Goal: Task Accomplishment & Management: Complete application form

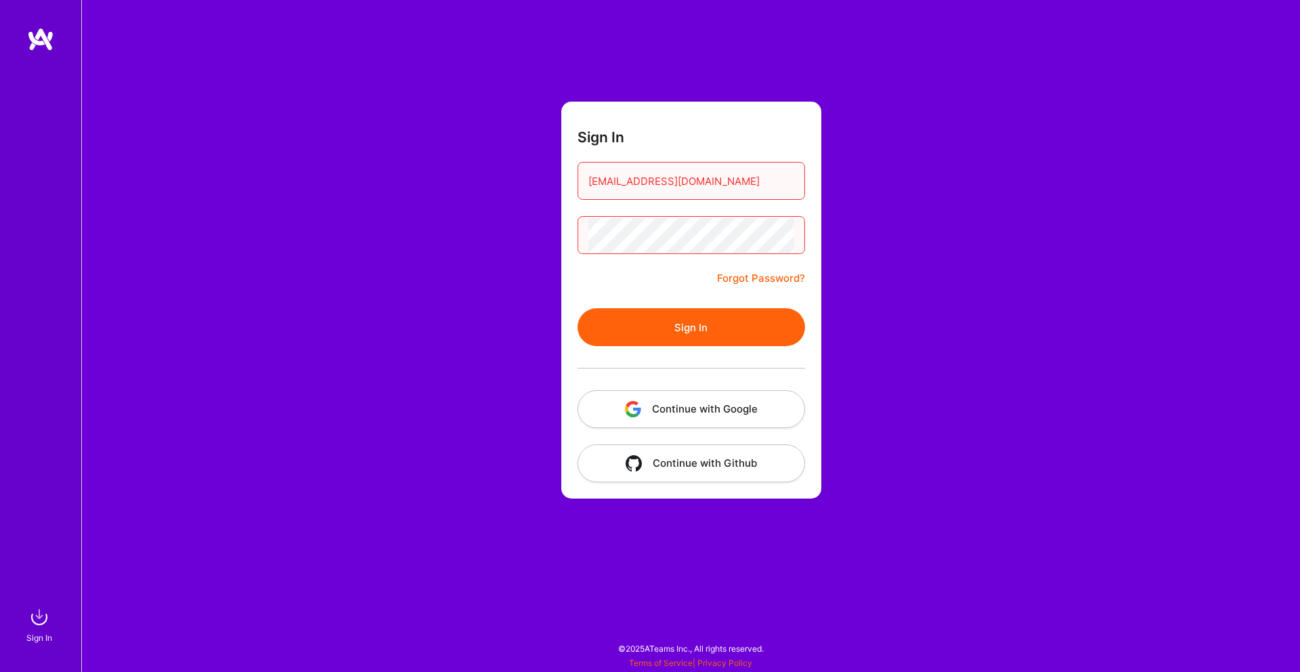
click at [770, 336] on button "Sign In" at bounding box center [690, 327] width 227 height 38
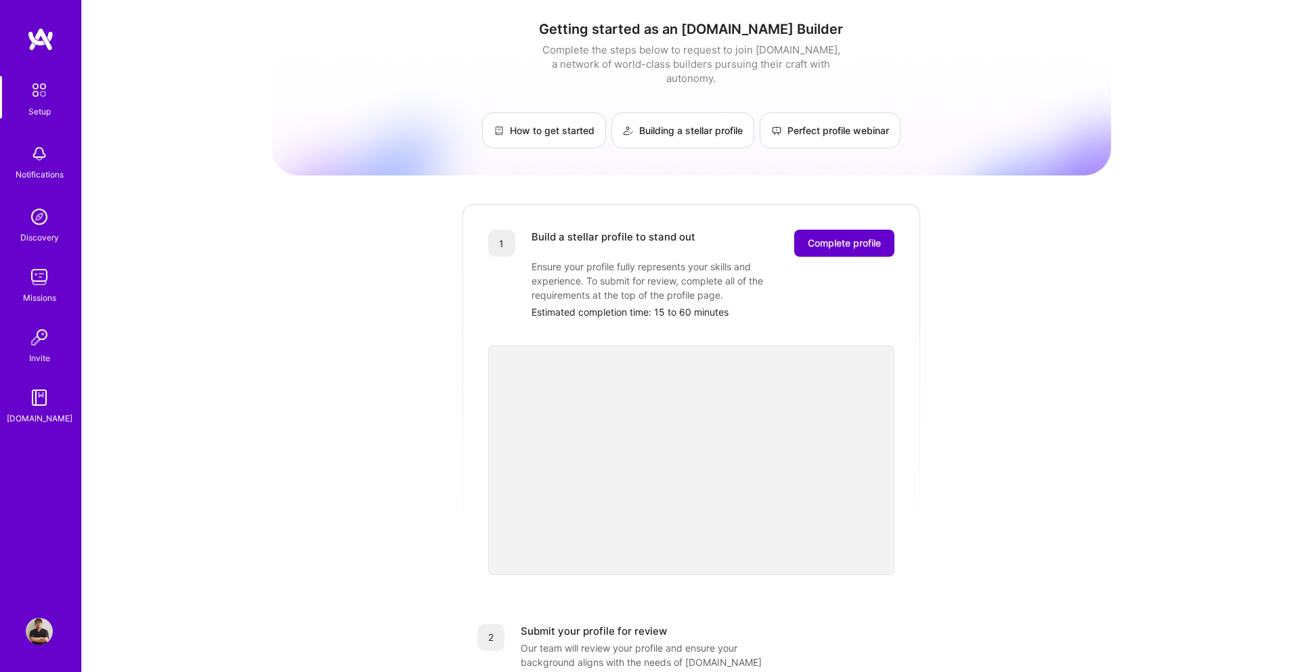
click at [831, 236] on span "Complete profile" at bounding box center [844, 243] width 73 height 14
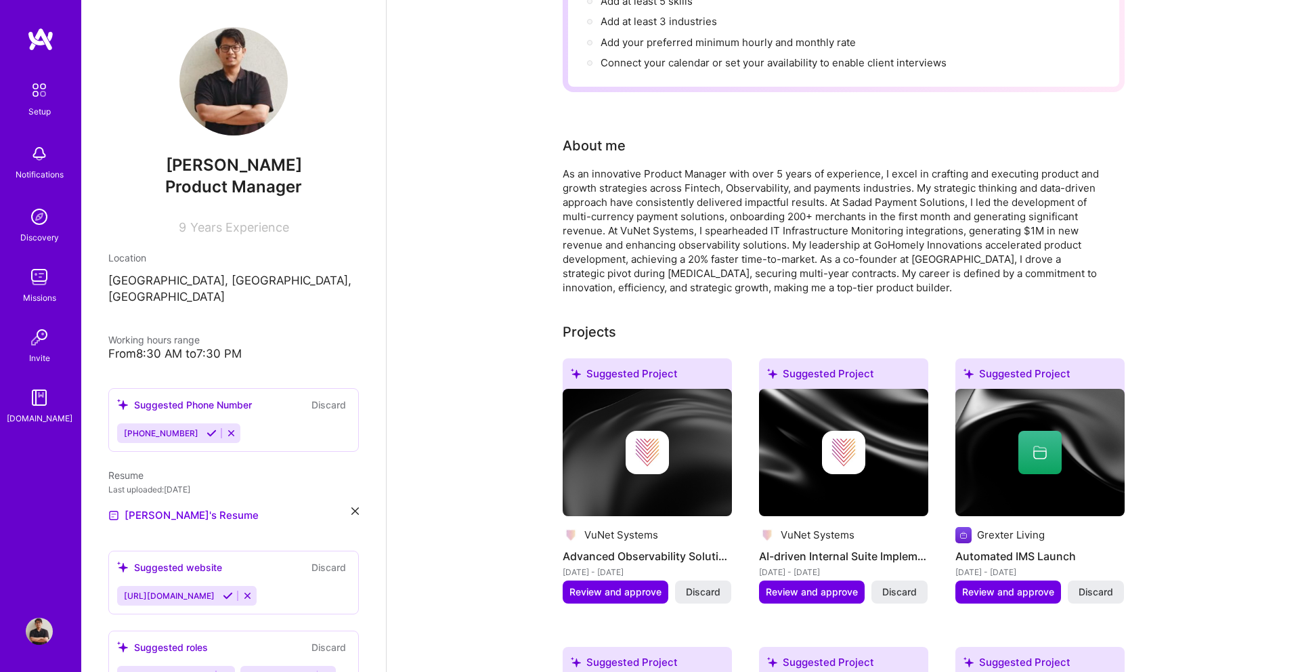
scroll to position [346, 0]
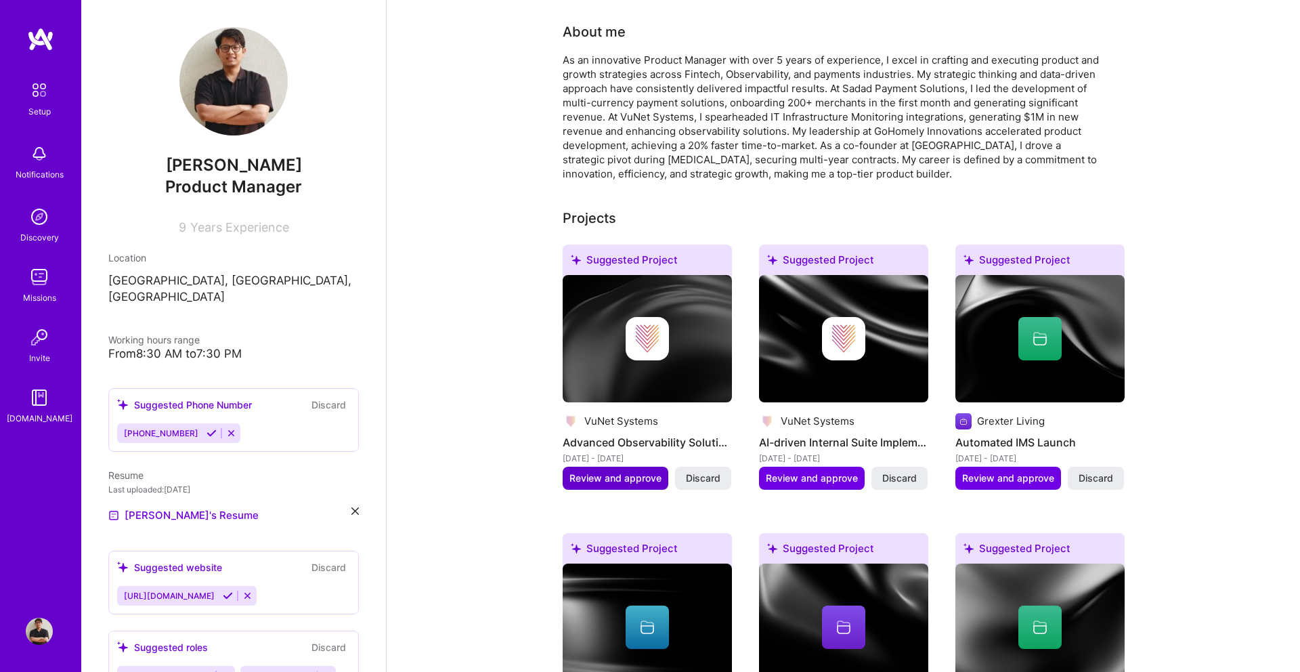
click at [661, 466] on button "Review and approve" at bounding box center [616, 477] width 106 height 23
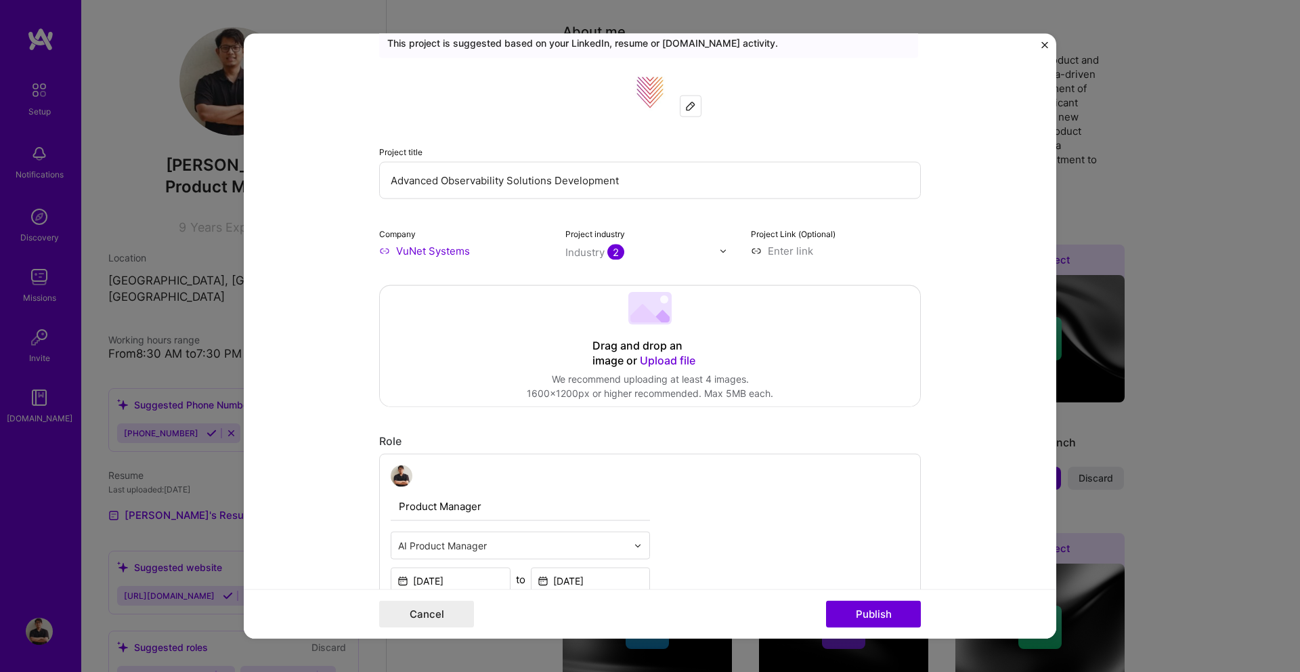
scroll to position [0, 0]
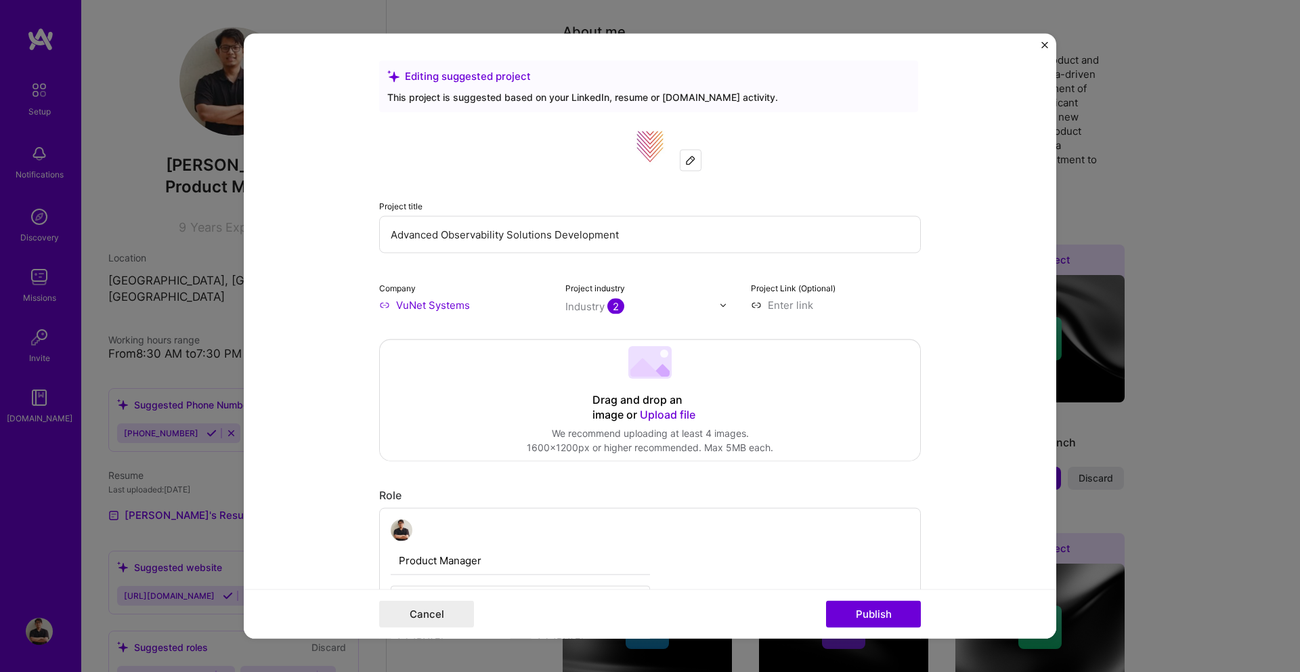
click at [771, 307] on input at bounding box center [836, 305] width 170 height 14
click at [788, 305] on input at bounding box center [836, 305] width 170 height 14
paste input "[URL][DOMAIN_NAME]"
type input "[URL][DOMAIN_NAME]"
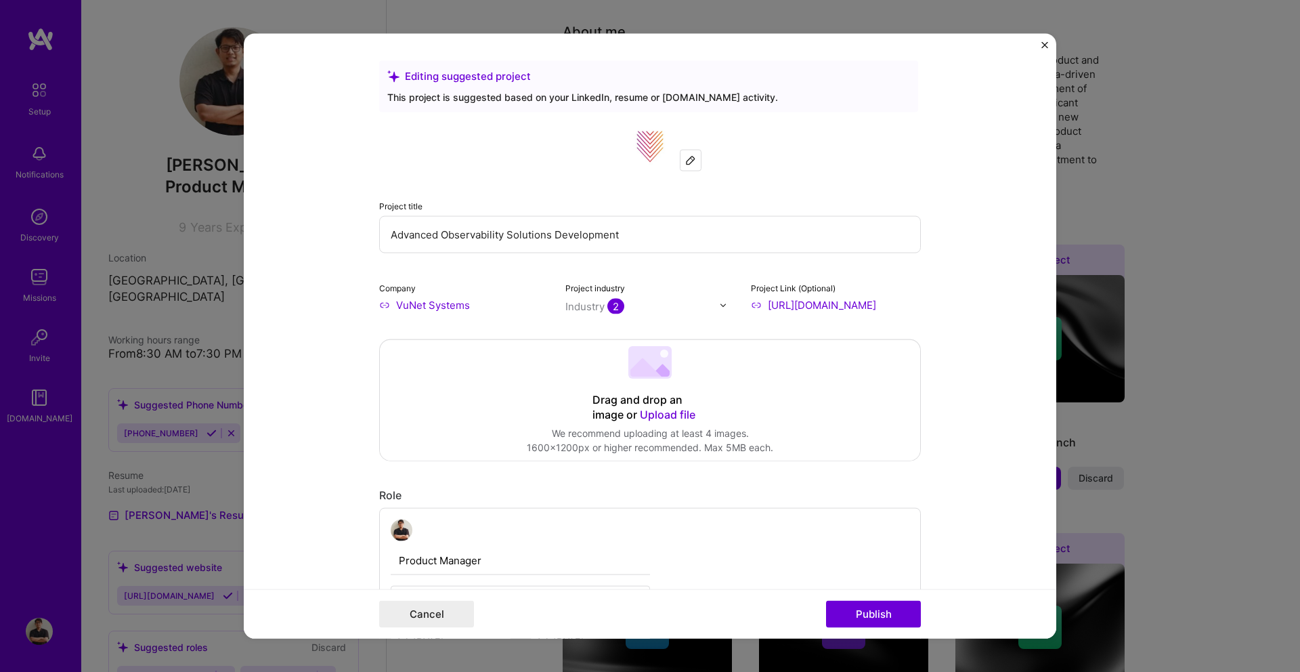
click at [644, 308] on input "text" at bounding box center [642, 306] width 154 height 14
type input "m"
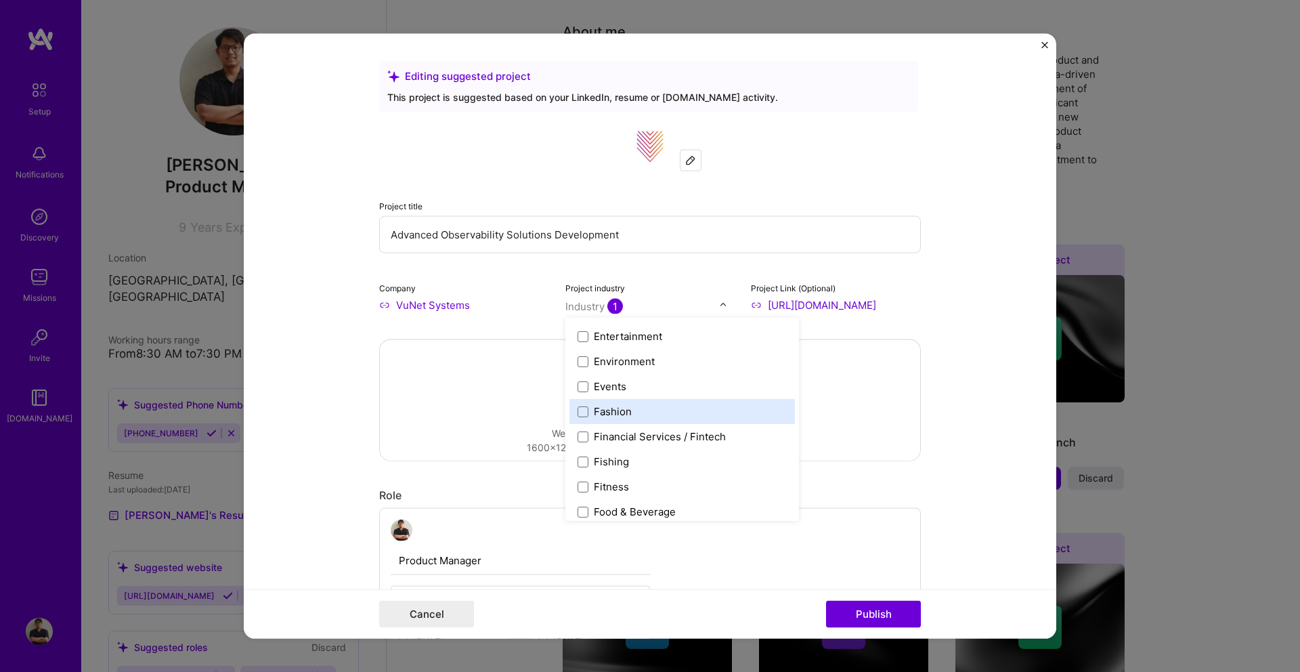
scroll to position [1318, 0]
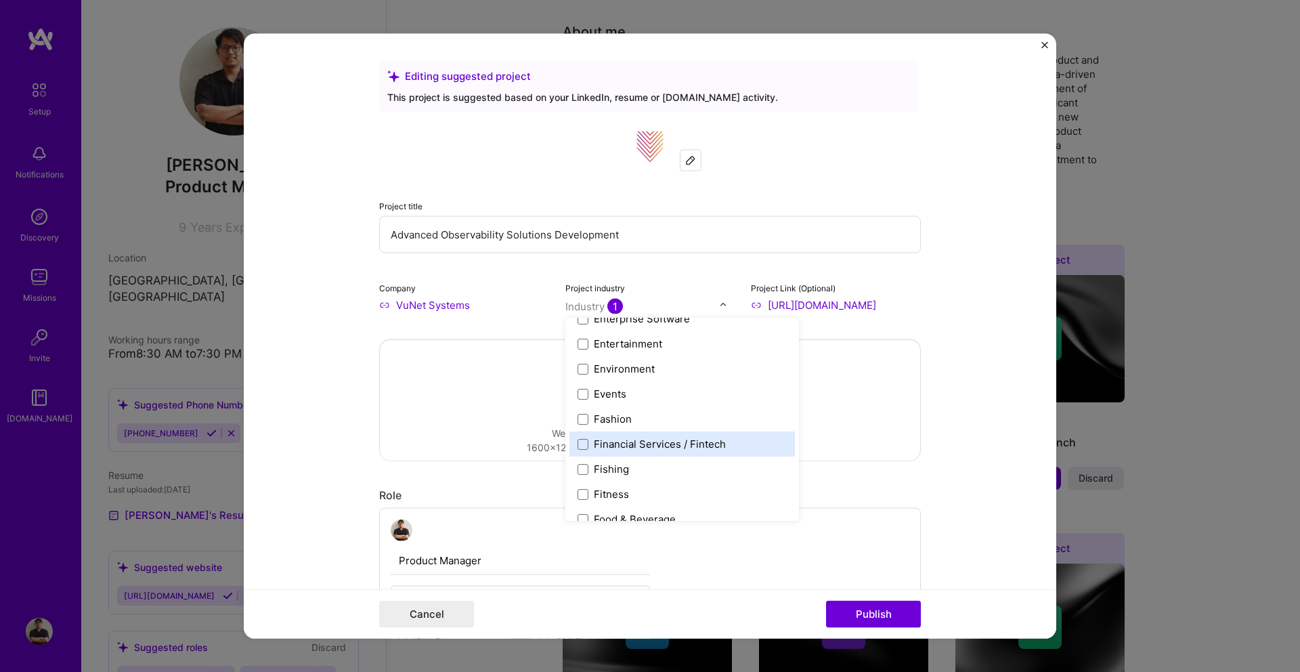
click at [663, 442] on div "Financial Services / Fintech" at bounding box center [660, 444] width 132 height 14
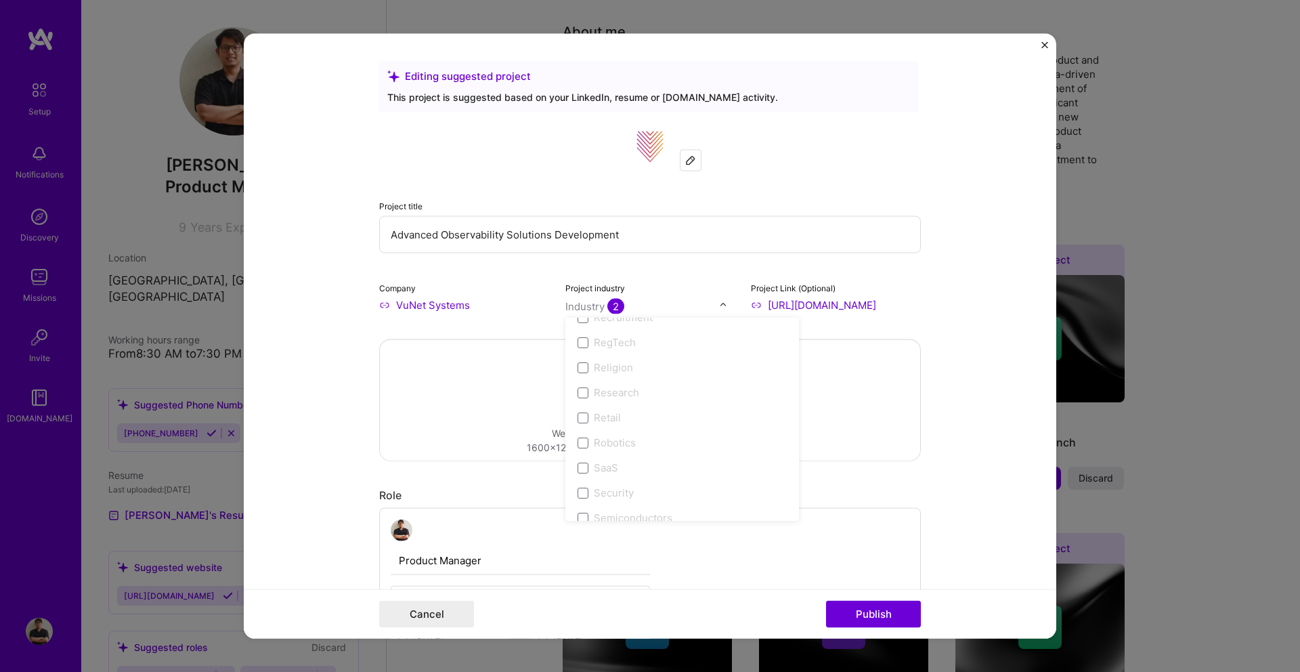
scroll to position [2571, 0]
click at [609, 465] on div "SaaS" at bounding box center [606, 468] width 24 height 14
click at [586, 470] on span at bounding box center [582, 467] width 11 height 11
click at [585, 467] on span at bounding box center [582, 467] width 11 height 11
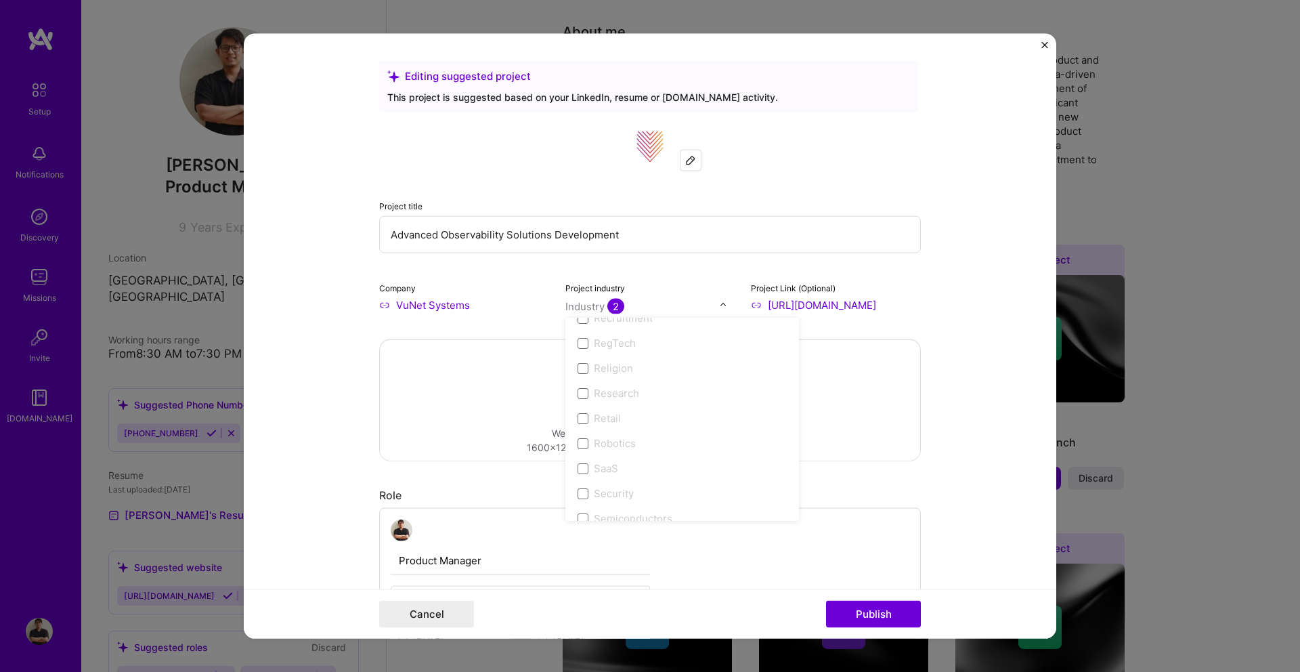
click at [509, 300] on input "VuNet Systems" at bounding box center [464, 305] width 170 height 14
click at [452, 302] on input "VuNet Systems" at bounding box center [464, 305] width 170 height 14
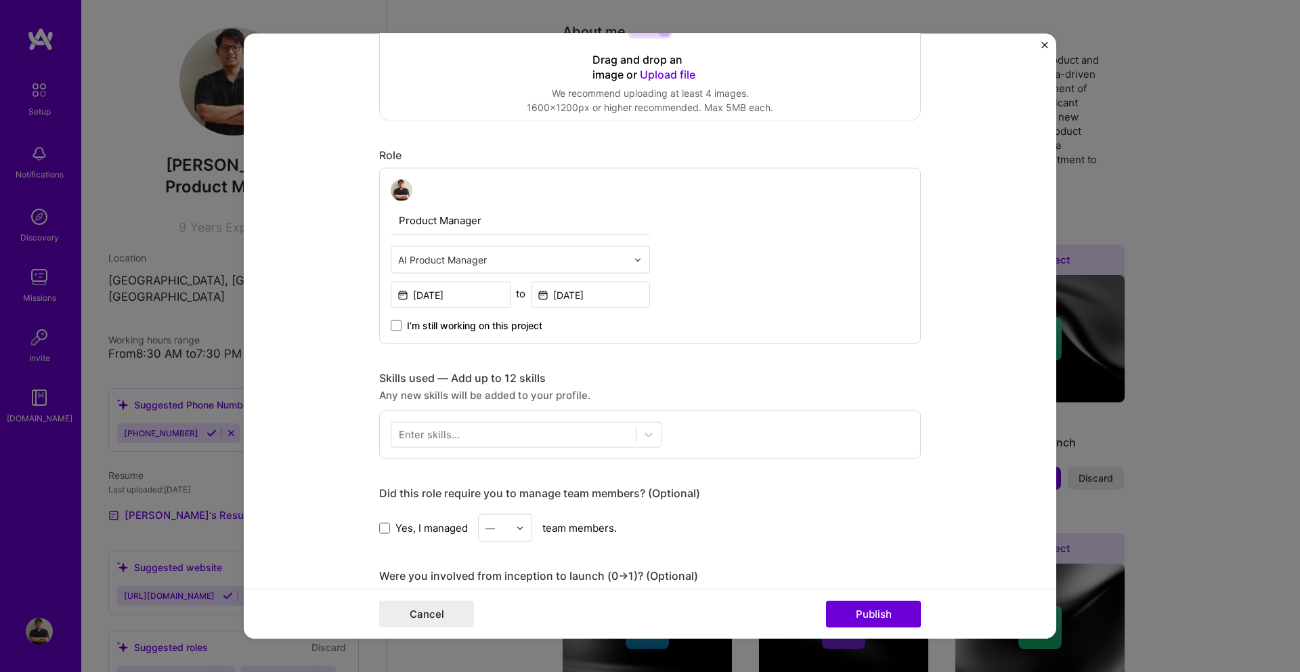
scroll to position [0, 0]
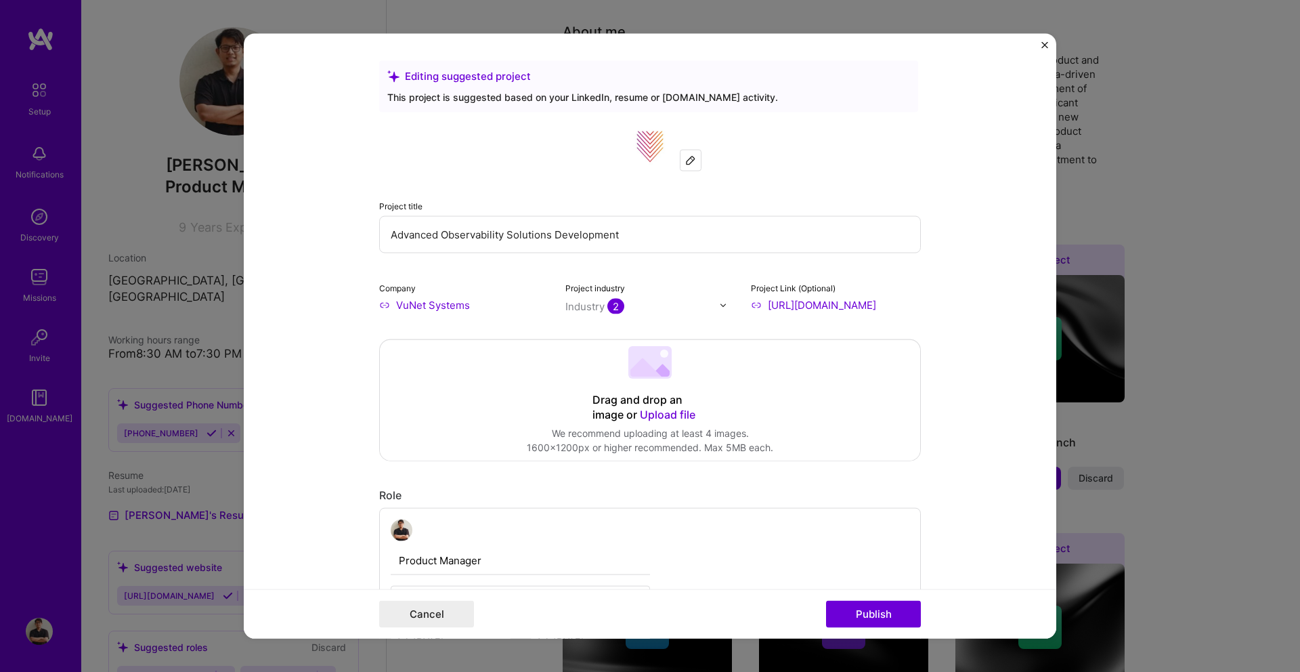
click at [665, 410] on span "Upload file" at bounding box center [668, 415] width 56 height 14
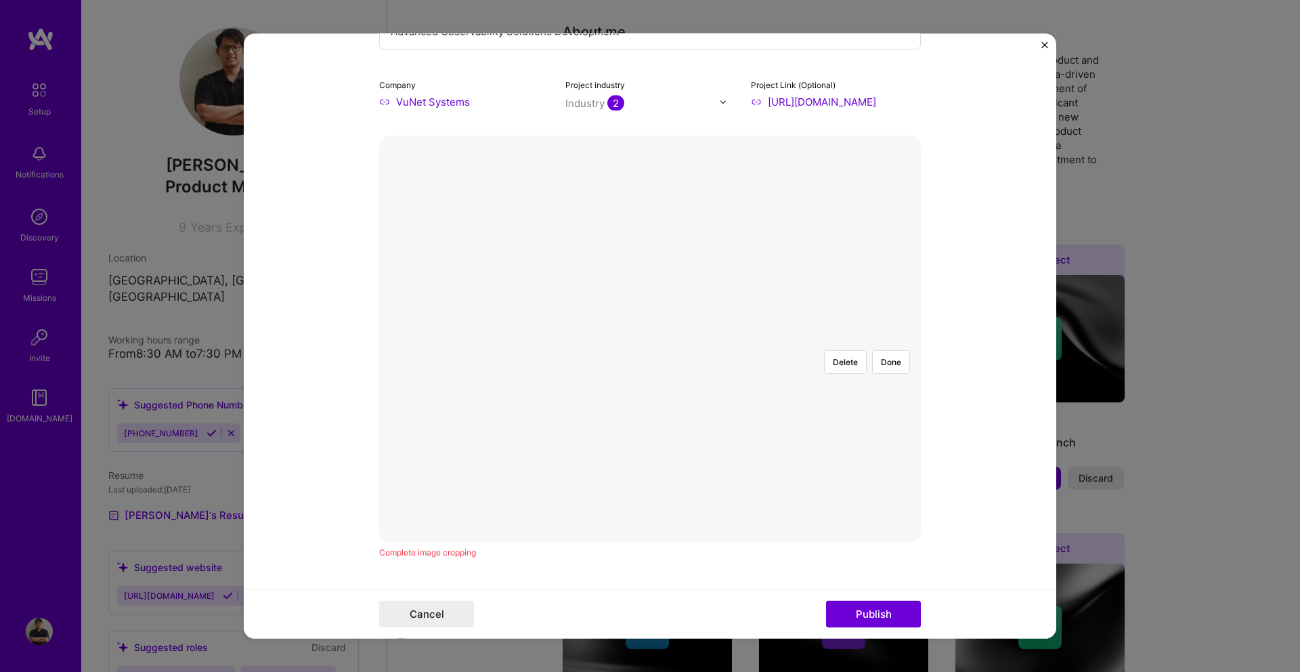
scroll to position [295, 0]
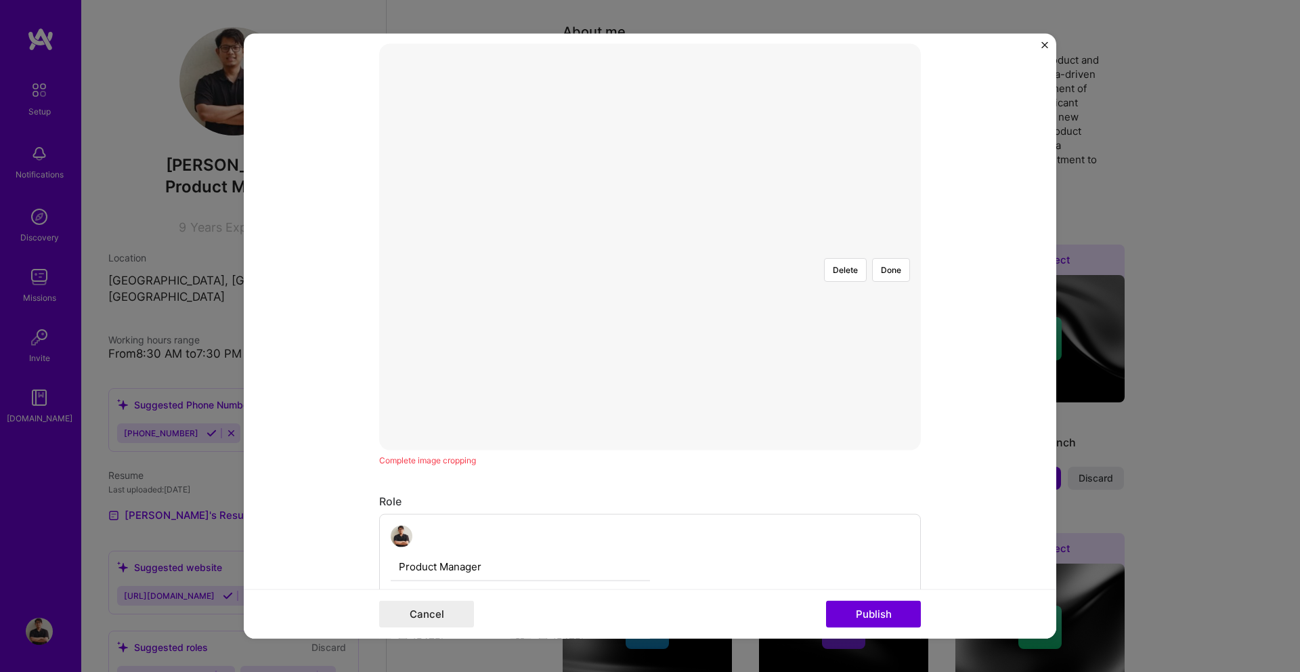
click at [767, 276] on div at bounding box center [889, 426] width 478 height 359
drag, startPoint x: 858, startPoint y: 426, endPoint x: 841, endPoint y: 395, distance: 35.8
click at [841, 395] on div "Delete Done" at bounding box center [650, 247] width 542 height 406
click at [650, 332] on div at bounding box center [889, 426] width 478 height 359
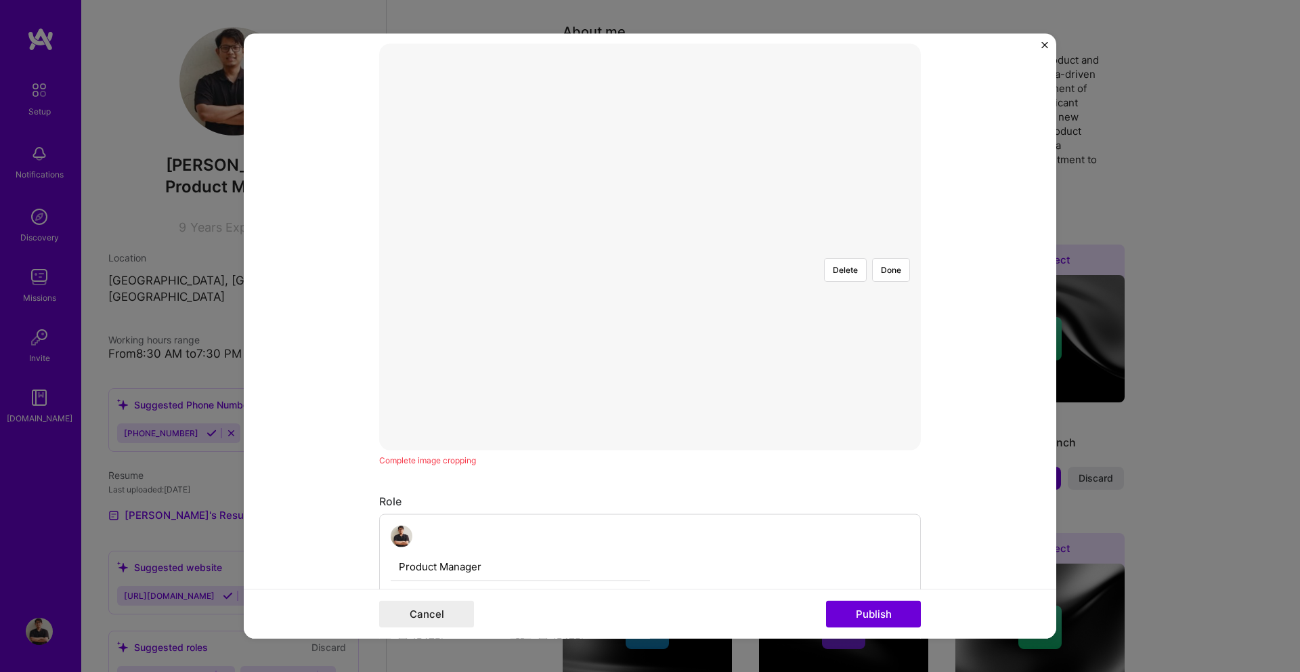
scroll to position [194, 0]
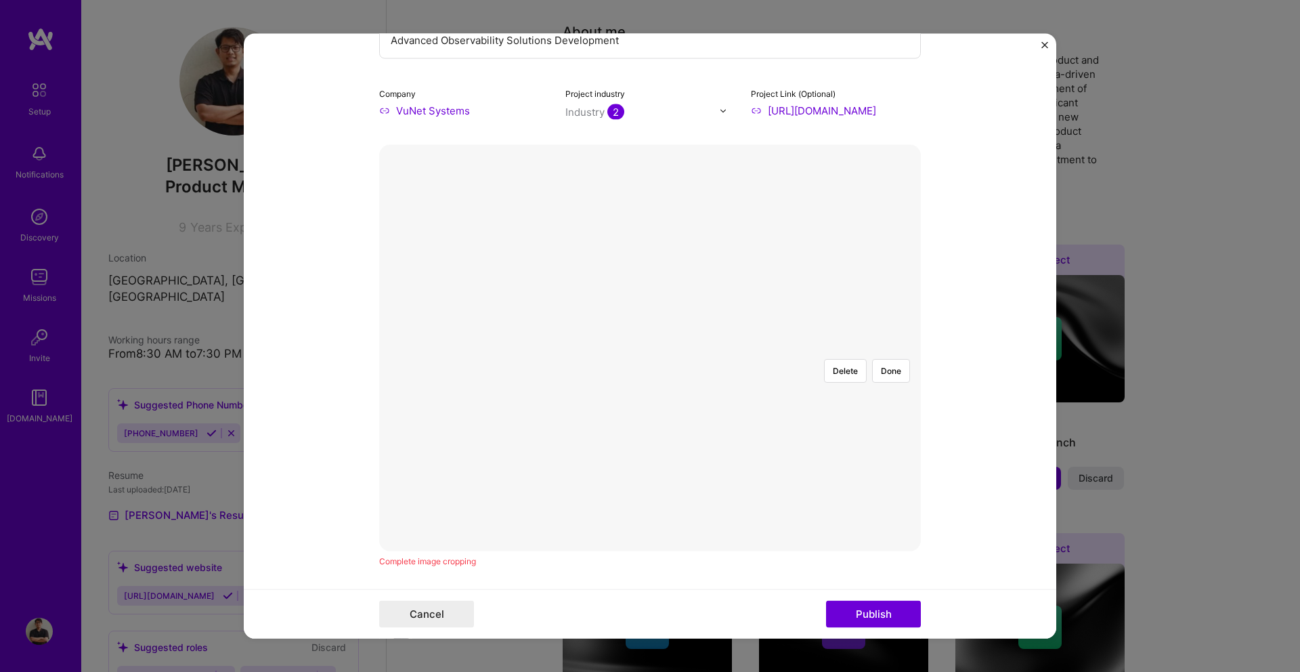
click at [650, 348] on div at bounding box center [889, 527] width 478 height 359
click at [667, 348] on div at bounding box center [889, 527] width 478 height 359
click at [725, 348] on div at bounding box center [896, 527] width 478 height 359
click at [650, 348] on div at bounding box center [650, 348] width 0 height 0
click at [787, 405] on div at bounding box center [857, 555] width 401 height 301
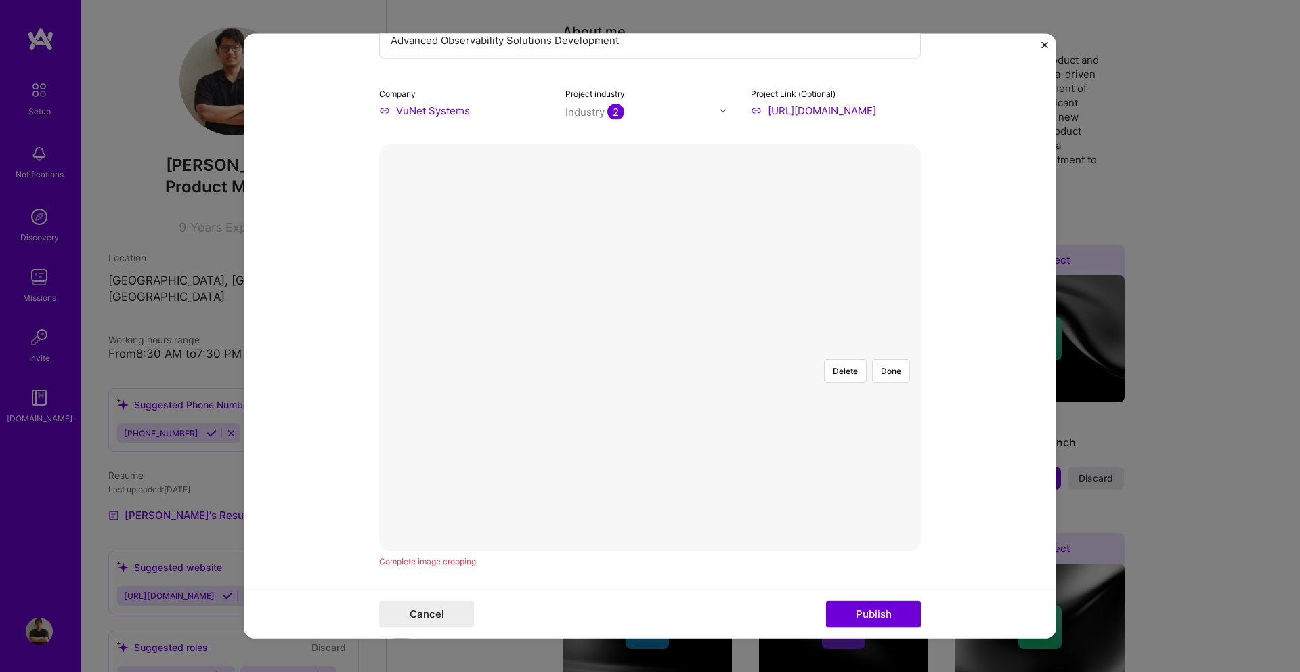
click at [795, 405] on div at bounding box center [879, 555] width 401 height 301
click at [912, 148] on div "Delete Done" at bounding box center [650, 348] width 542 height 406
click at [682, 348] on div at bounding box center [920, 527] width 477 height 359
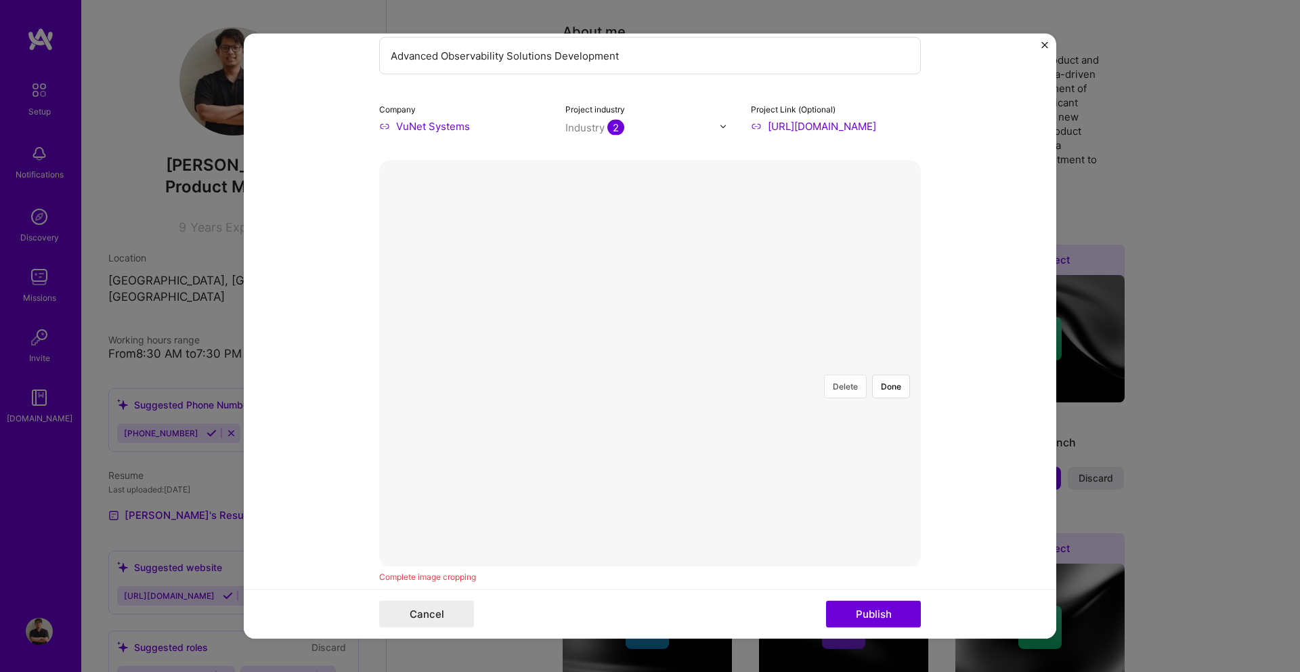
click at [852, 374] on button "Delete" at bounding box center [845, 386] width 43 height 24
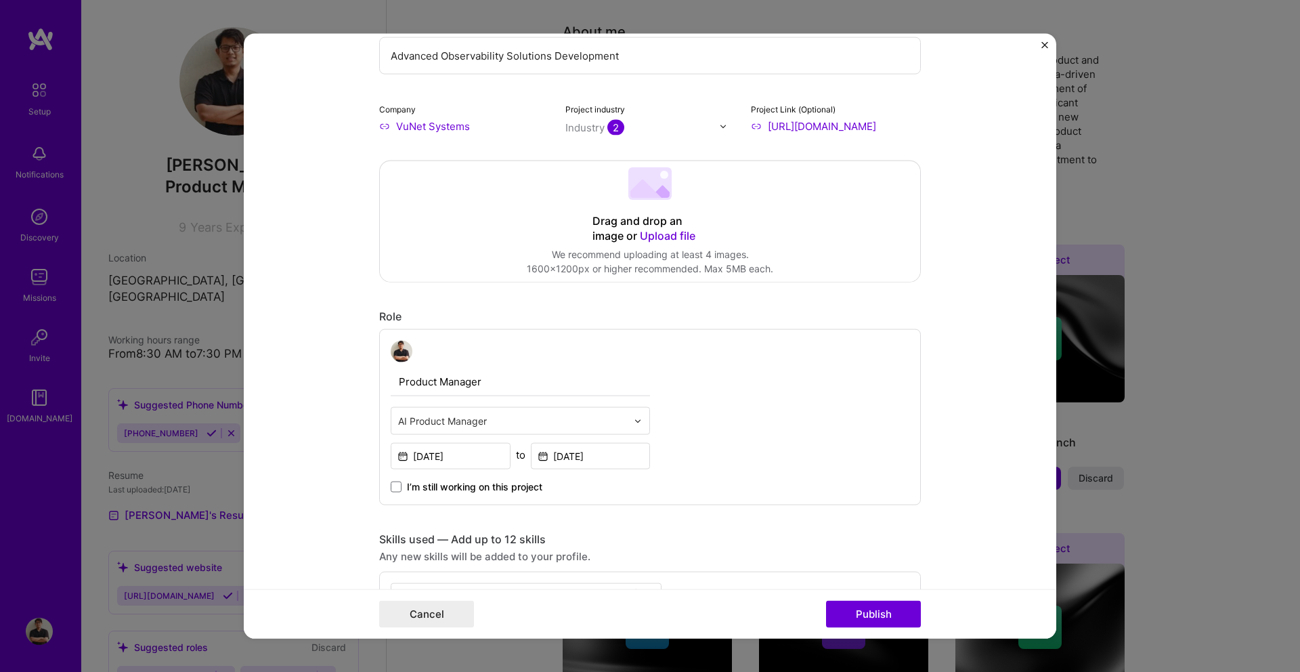
click at [680, 236] on span "Upload file" at bounding box center [668, 236] width 56 height 14
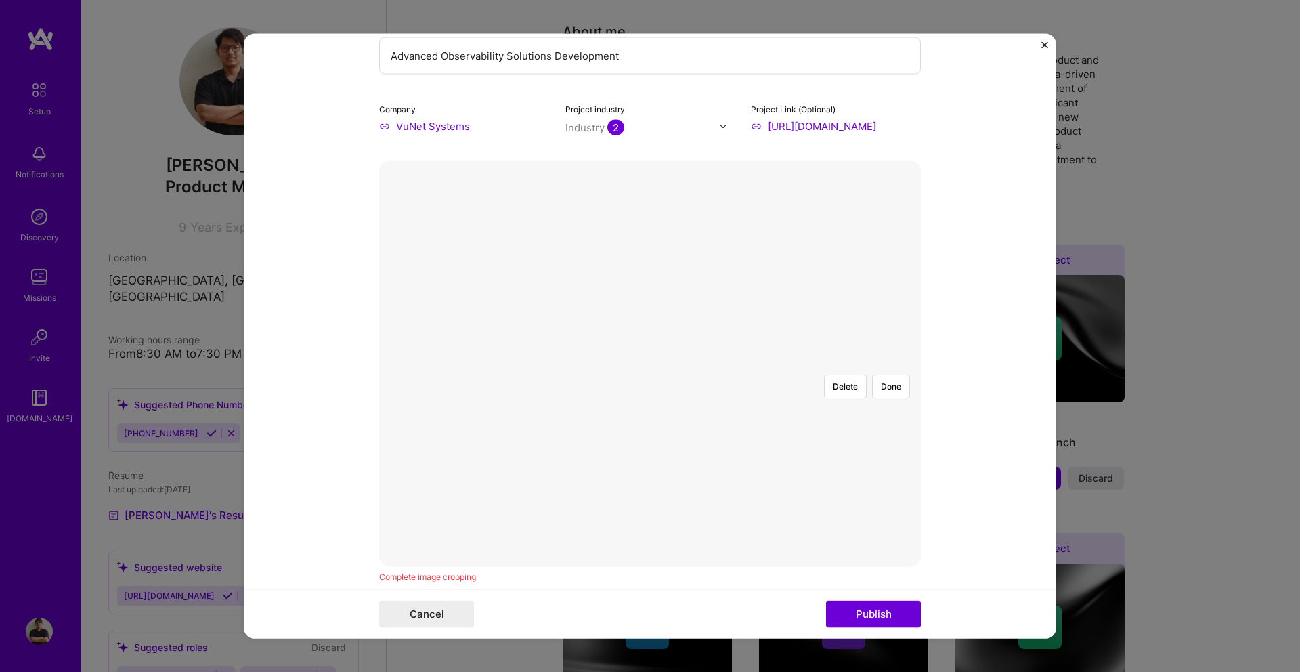
click at [650, 364] on div at bounding box center [848, 513] width 397 height 299
click at [650, 364] on div at bounding box center [650, 364] width 0 height 0
click at [719, 364] on div at bounding box center [854, 513] width 397 height 299
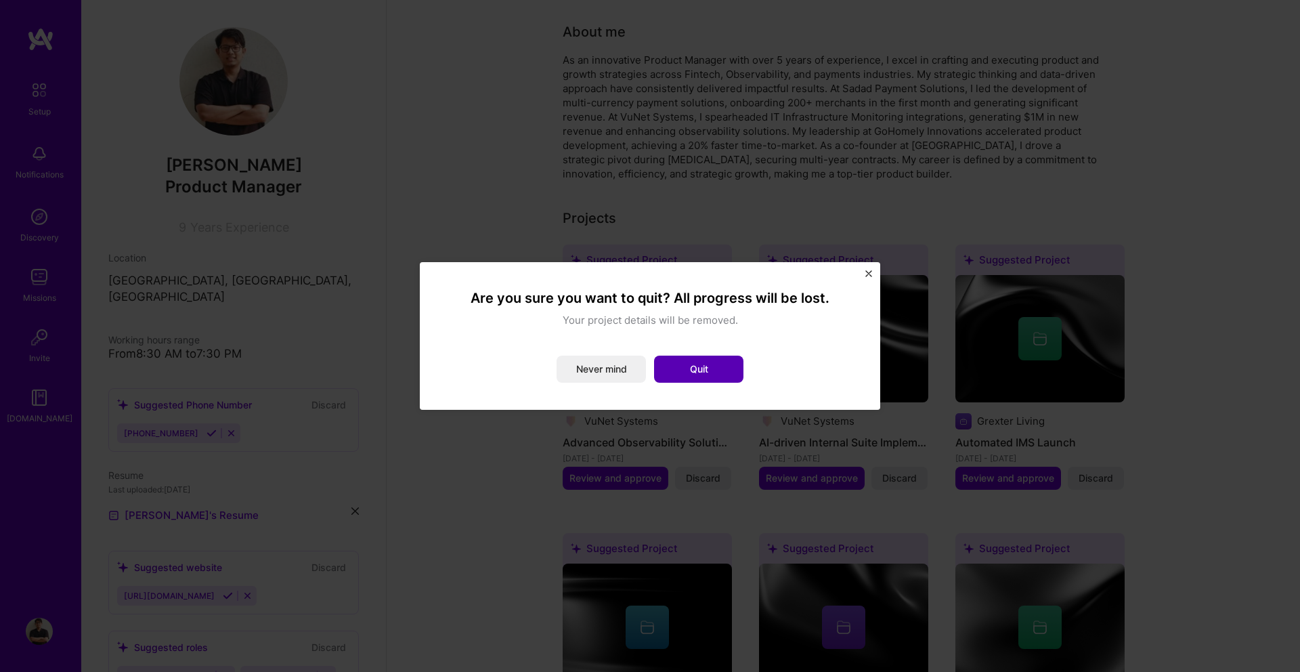
click at [715, 368] on button "Quit" at bounding box center [698, 368] width 89 height 27
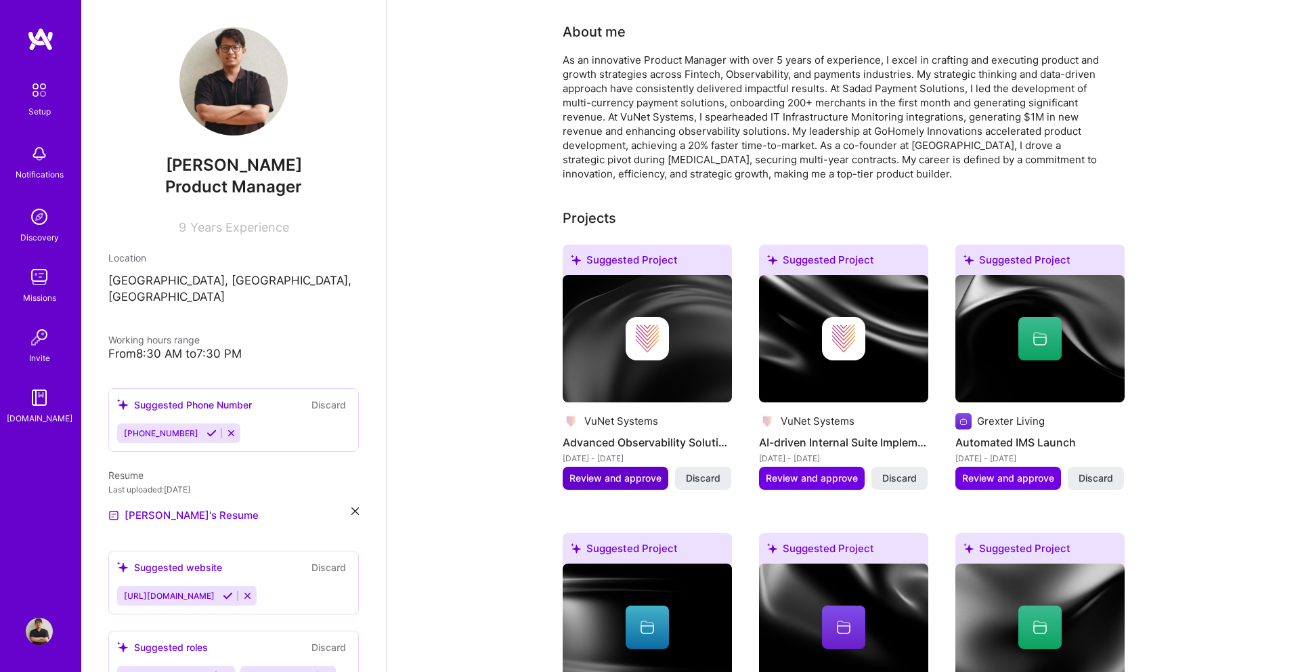
click at [630, 471] on span "Review and approve" at bounding box center [615, 478] width 92 height 14
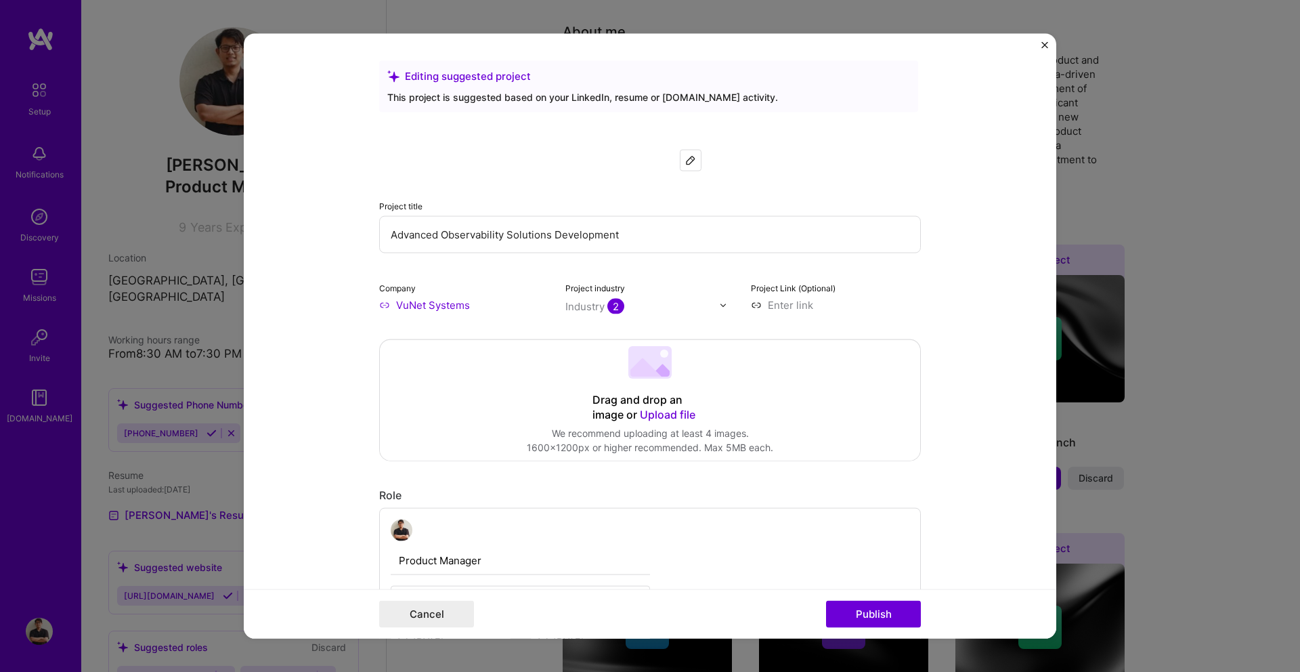
click at [795, 305] on input at bounding box center [836, 305] width 170 height 14
type input "[URL][DOMAIN_NAME]"
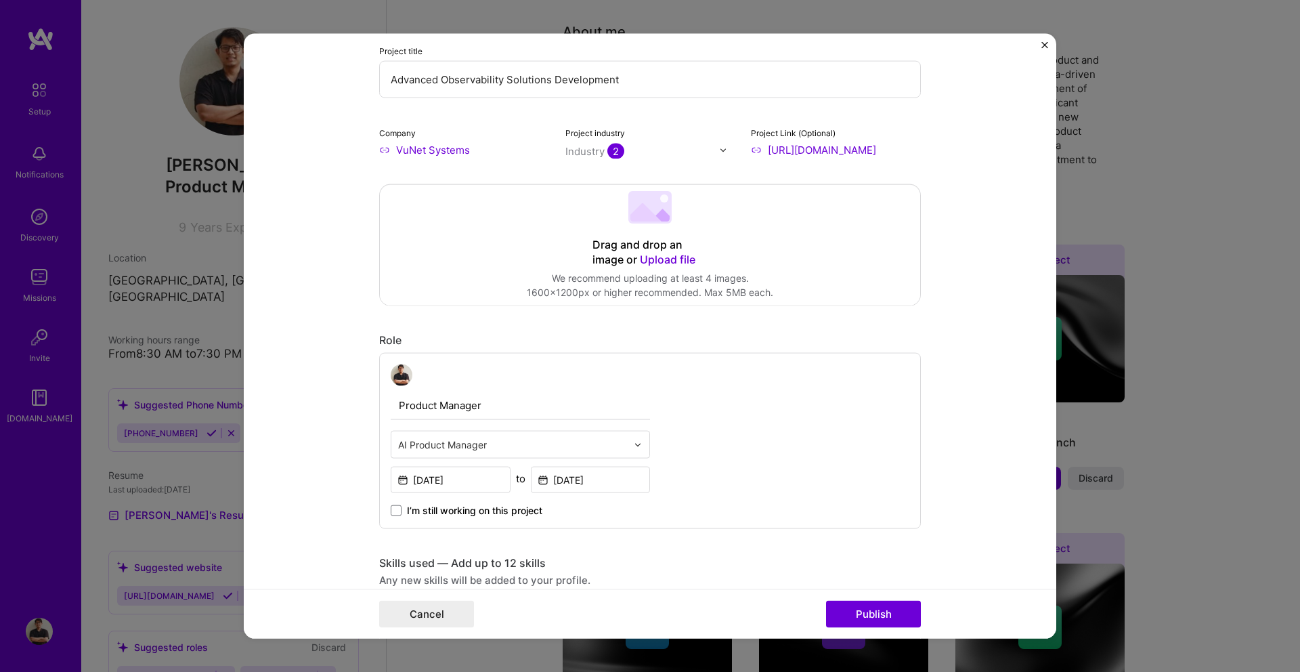
scroll to position [152, 0]
click at [649, 447] on div "AI Product Manager" at bounding box center [520, 448] width 259 height 28
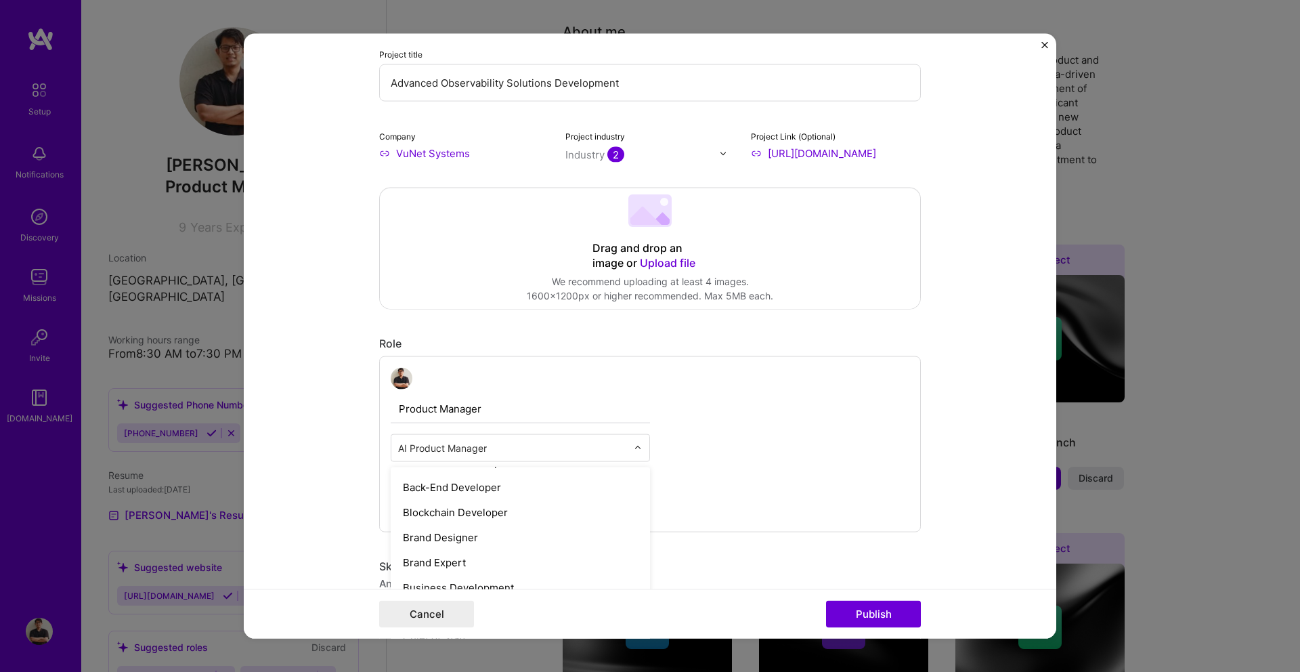
scroll to position [202, 0]
click at [252, 462] on form "Editing suggested project This project is suggested based on your LinkedIn, res…" at bounding box center [650, 336] width 812 height 604
click at [470, 412] on input "Product Manager" at bounding box center [520, 409] width 259 height 28
drag, startPoint x: 483, startPoint y: 411, endPoint x: 393, endPoint y: 411, distance: 89.4
click at [397, 411] on input "Product Manager" at bounding box center [520, 409] width 259 height 28
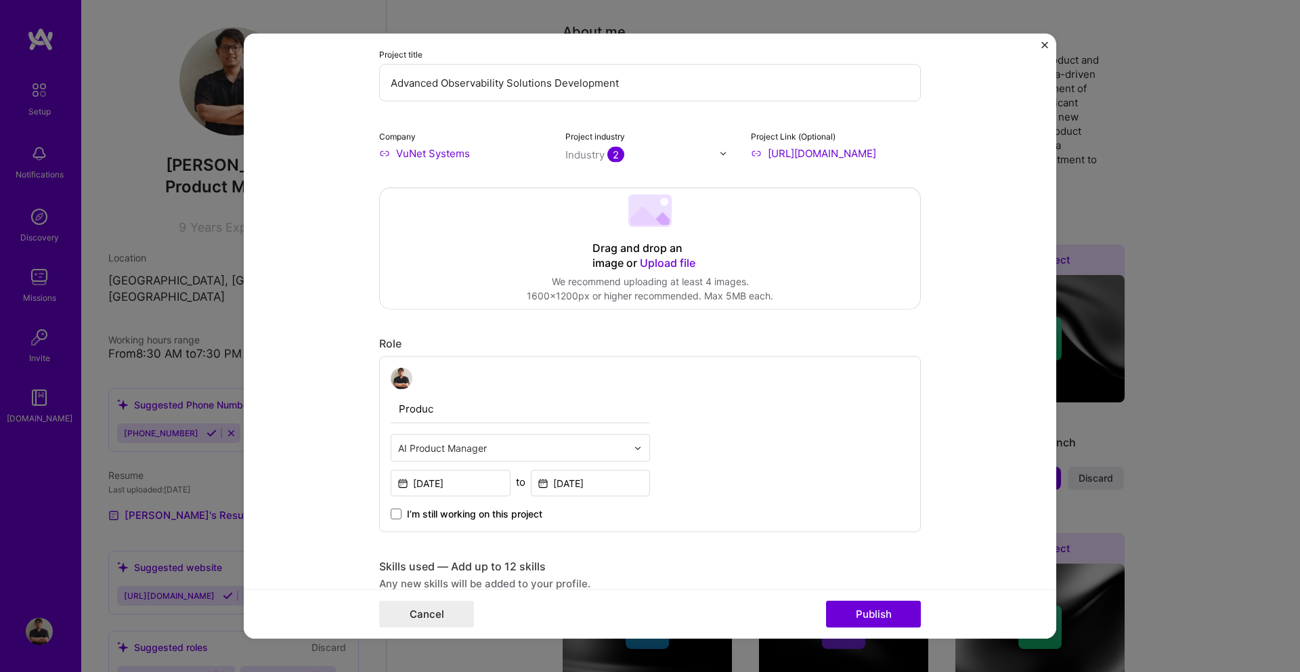
type input "Product Manager"
click at [458, 454] on input "text" at bounding box center [512, 448] width 229 height 14
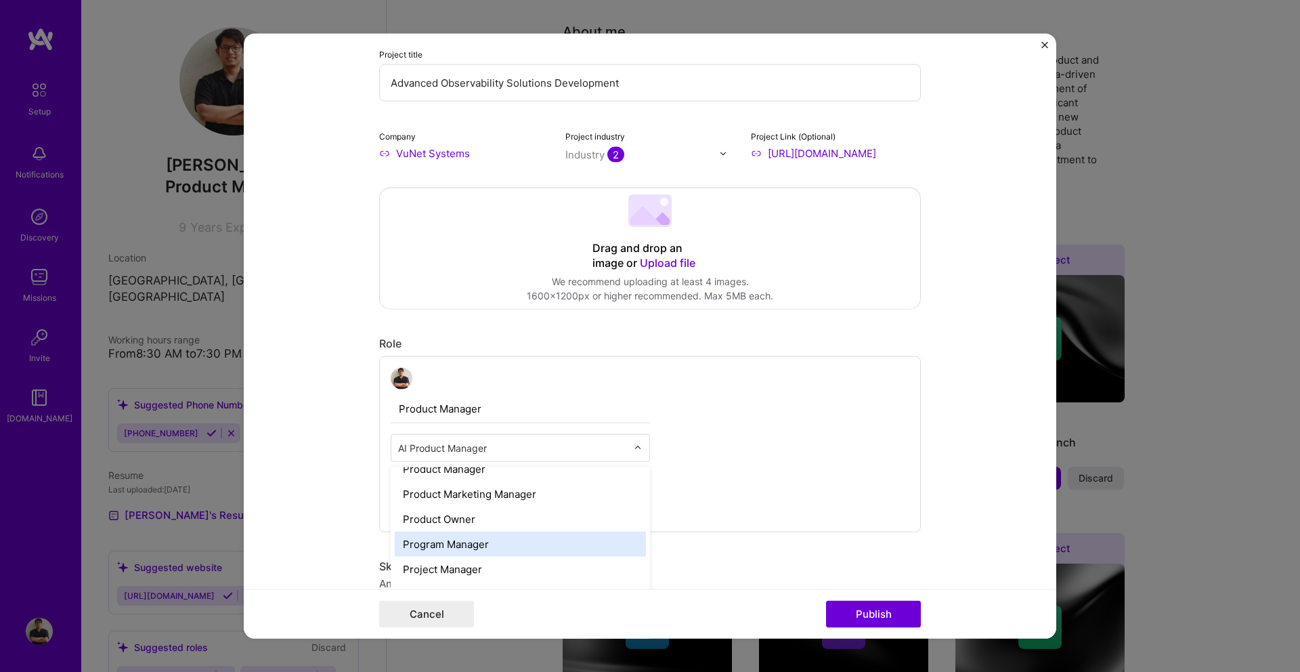
scroll to position [1241, 0]
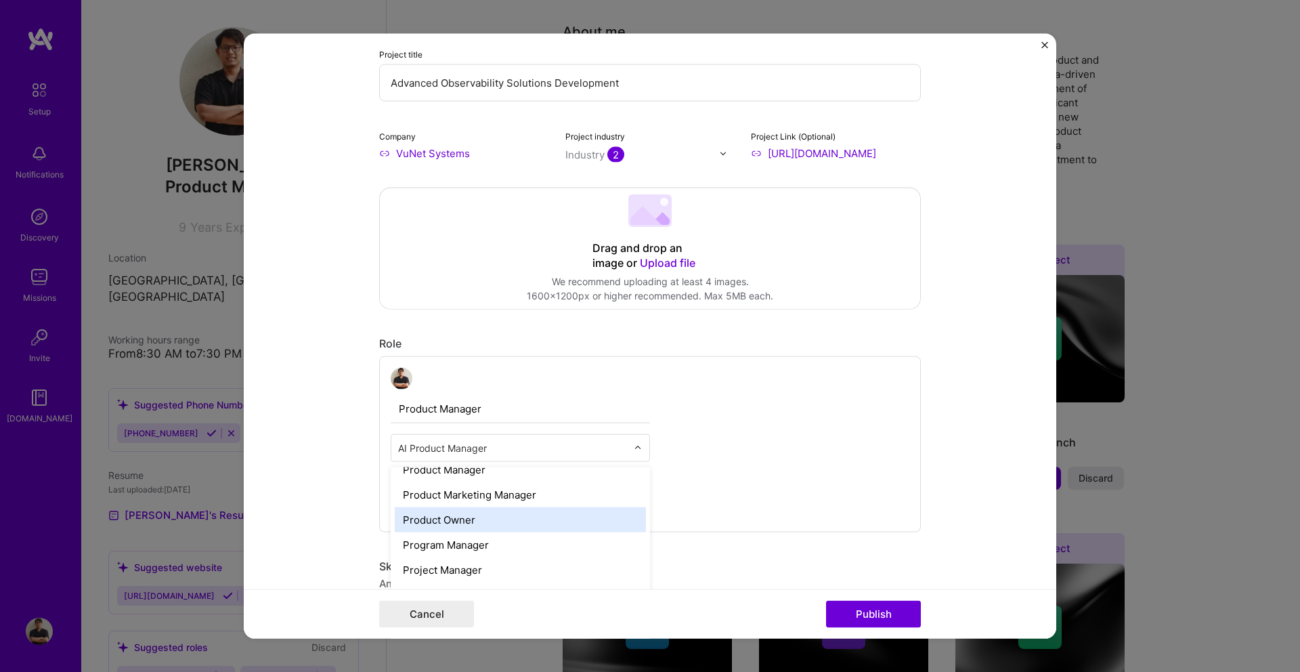
click at [454, 511] on div "Product Owner" at bounding box center [520, 519] width 251 height 25
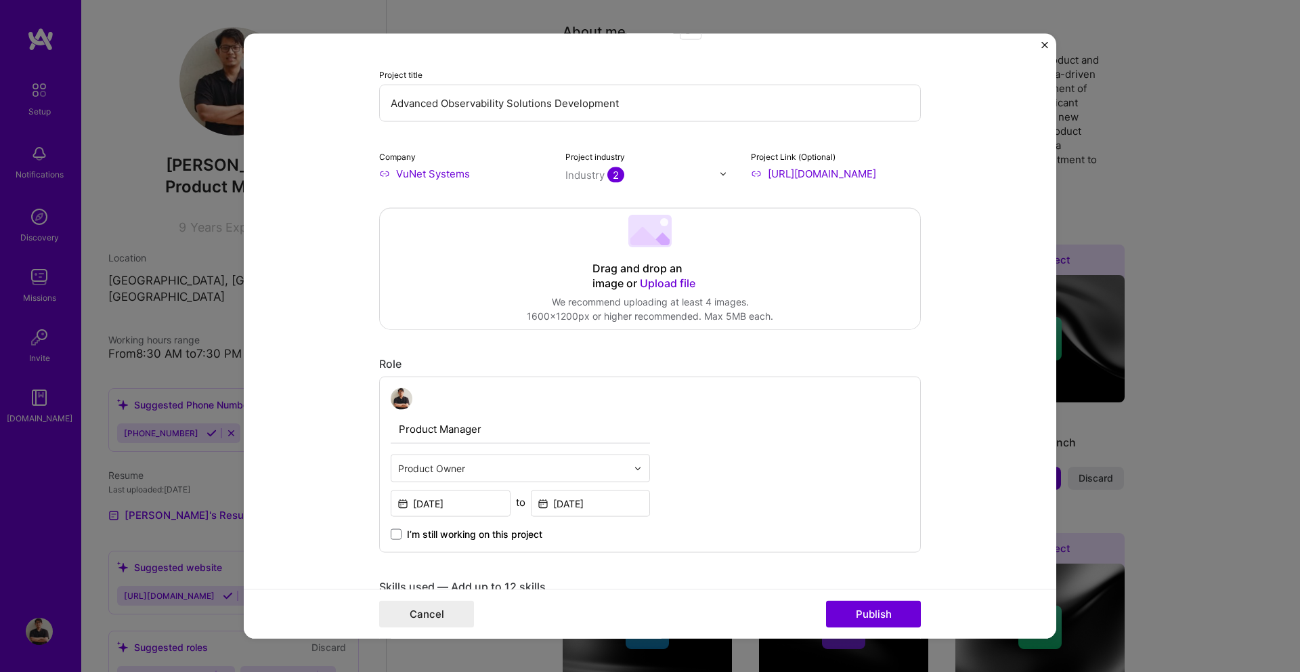
scroll to position [130, 0]
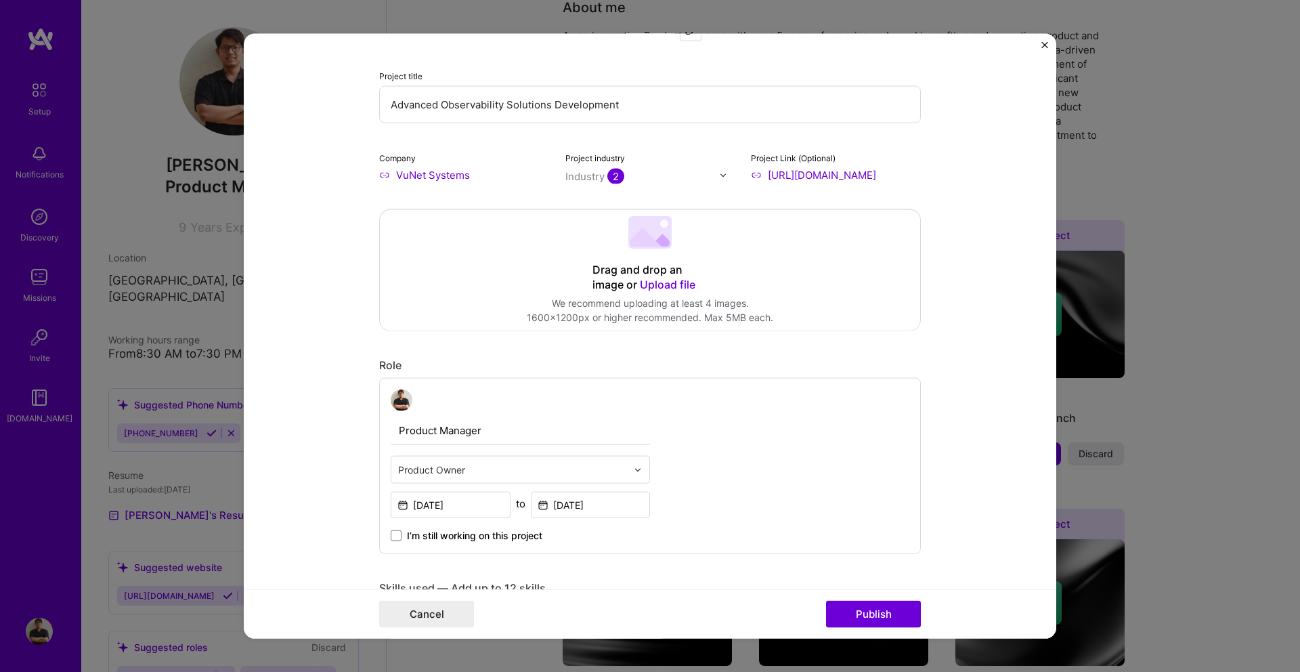
click at [470, 461] on div at bounding box center [512, 469] width 229 height 17
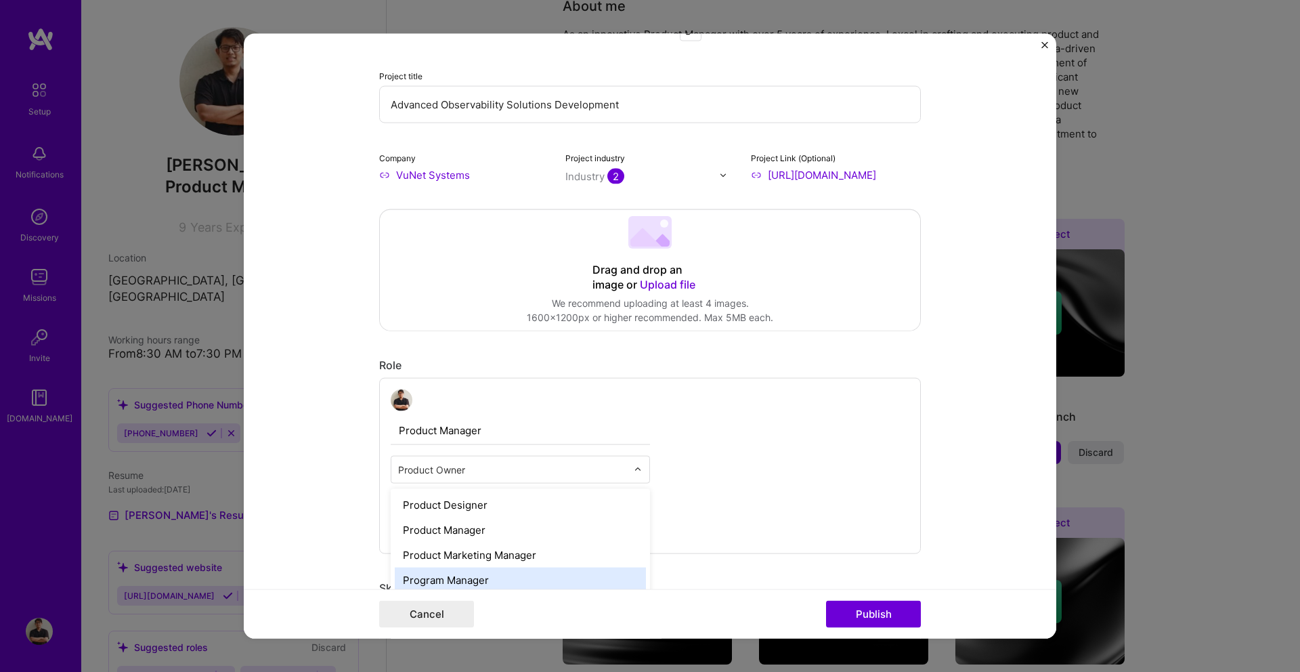
scroll to position [1225, 0]
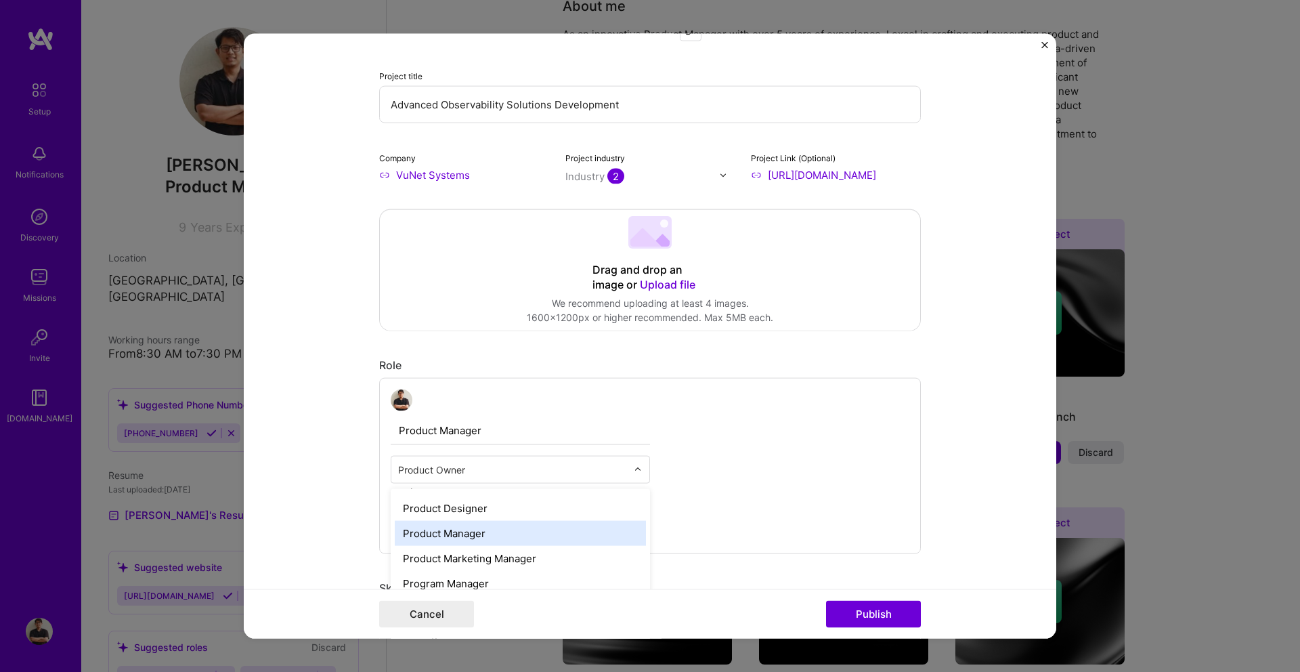
click at [467, 533] on div "Product Manager" at bounding box center [520, 533] width 251 height 25
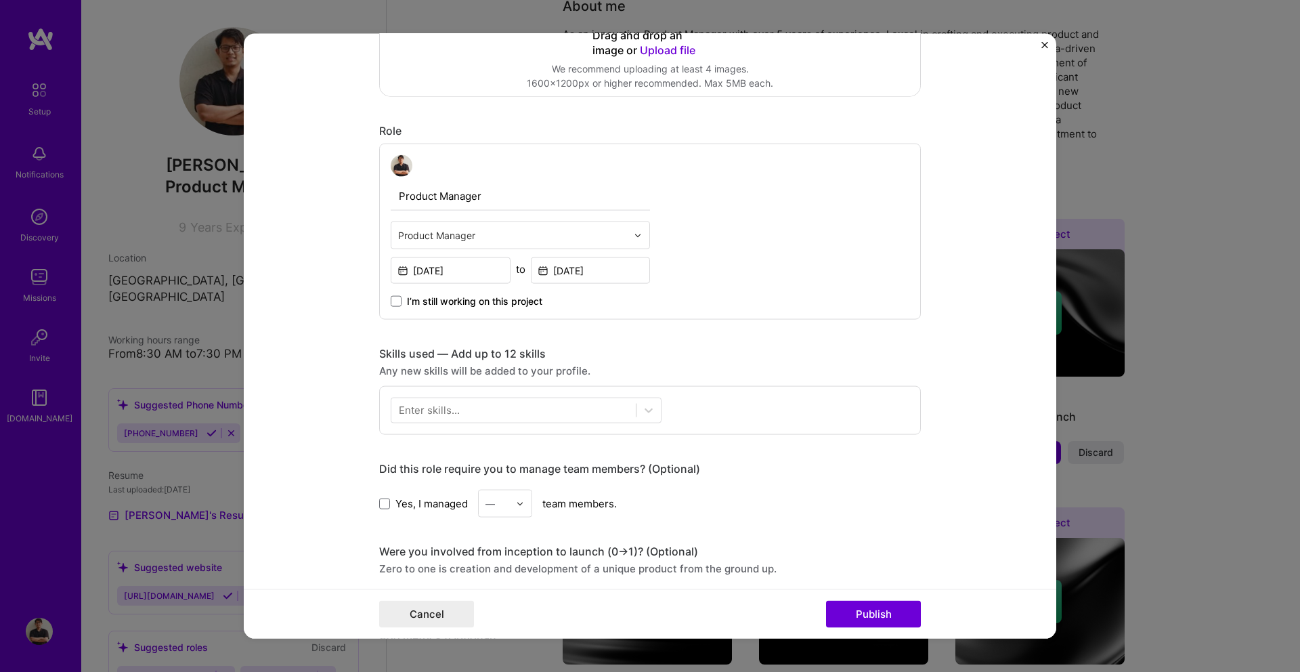
scroll to position [378, 0]
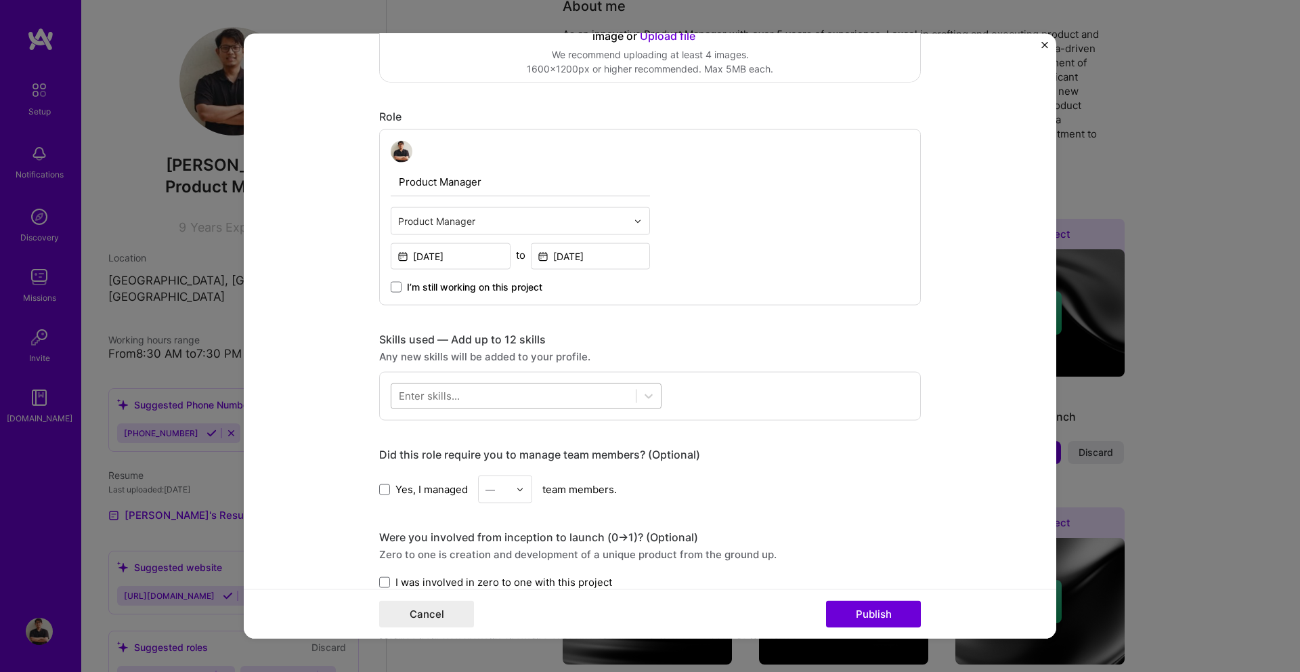
click at [578, 387] on div at bounding box center [513, 395] width 244 height 22
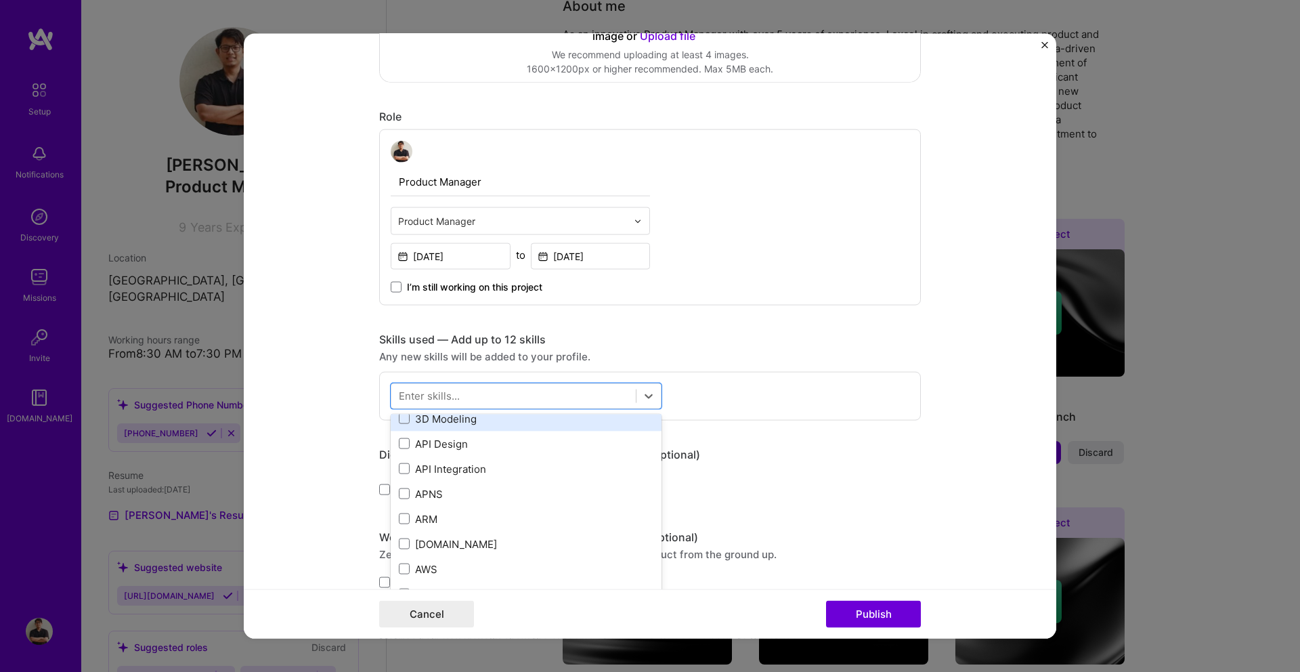
scroll to position [79, 0]
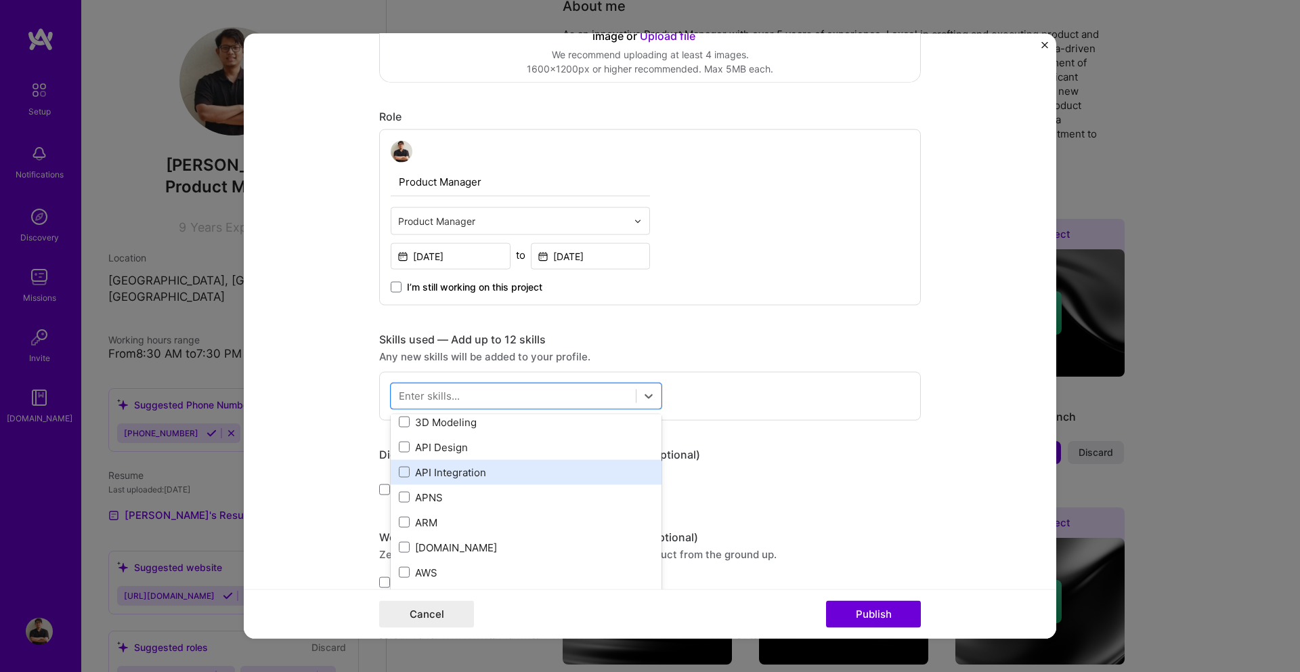
click at [458, 476] on div "API Integration" at bounding box center [526, 471] width 255 height 14
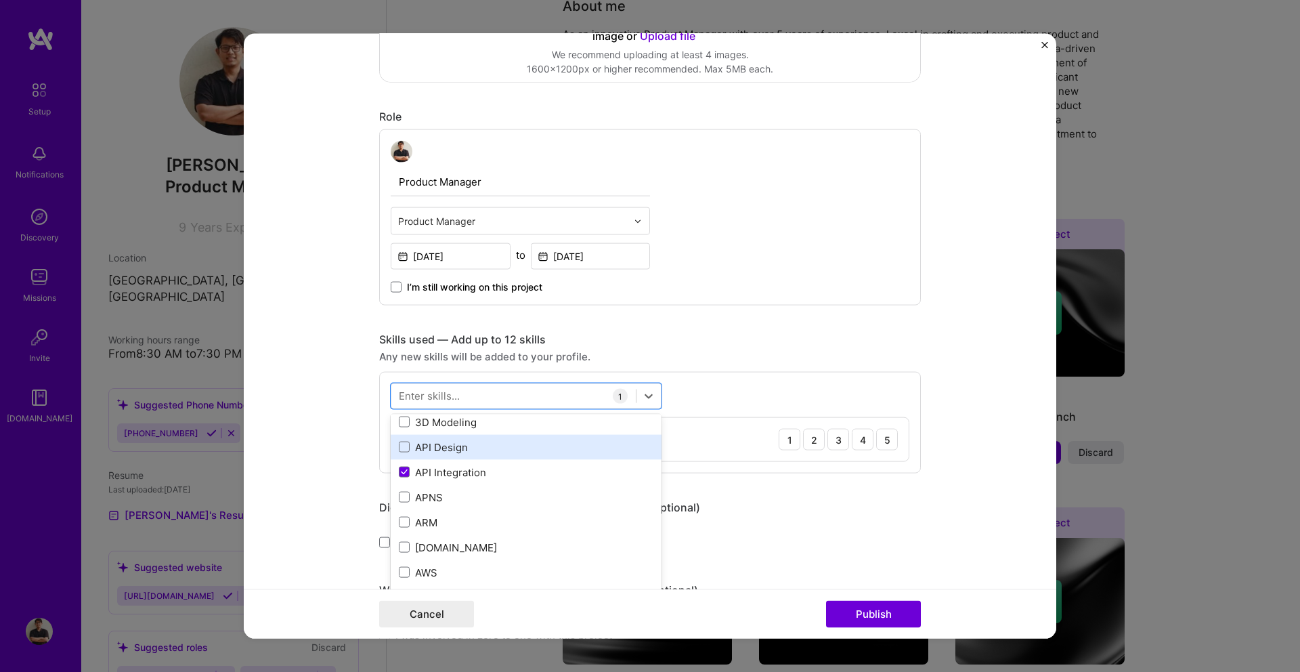
click at [456, 449] on div "API Design" at bounding box center [526, 446] width 255 height 14
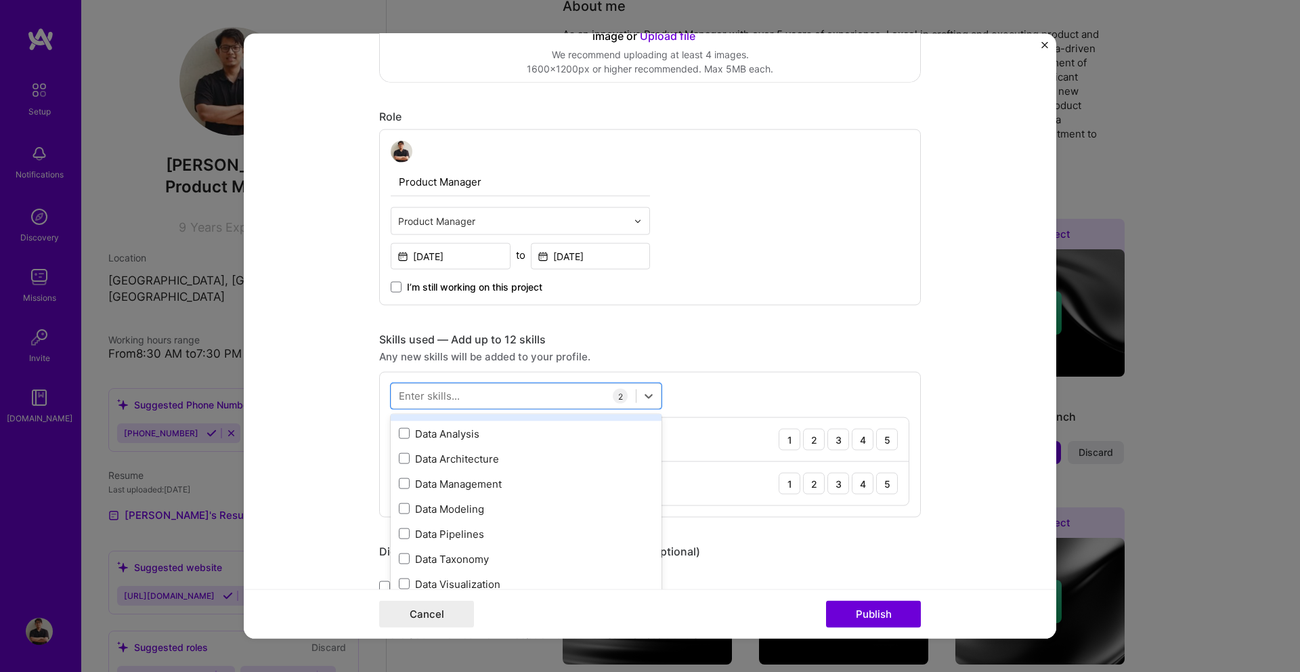
scroll to position [2149, 0]
click at [489, 490] on div "Data Management" at bounding box center [526, 480] width 271 height 25
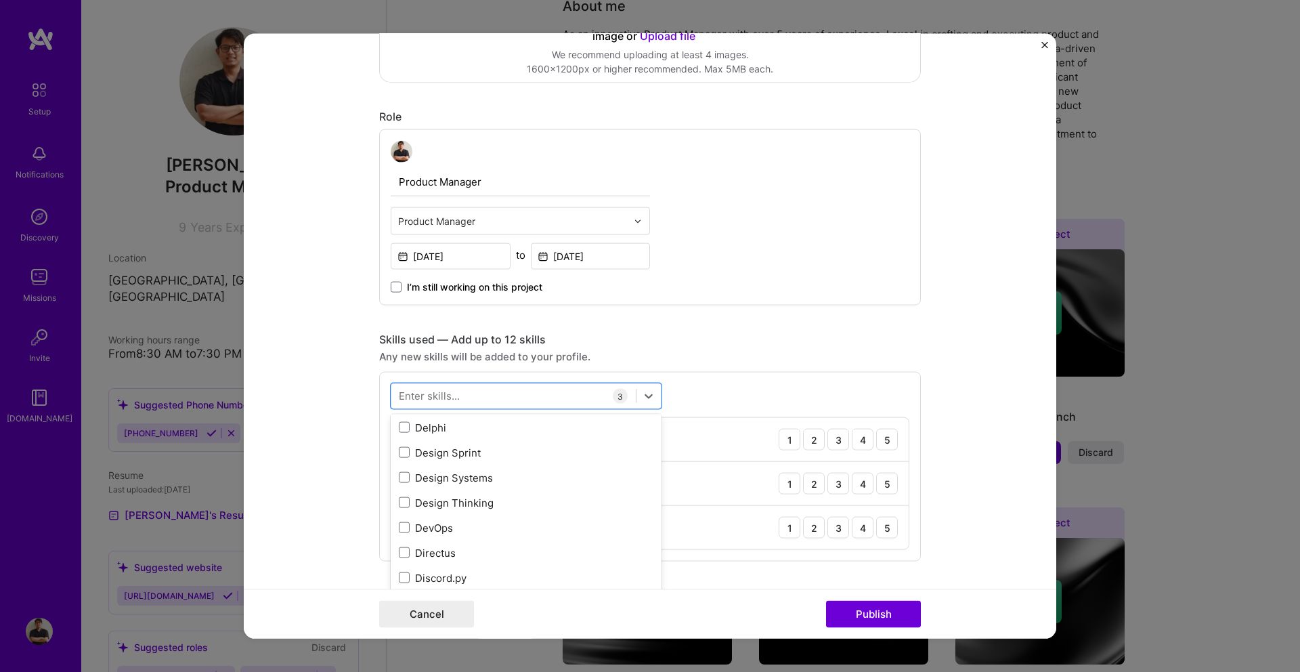
scroll to position [2467, 0]
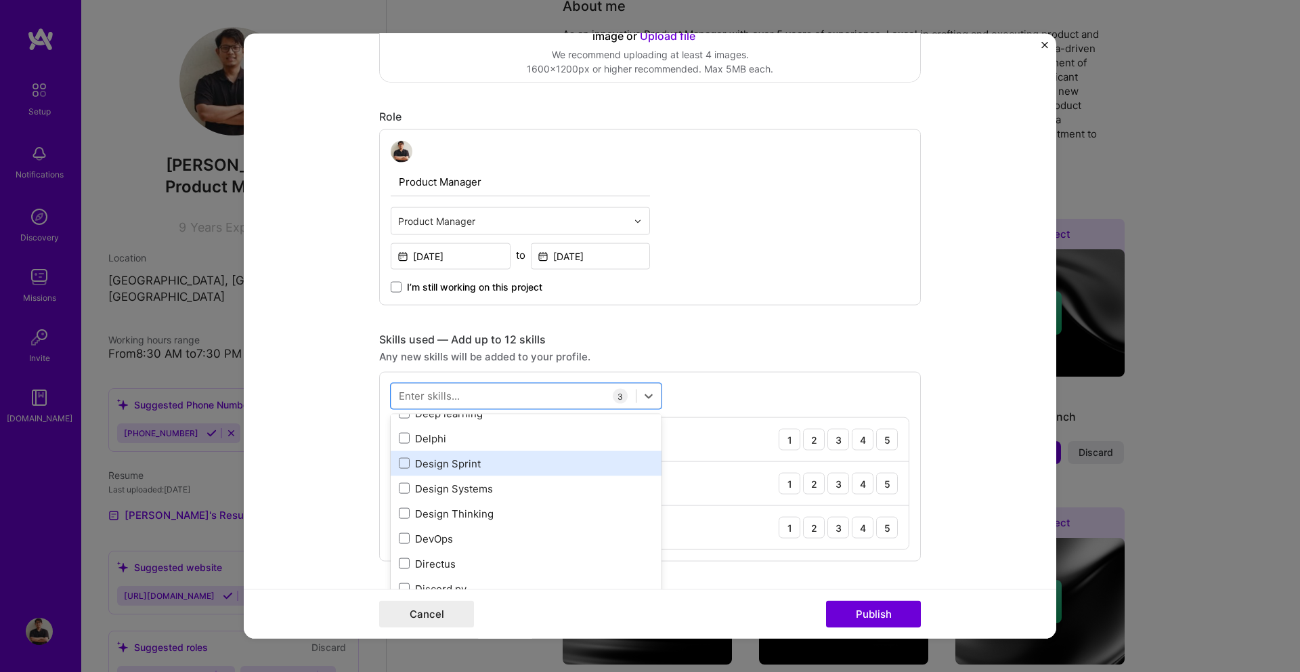
click at [472, 462] on div "Design Sprint" at bounding box center [526, 463] width 255 height 14
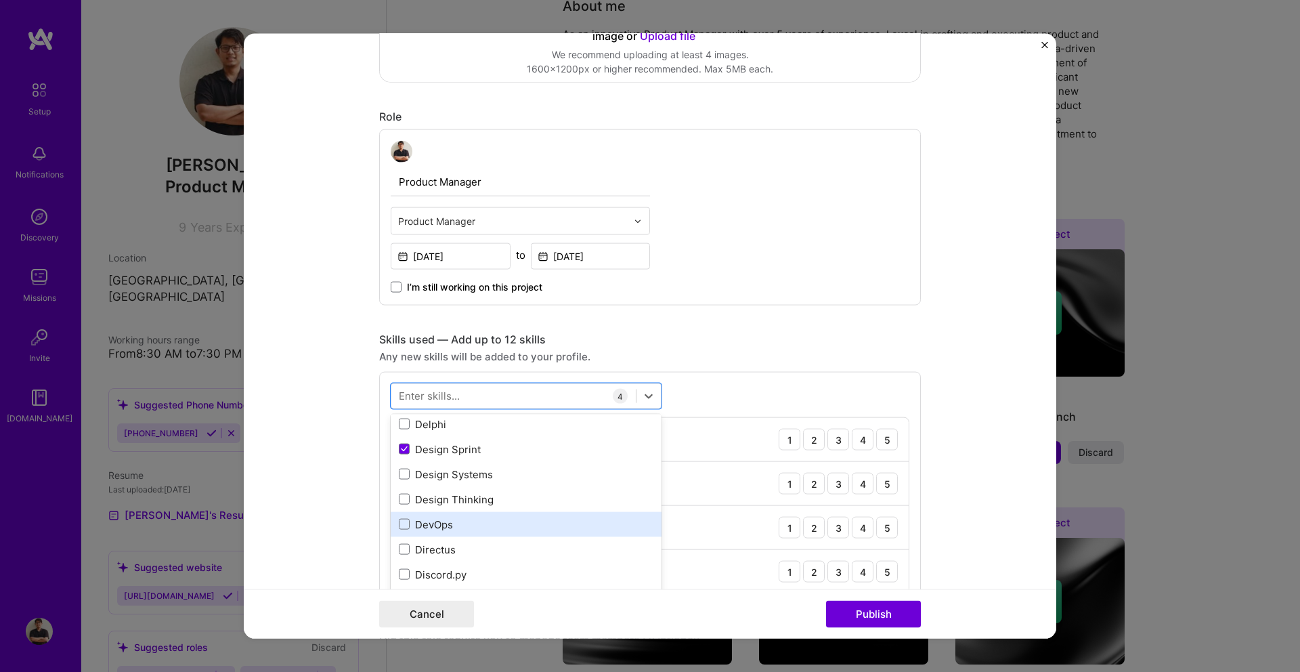
scroll to position [2484, 0]
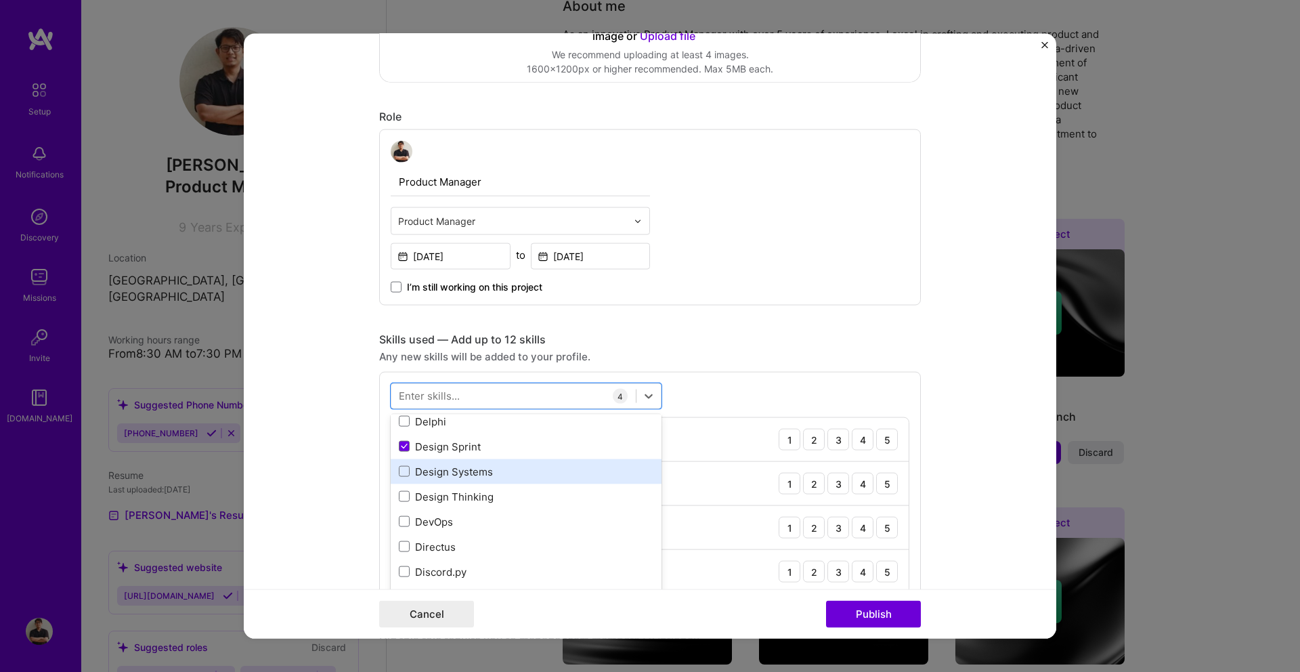
click at [483, 471] on div "Design Systems" at bounding box center [526, 471] width 255 height 14
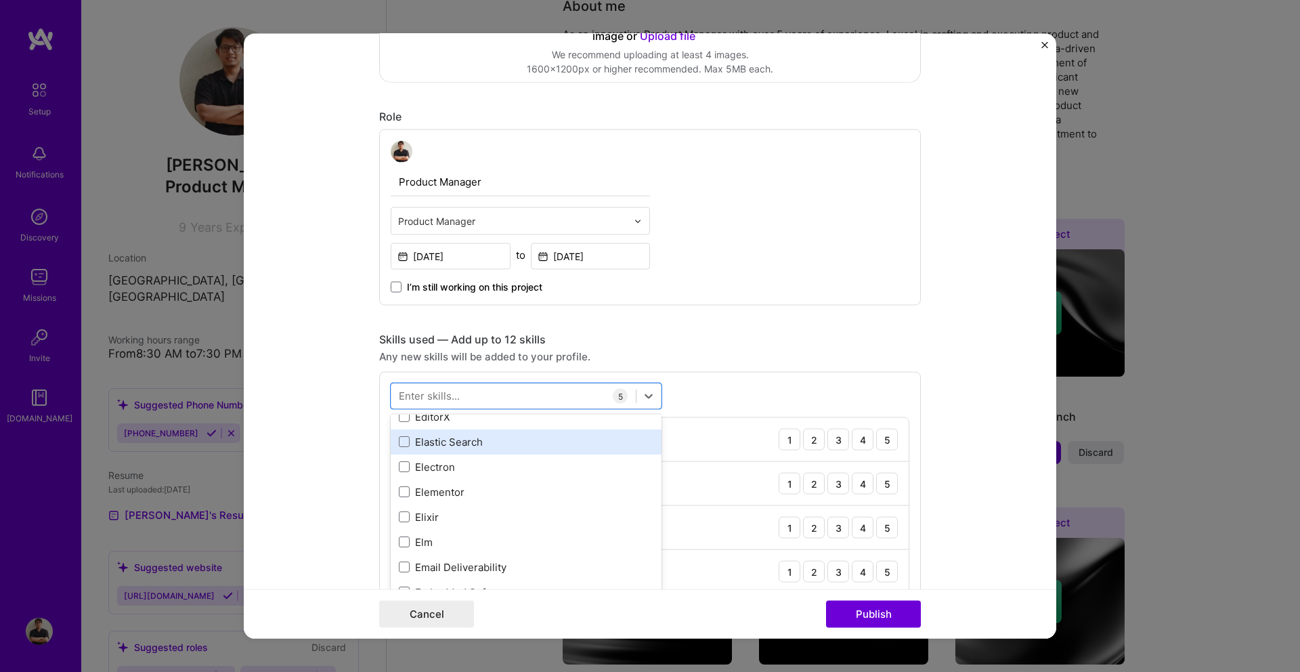
click at [469, 444] on div "Elastic Search" at bounding box center [526, 441] width 255 height 14
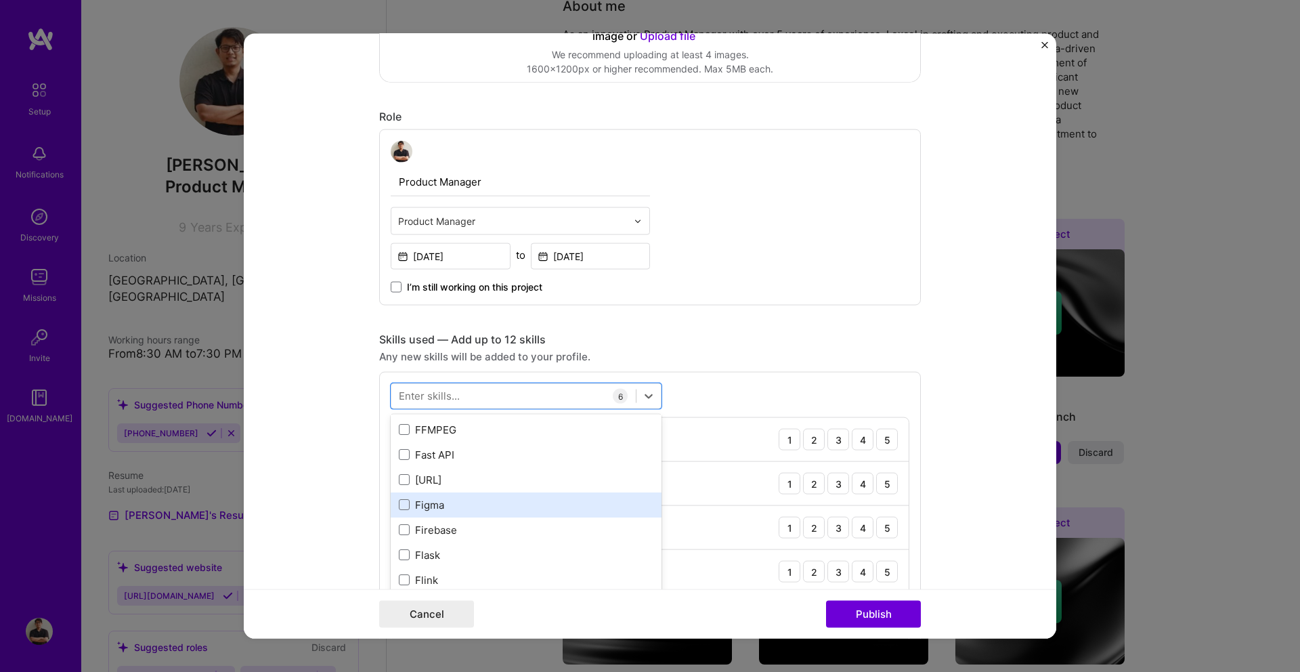
click at [470, 511] on div "Figma" at bounding box center [526, 504] width 255 height 14
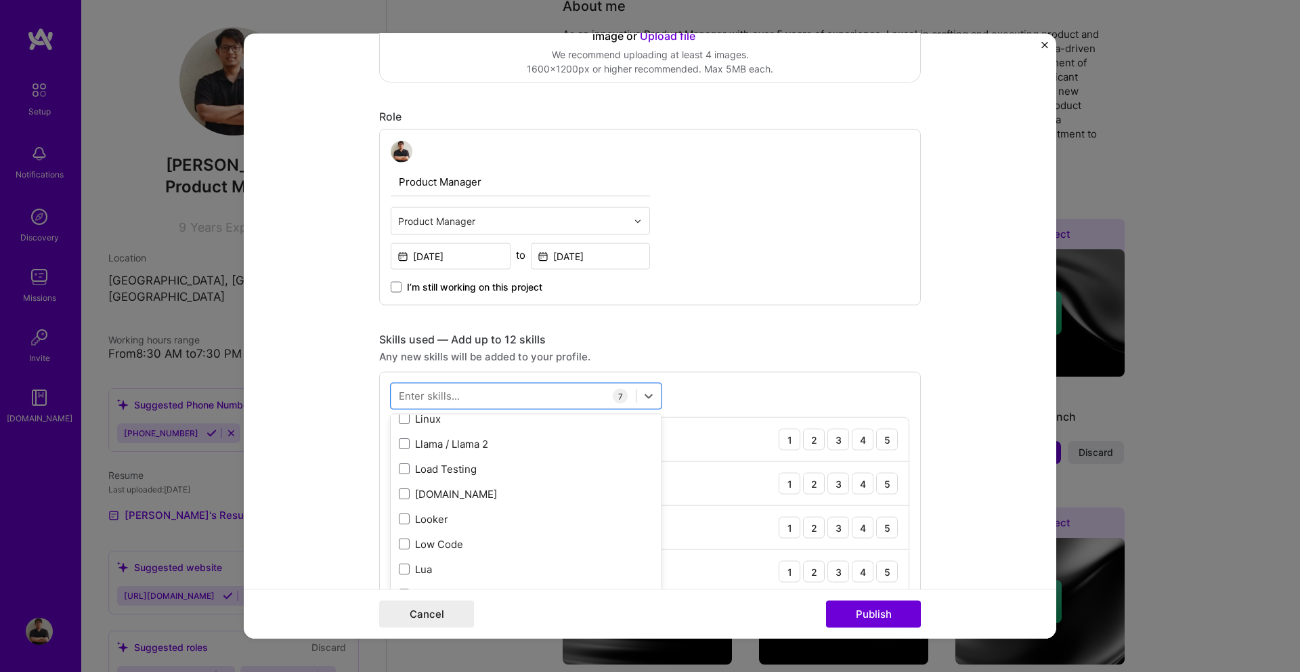
scroll to position [4723, 0]
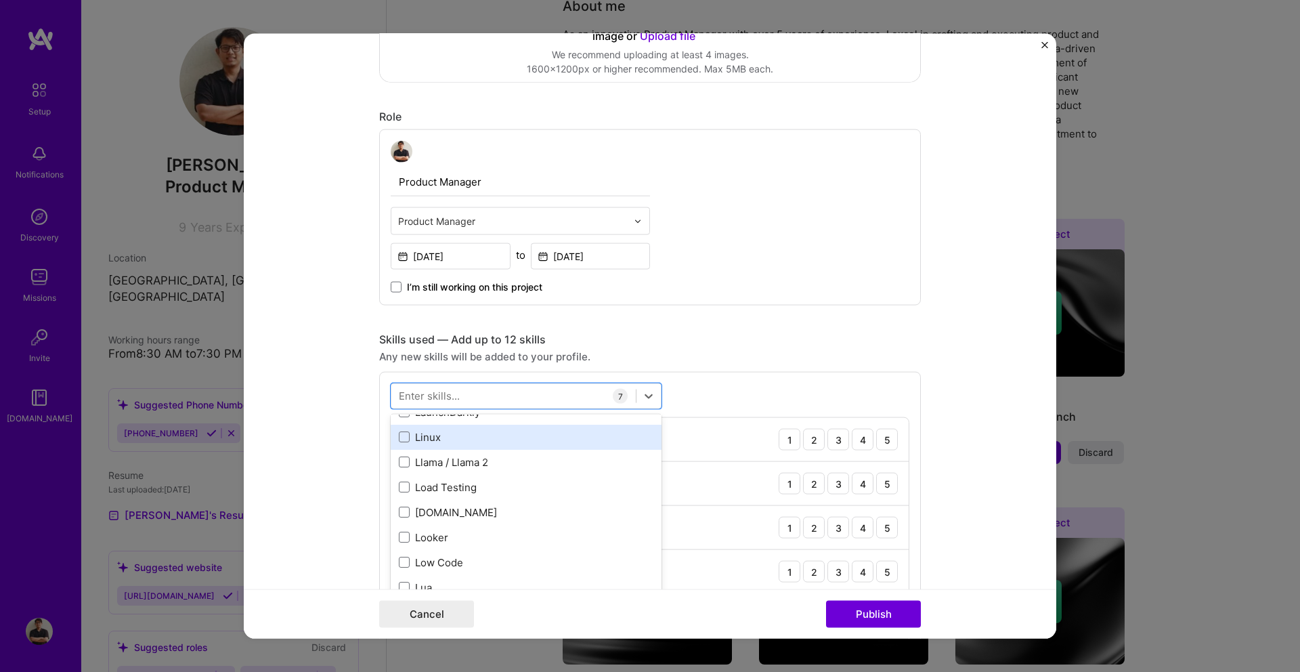
click at [427, 443] on div "Linux" at bounding box center [526, 436] width 271 height 25
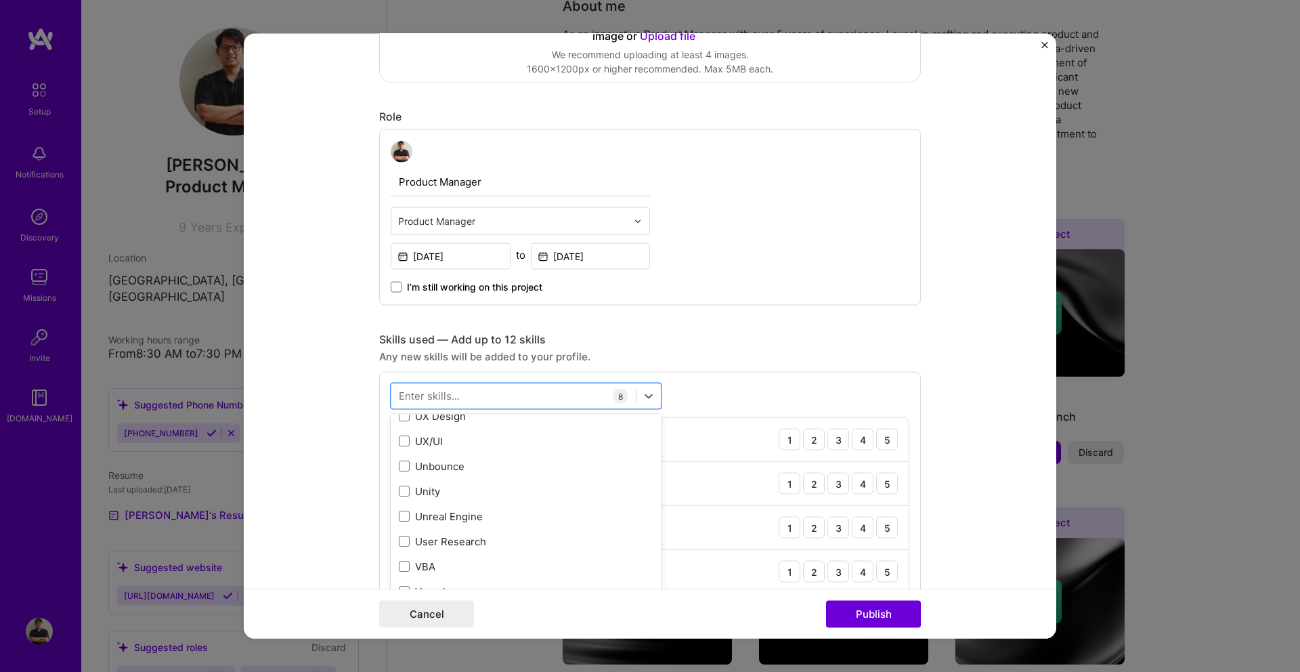
scroll to position [8592, 0]
click at [412, 554] on div "User Research" at bounding box center [526, 549] width 255 height 14
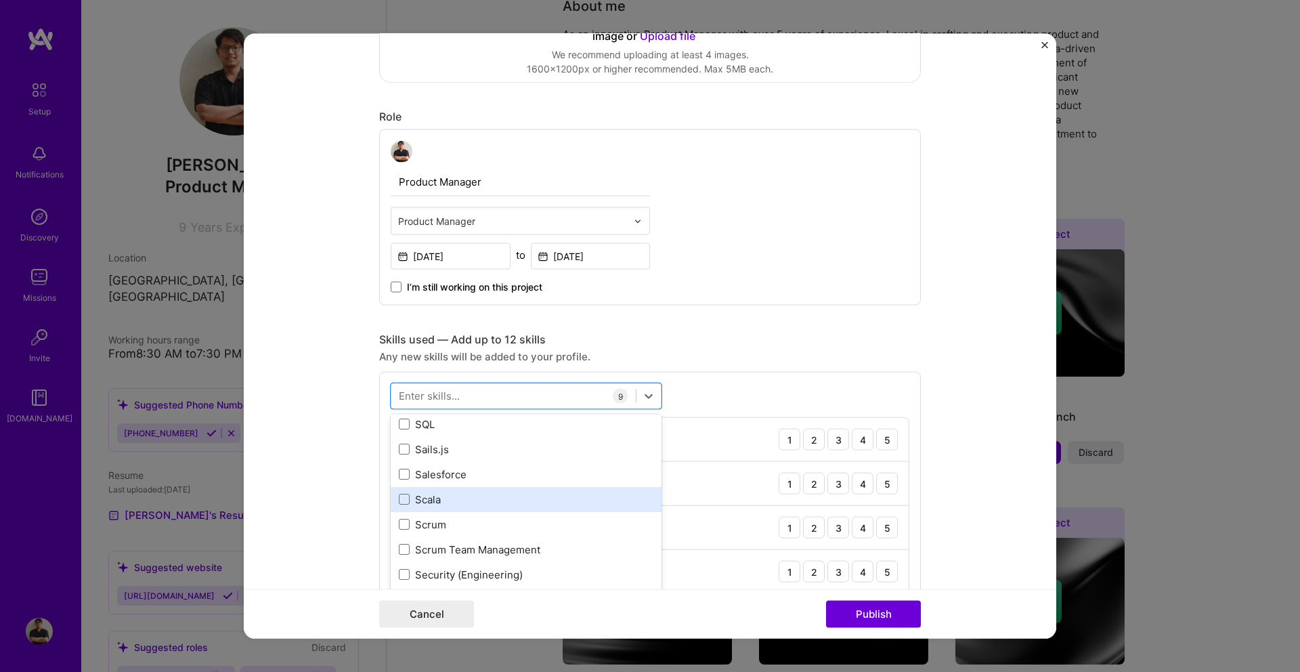
scroll to position [7267, 0]
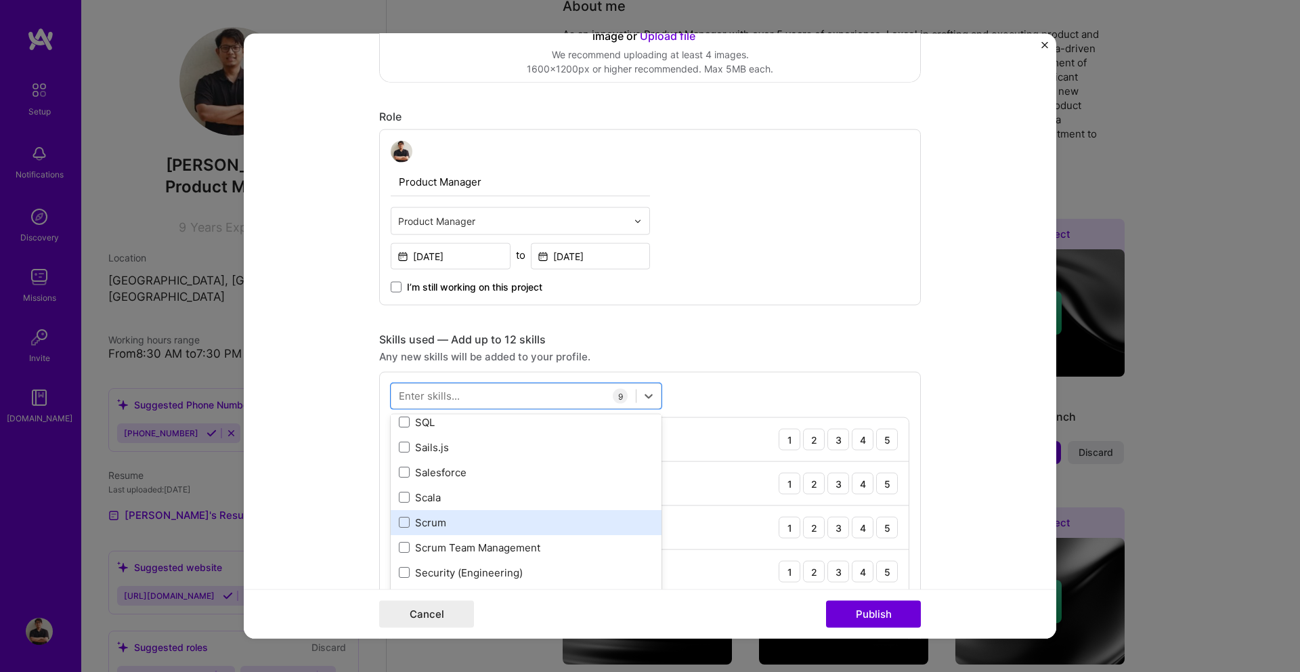
click at [442, 525] on div "Scrum" at bounding box center [526, 521] width 255 height 14
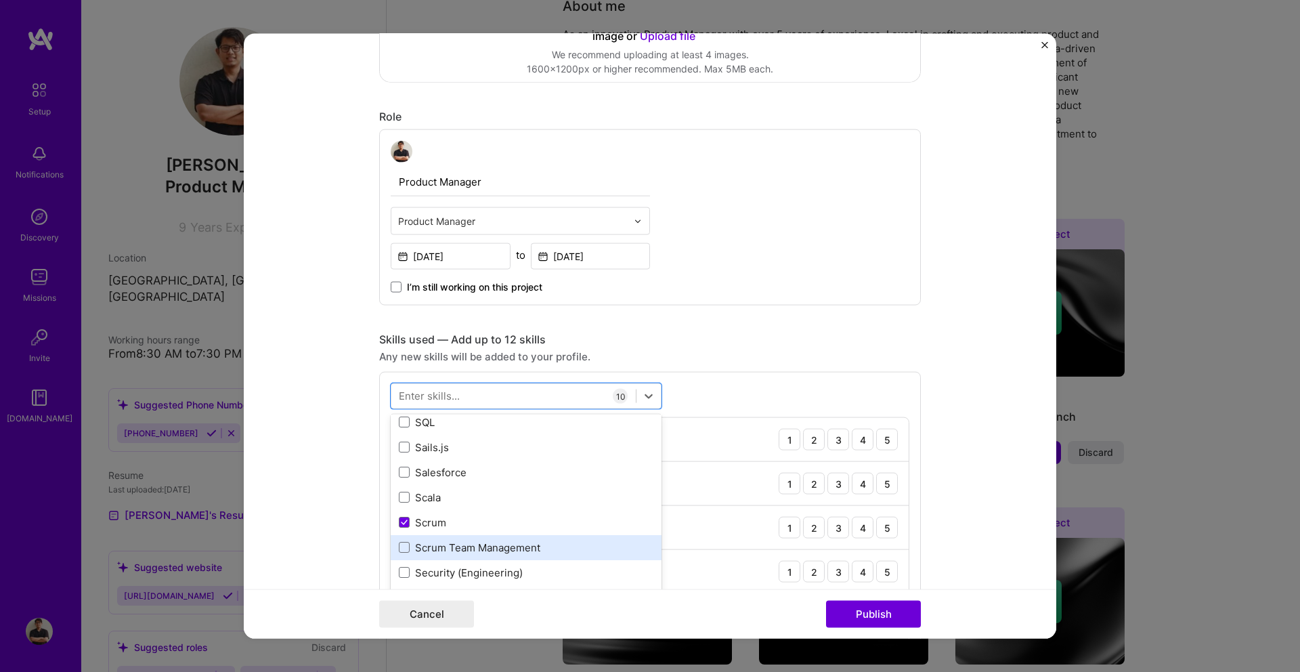
click at [451, 547] on div "Scrum Team Management" at bounding box center [526, 547] width 255 height 14
click at [439, 546] on div "Scrum Team Management" at bounding box center [526, 547] width 255 height 14
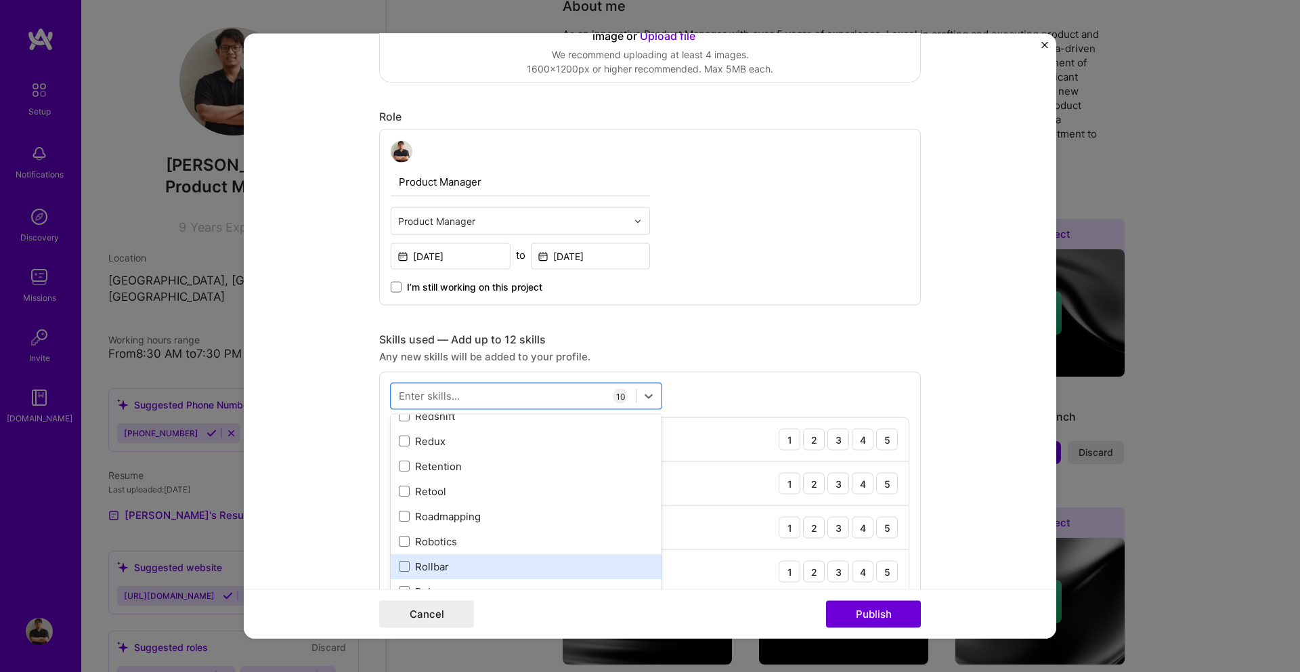
scroll to position [6843, 0]
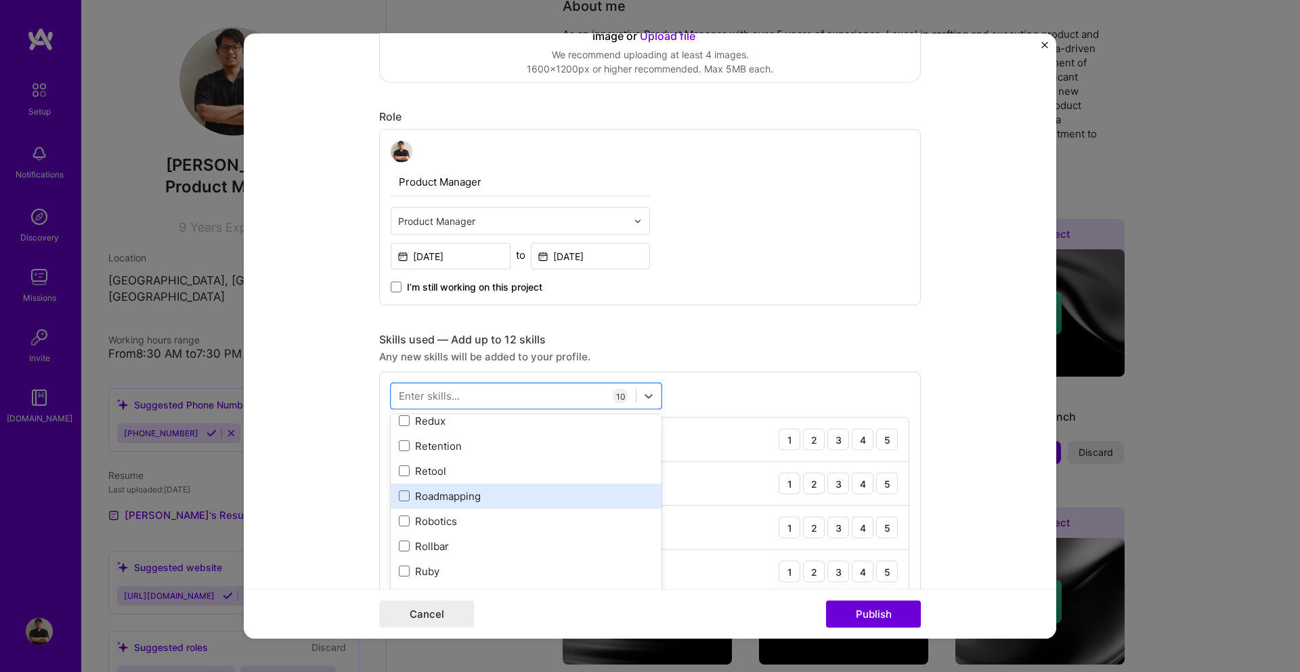
click at [463, 484] on div "Roadmapping" at bounding box center [526, 495] width 271 height 25
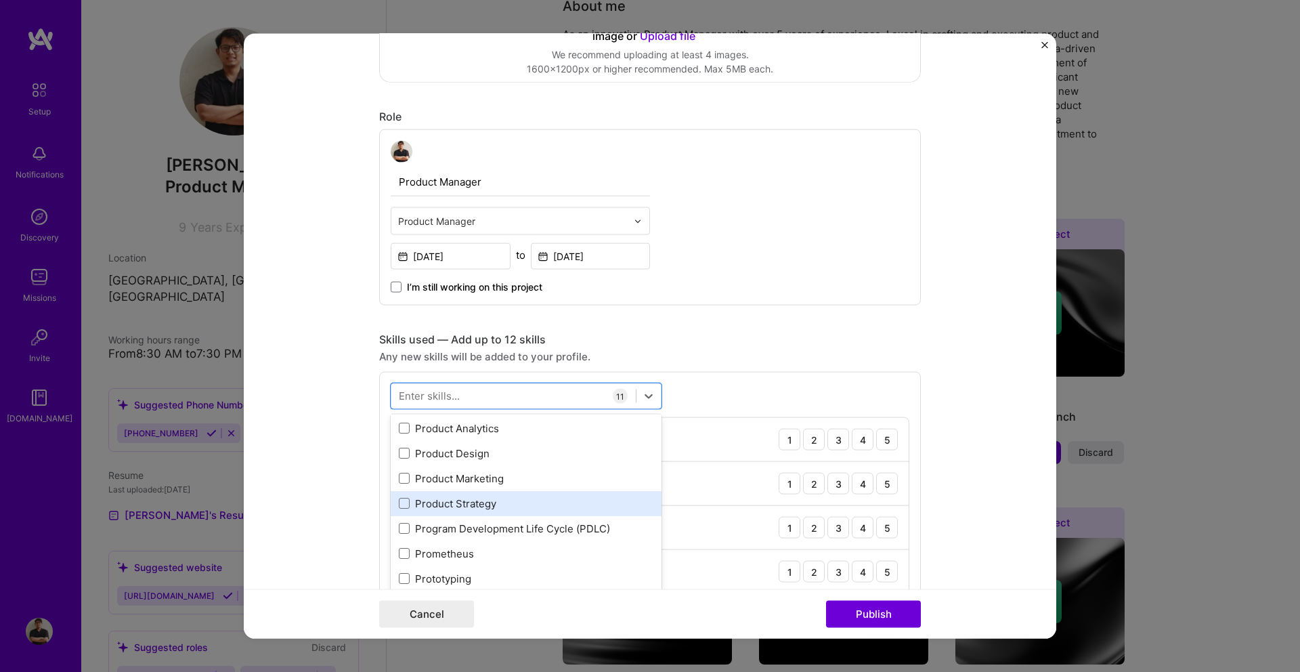
click at [466, 500] on div "Product Strategy" at bounding box center [526, 503] width 255 height 14
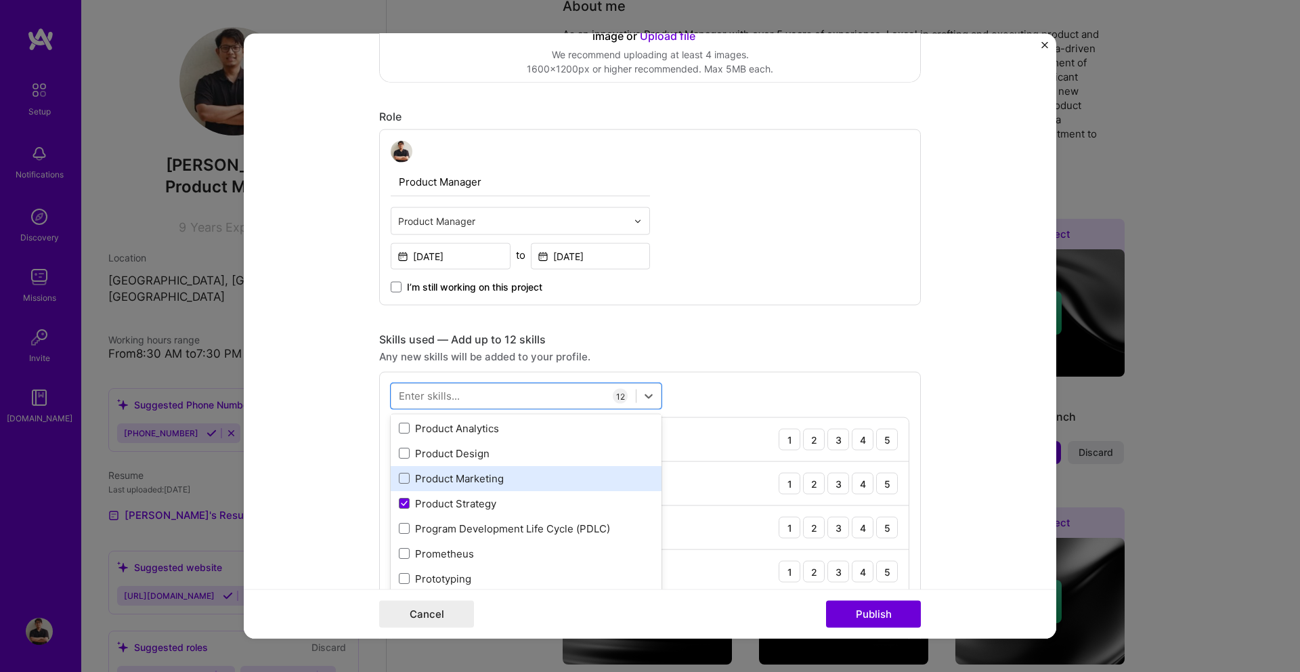
click at [466, 475] on div "Product Marketing" at bounding box center [526, 477] width 255 height 14
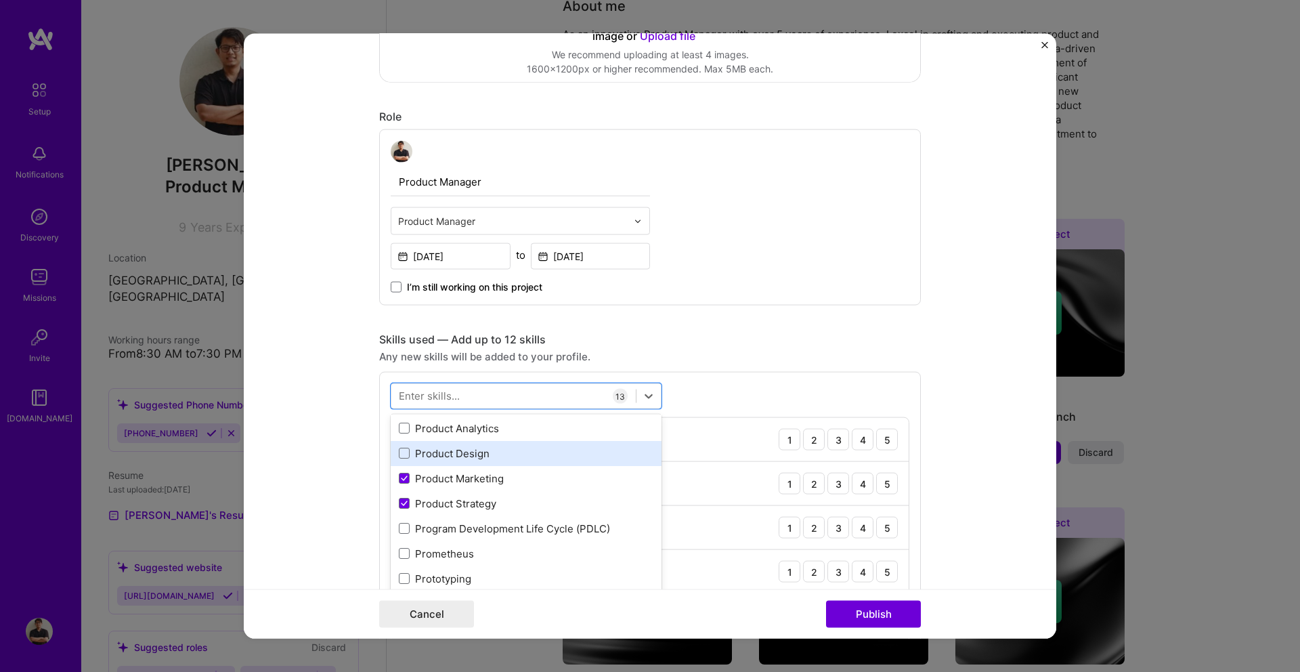
click at [468, 460] on div "Product Design" at bounding box center [526, 452] width 271 height 25
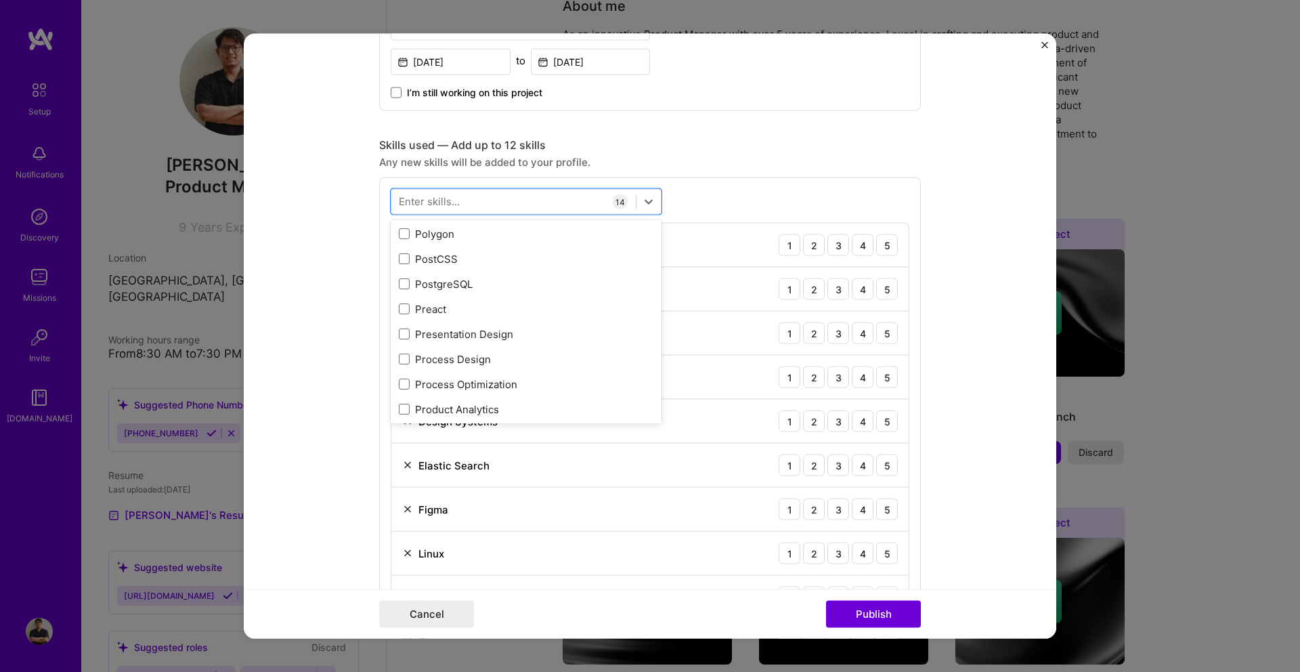
scroll to position [695, 0]
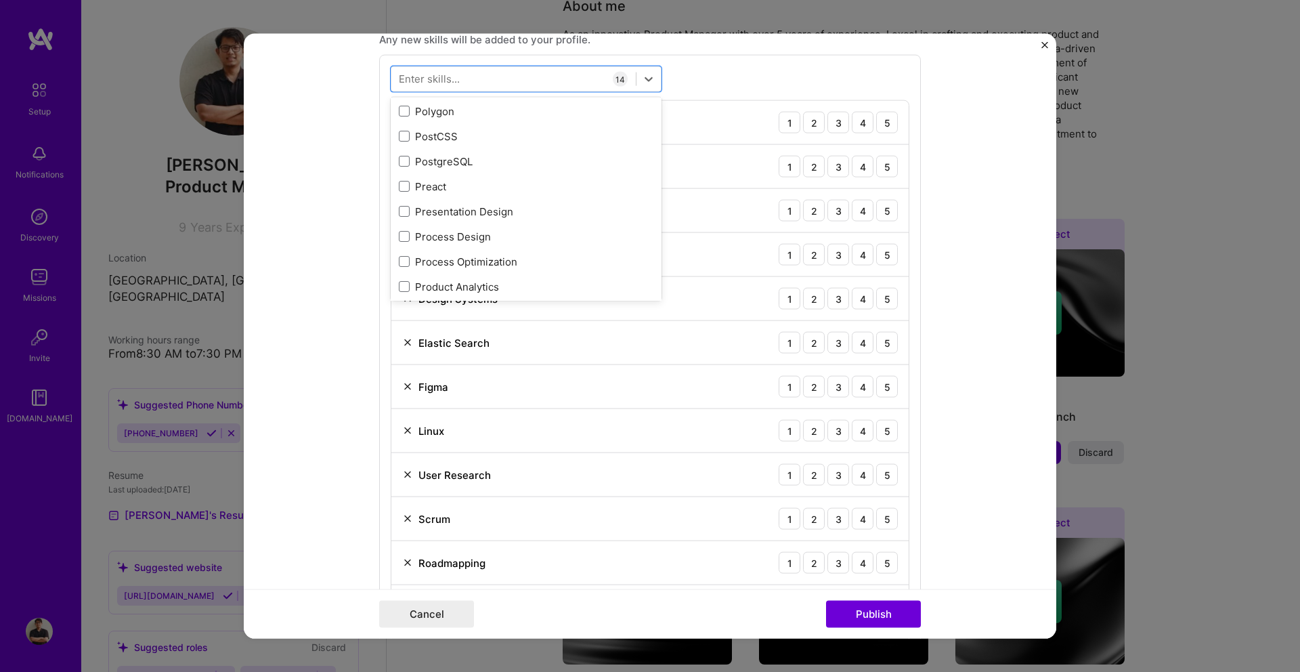
click at [942, 372] on form "Editing suggested project This project is suggested based on your LinkedIn, res…" at bounding box center [650, 336] width 812 height 604
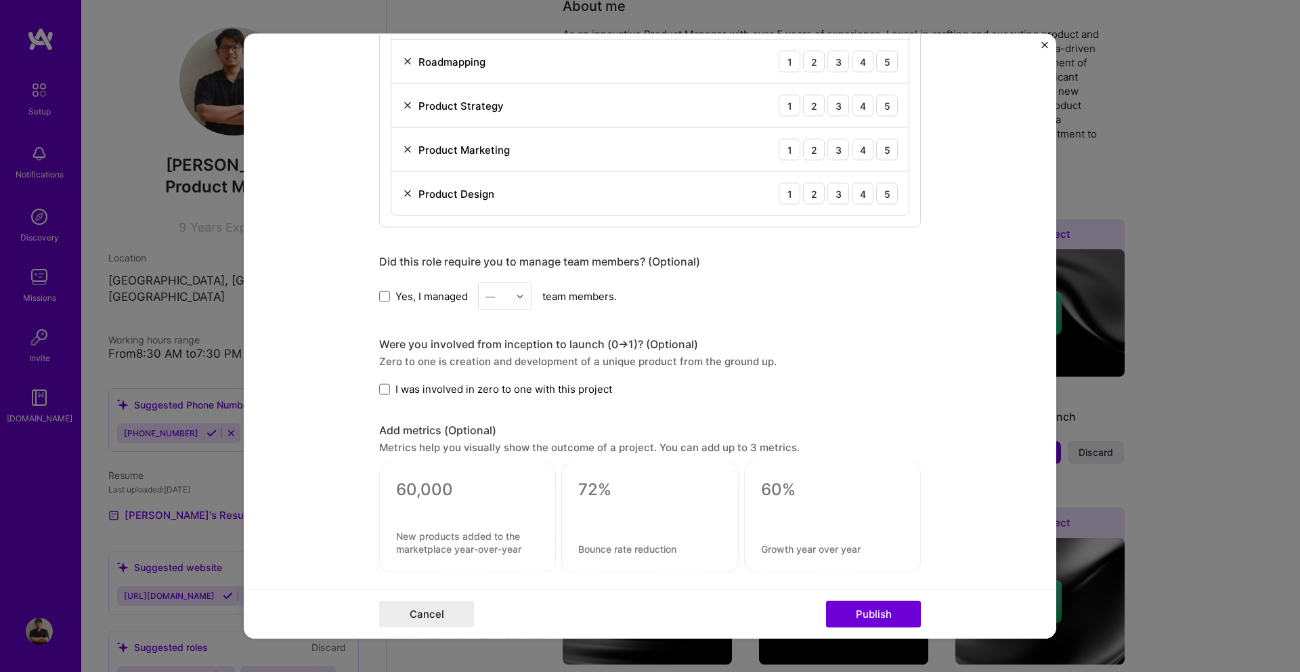
scroll to position [1212, 0]
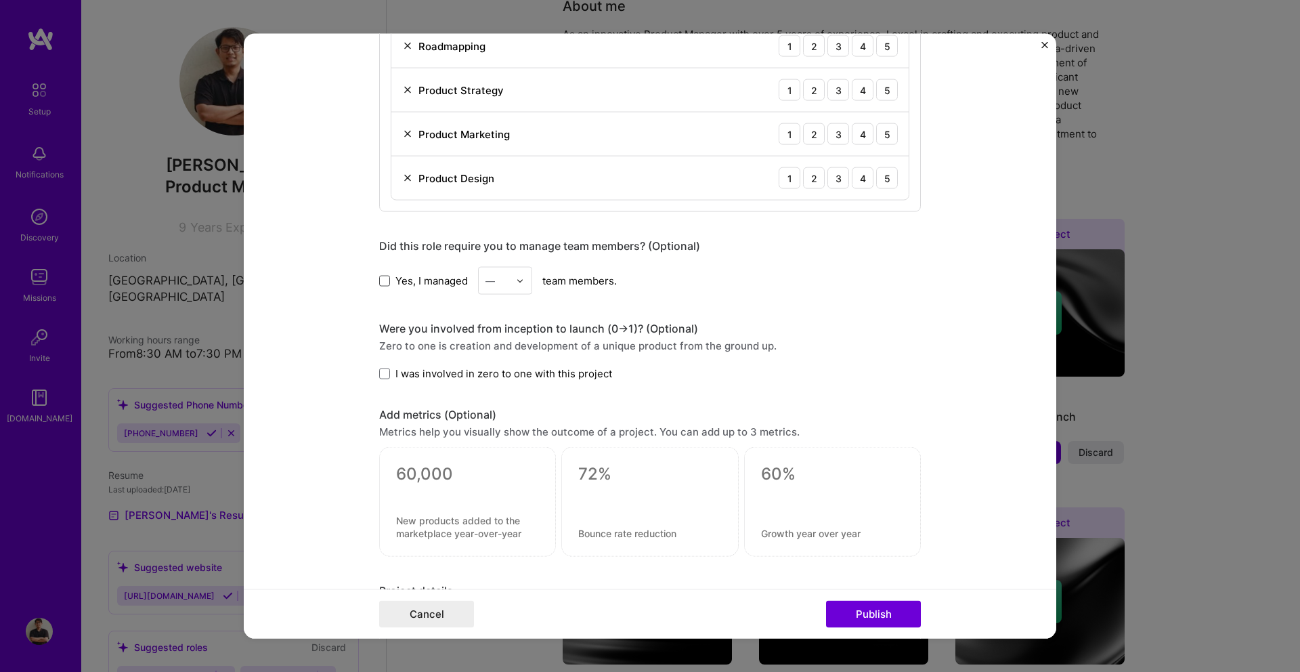
click at [387, 278] on span at bounding box center [384, 280] width 11 height 11
click at [0, 0] on input "Yes, I managed" at bounding box center [0, 0] width 0 height 0
click at [495, 284] on div "—" at bounding box center [489, 280] width 9 height 14
click at [506, 493] on div "8" at bounding box center [505, 491] width 46 height 25
click at [523, 267] on div at bounding box center [524, 280] width 16 height 26
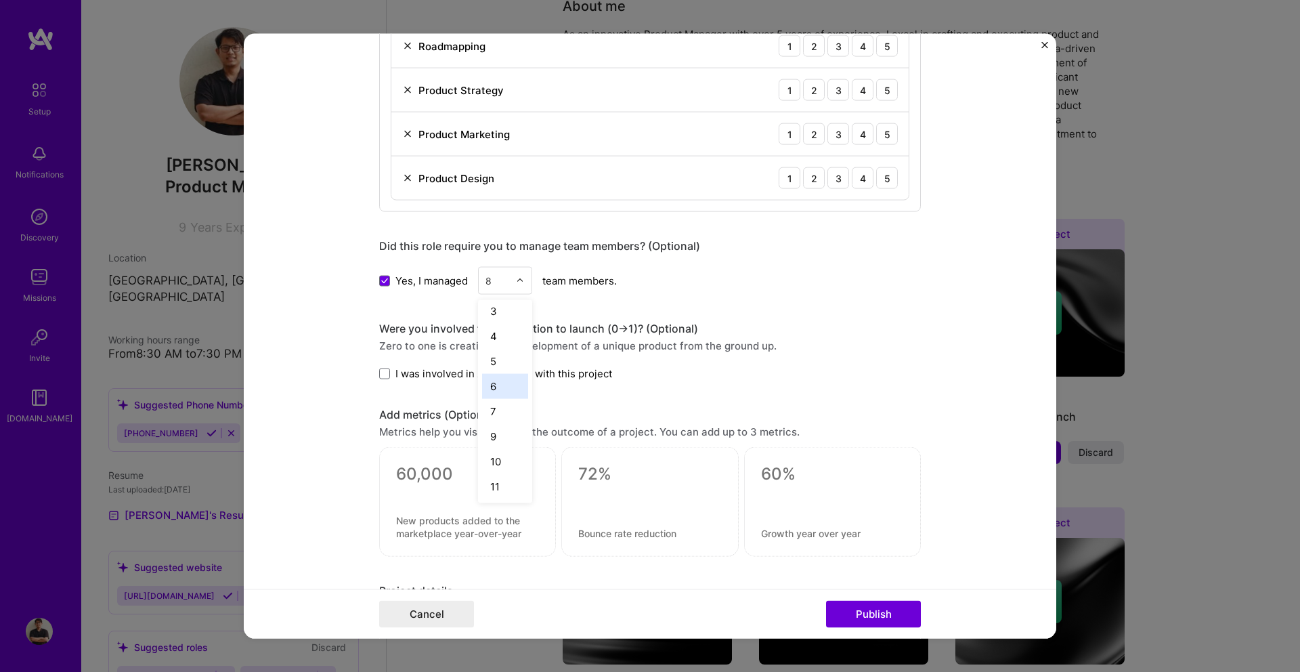
scroll to position [68, 0]
click at [278, 407] on form "Editing suggested project This project is suggested based on your LinkedIn, res…" at bounding box center [650, 336] width 812 height 604
click at [389, 372] on span at bounding box center [384, 373] width 11 height 11
click at [0, 0] on input "I was involved in zero to one with this project" at bounding box center [0, 0] width 0 height 0
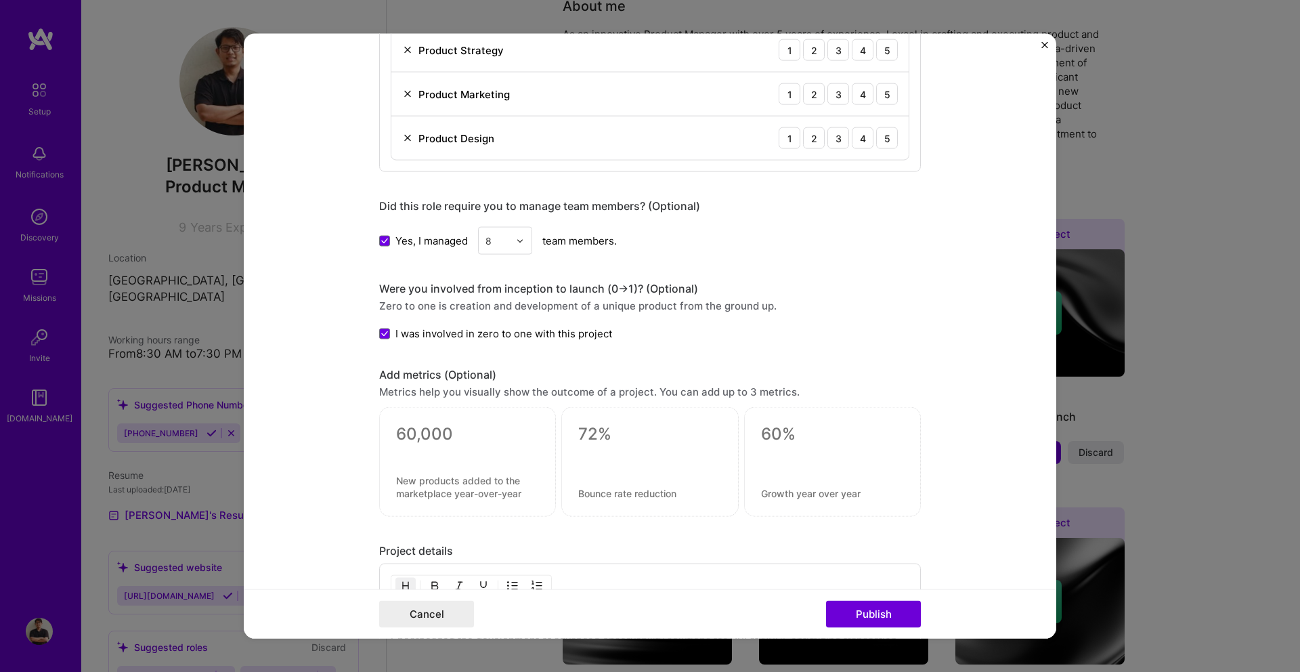
scroll to position [1262, 0]
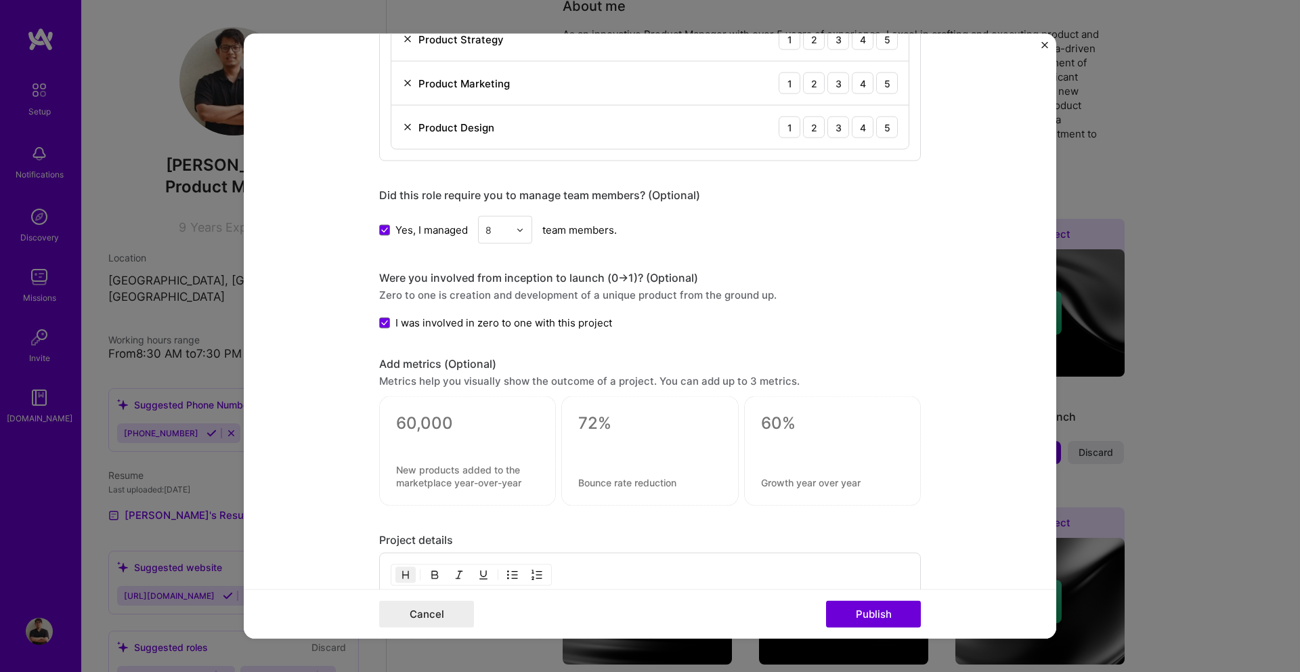
click at [459, 421] on textarea at bounding box center [467, 423] width 143 height 20
type textarea "220"
click at [604, 421] on textarea at bounding box center [649, 423] width 143 height 20
click at [633, 492] on textarea at bounding box center [649, 488] width 143 height 13
drag, startPoint x: 622, startPoint y: 489, endPoint x: 645, endPoint y: 487, distance: 23.1
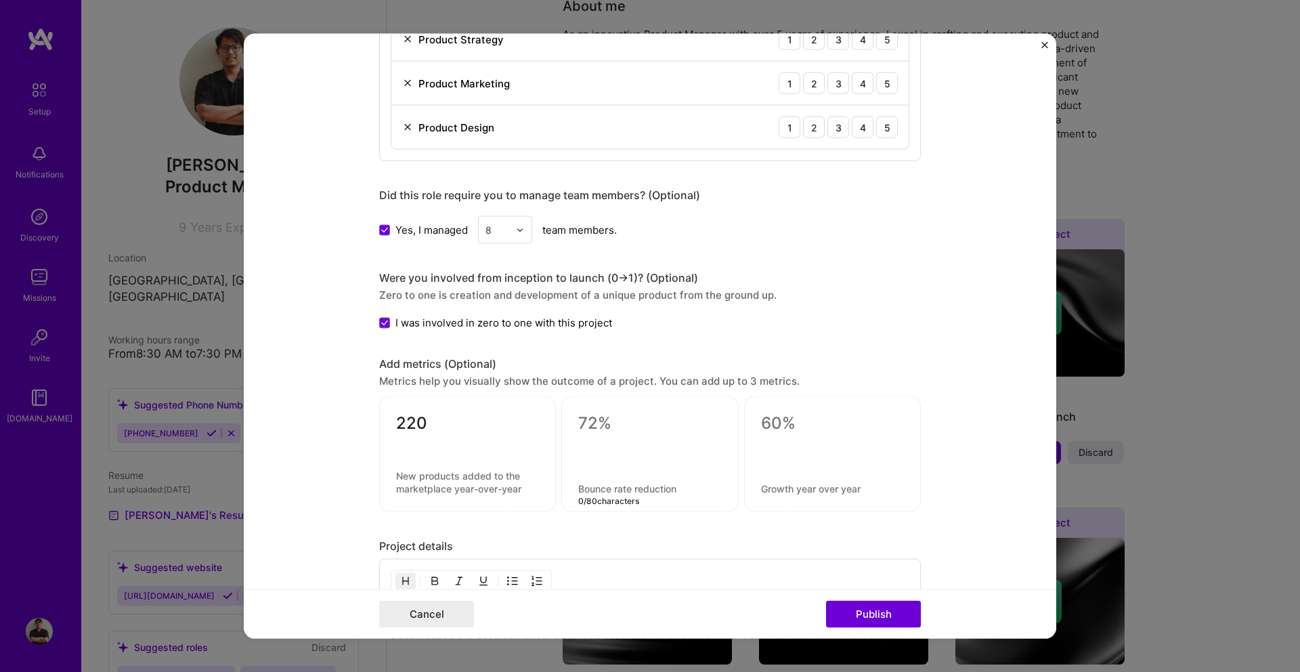
click at [644, 487] on textarea at bounding box center [649, 488] width 143 height 13
click at [446, 479] on textarea at bounding box center [467, 482] width 143 height 26
type textarea "M"
click at [420, 482] on textarea "New Integrations" at bounding box center [467, 481] width 143 height 13
type textarea "New Technology Integrations"
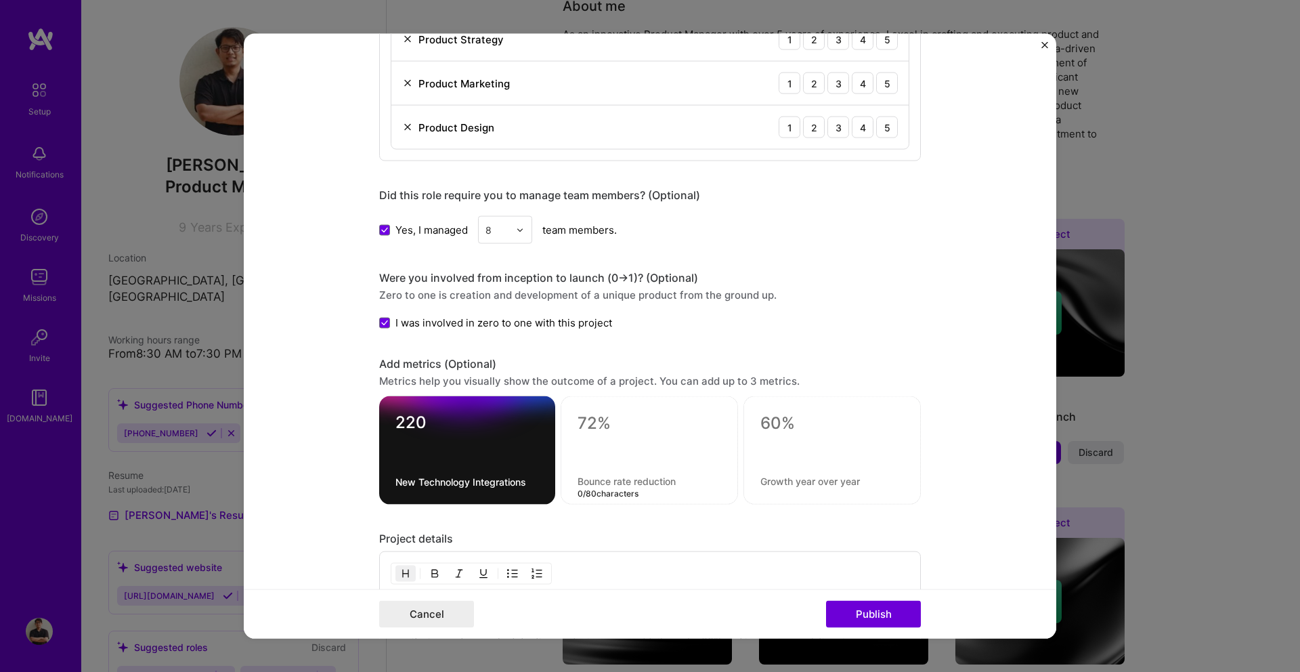
click at [611, 485] on div "0 / 80 characters" at bounding box center [648, 450] width 177 height 108
click at [596, 418] on textarea at bounding box center [649, 423] width 144 height 20
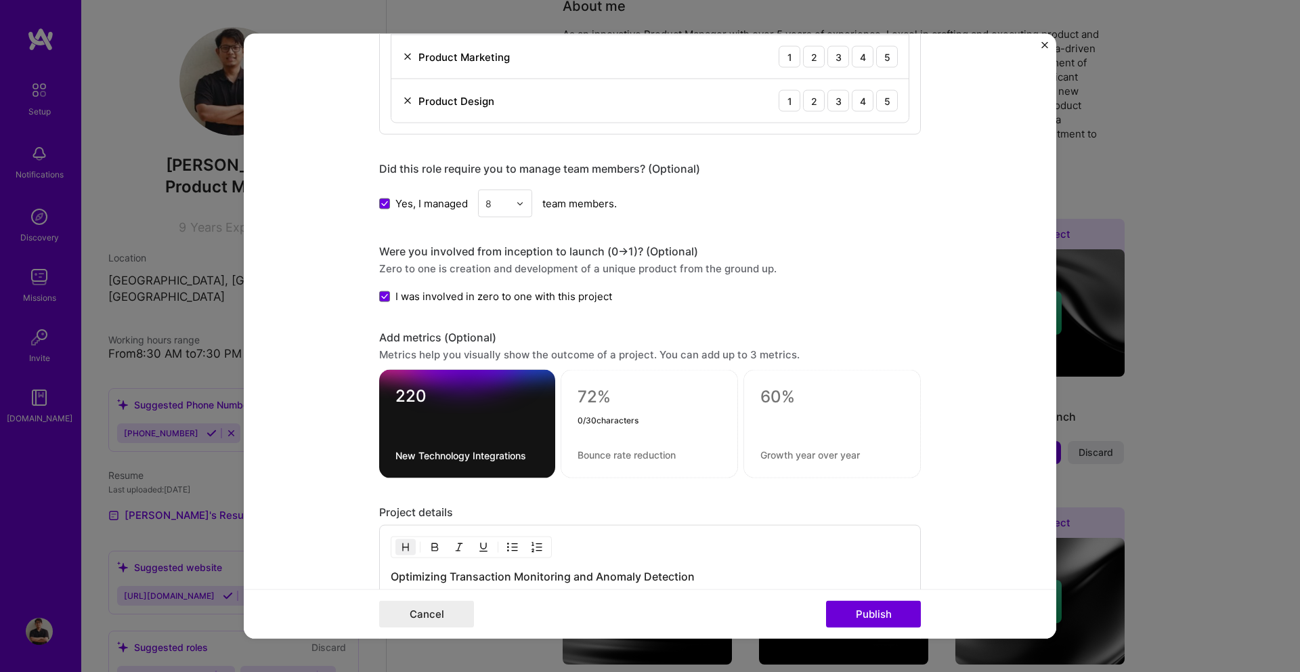
scroll to position [1296, 0]
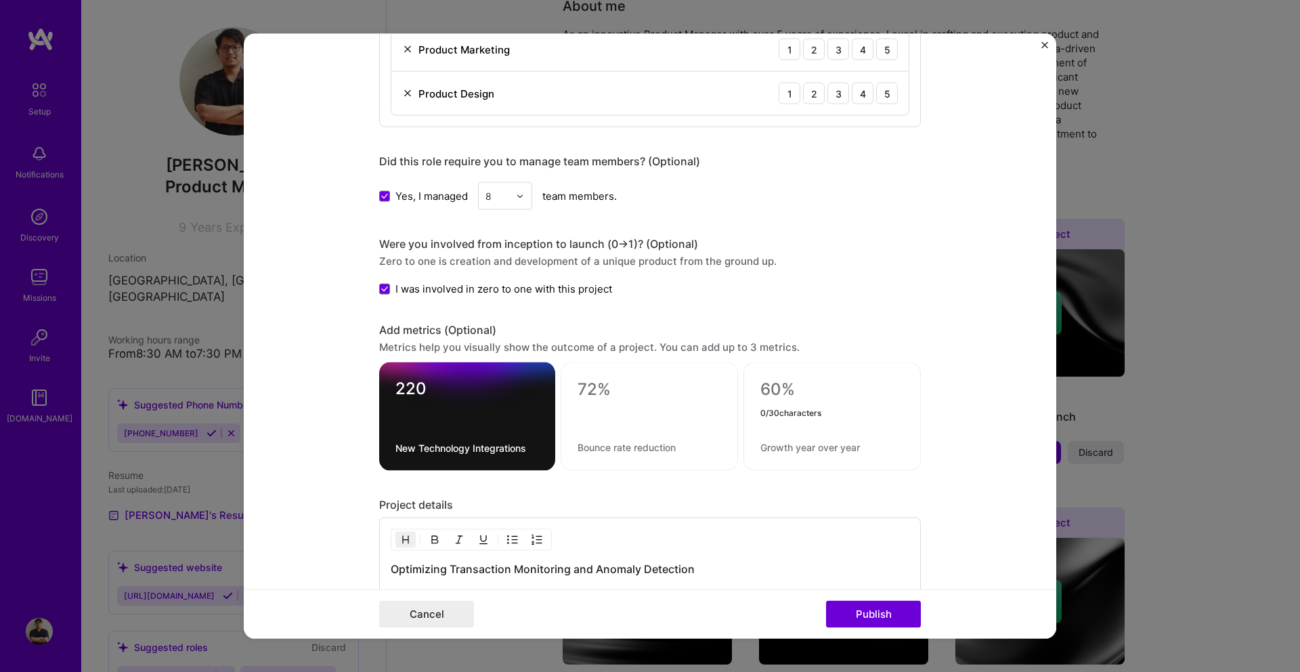
click at [763, 392] on textarea at bounding box center [832, 389] width 144 height 20
type textarea "40%"
click at [793, 449] on textarea at bounding box center [832, 447] width 144 height 13
type textarea "User Adoption"
click at [973, 456] on form "Editing suggested project This project is suggested based on your LinkedIn, res…" at bounding box center [650, 336] width 812 height 604
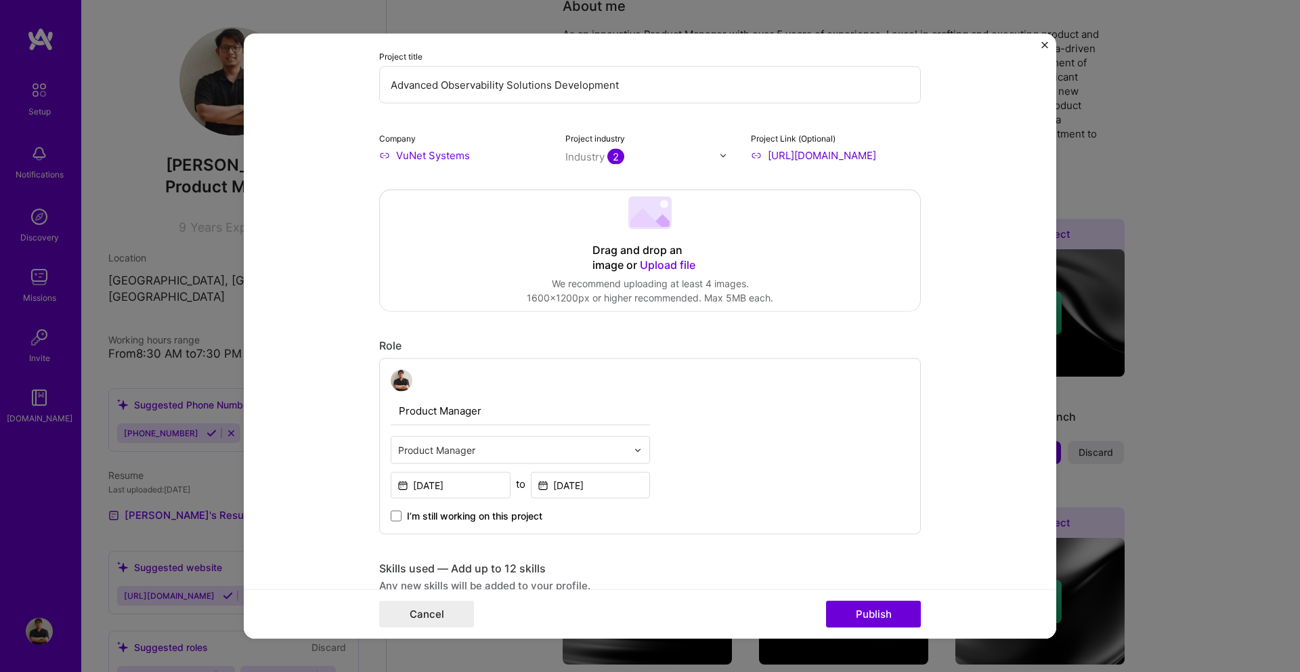
scroll to position [0, 0]
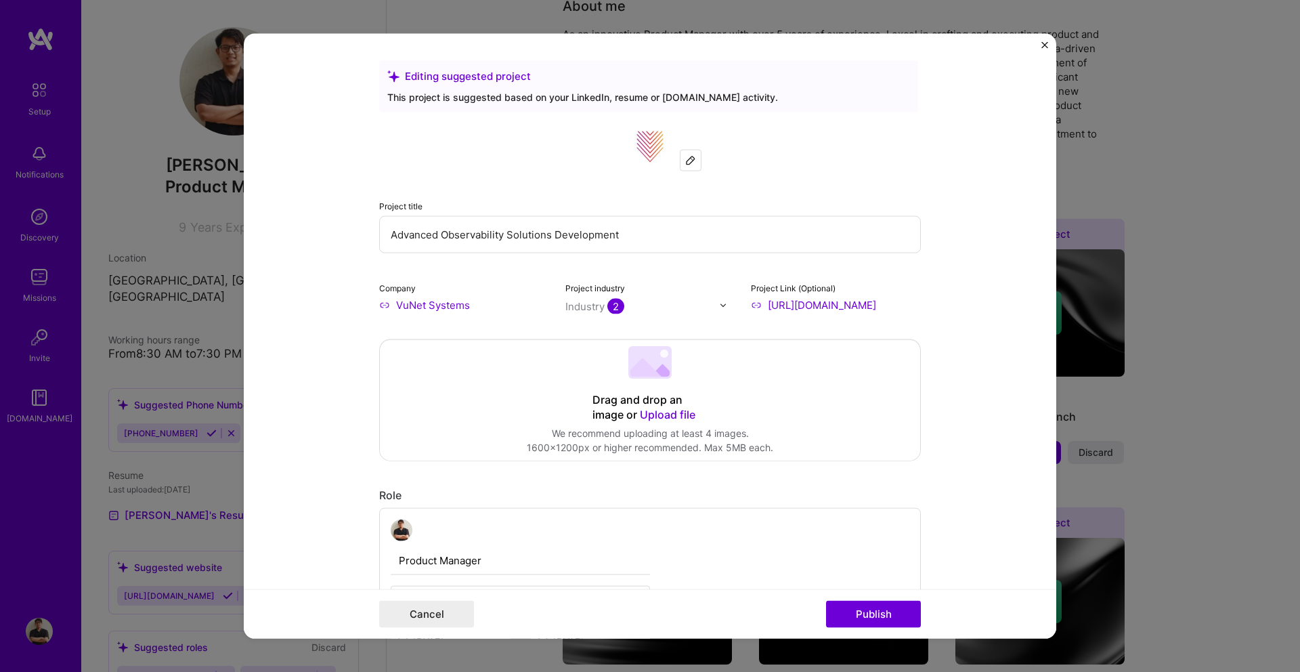
click at [676, 414] on span "Upload file" at bounding box center [668, 415] width 56 height 14
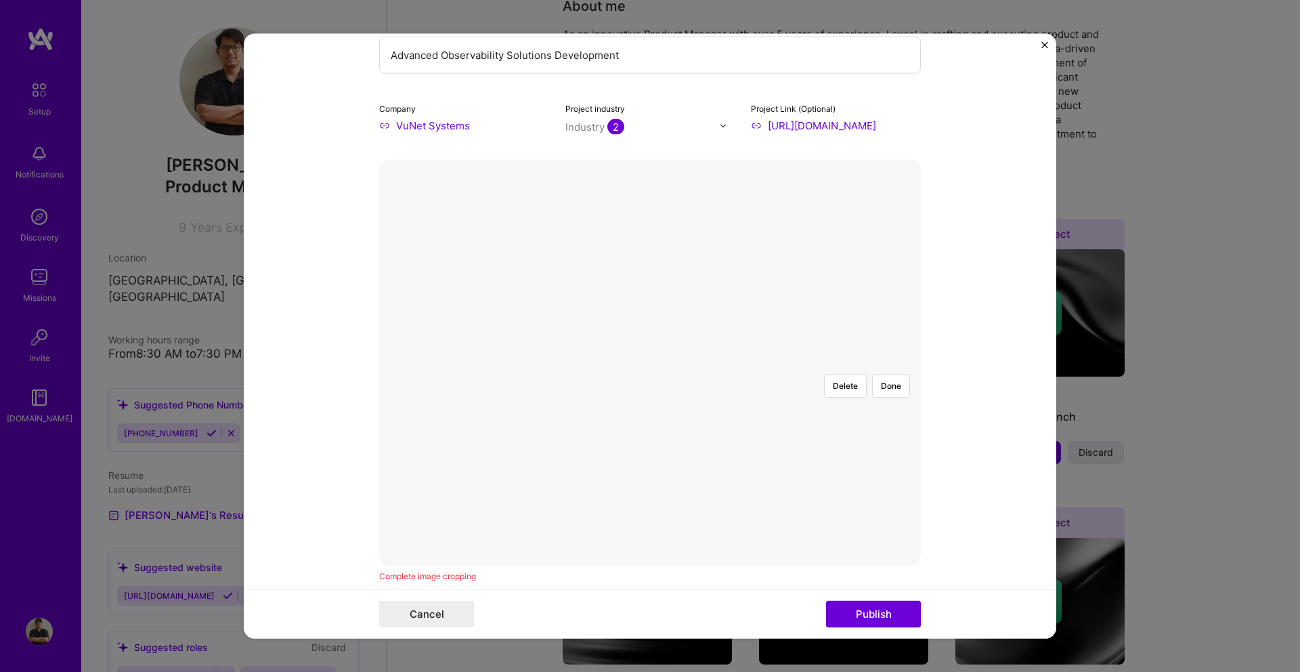
scroll to position [191, 0]
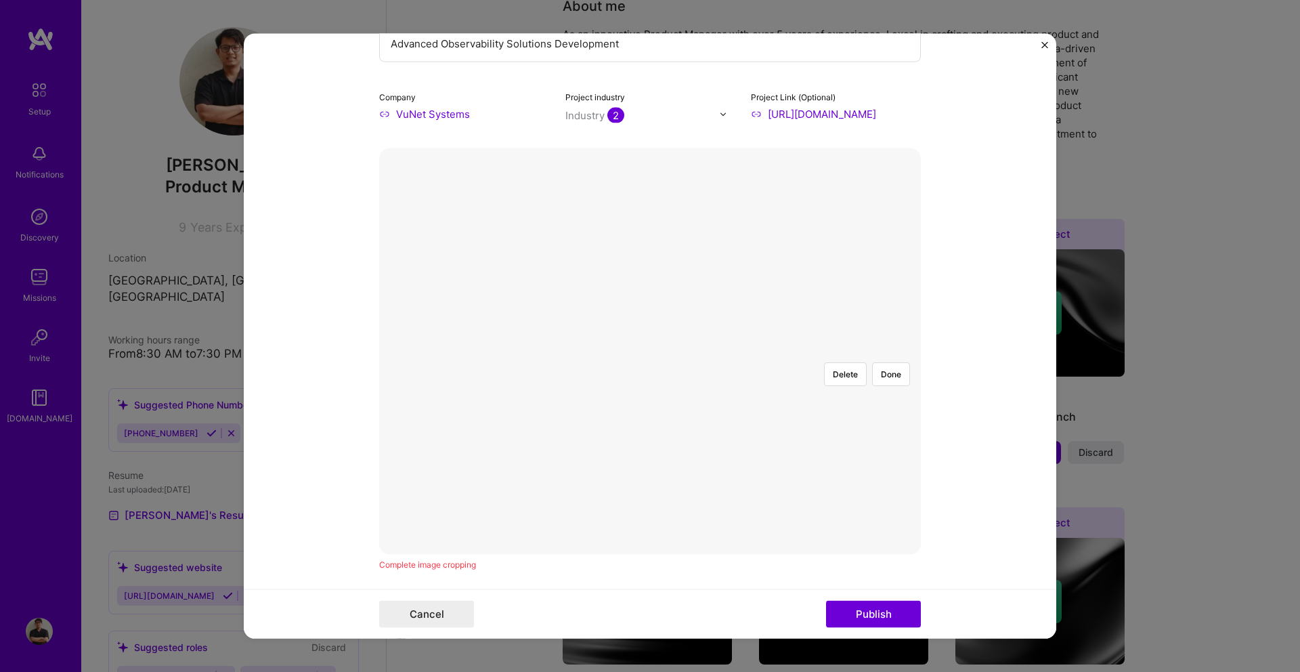
click at [726, 361] on div at bounding box center [895, 535] width 491 height 369
click at [713, 460] on div at bounding box center [895, 572] width 491 height 369
click at [1130, 396] on div at bounding box center [1130, 396] width 0 height 0
click at [780, 399] on div at bounding box center [889, 578] width 477 height 359
click at [890, 362] on button "Done" at bounding box center [891, 374] width 38 height 24
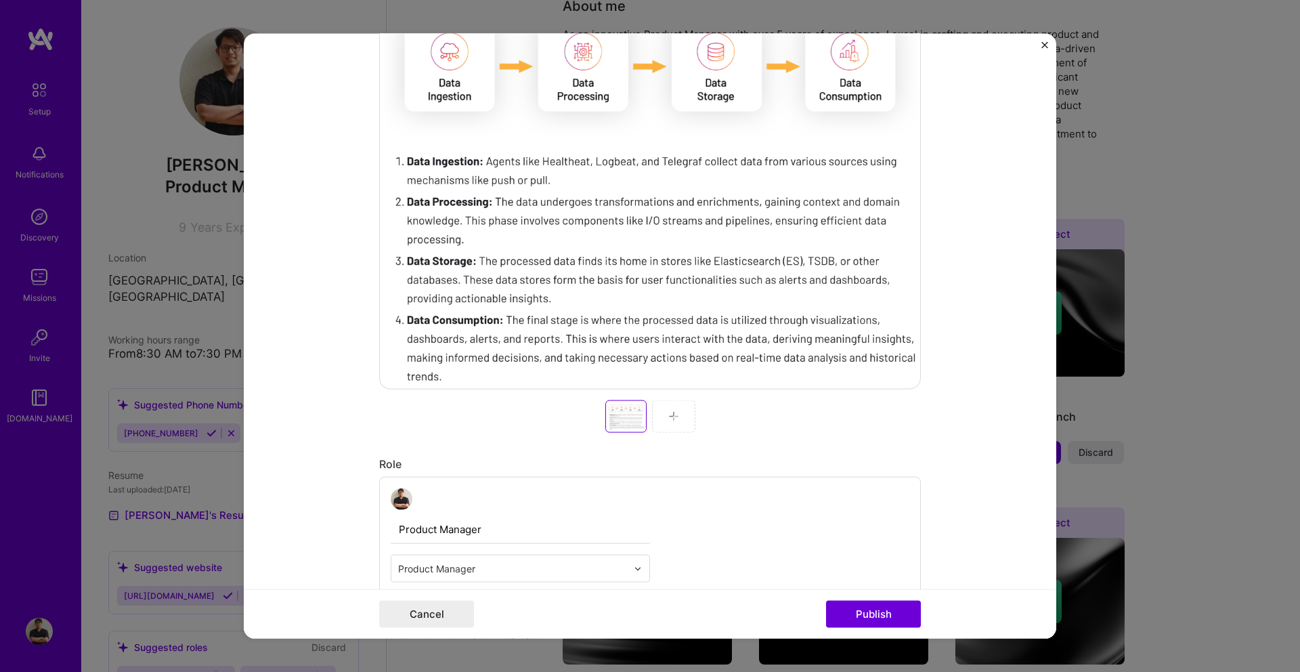
scroll to position [437, 0]
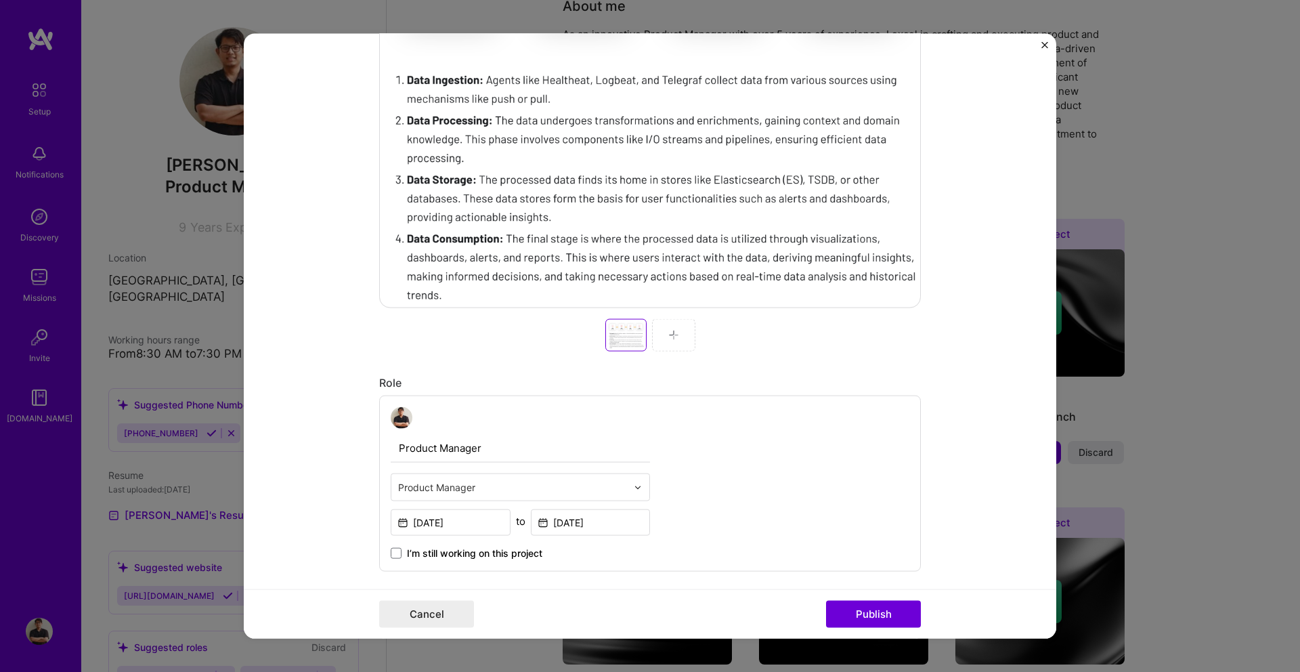
click at [662, 336] on div at bounding box center [673, 335] width 43 height 32
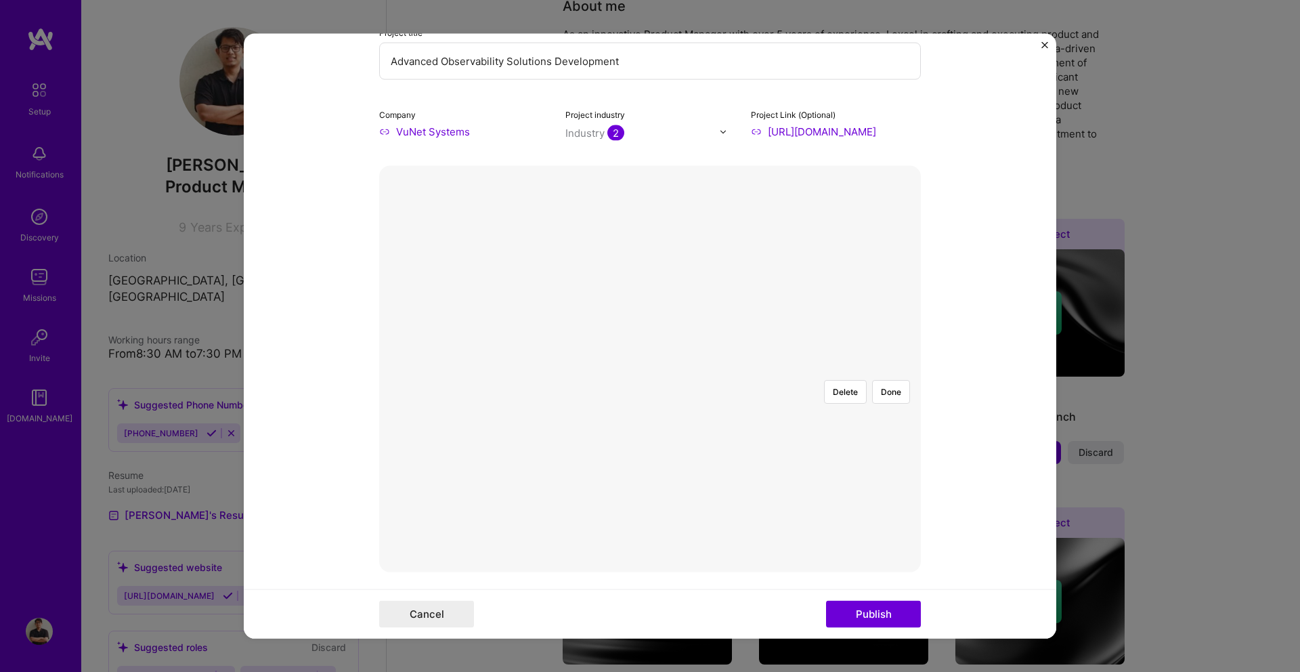
scroll to position [170, 0]
click at [723, 372] on div at bounding box center [917, 521] width 396 height 298
click at [650, 372] on div at bounding box center [650, 372] width 0 height 0
click at [824, 501] on div at bounding box center [908, 514] width 378 height 284
click at [740, 484] on div at bounding box center [912, 528] width 378 height 284
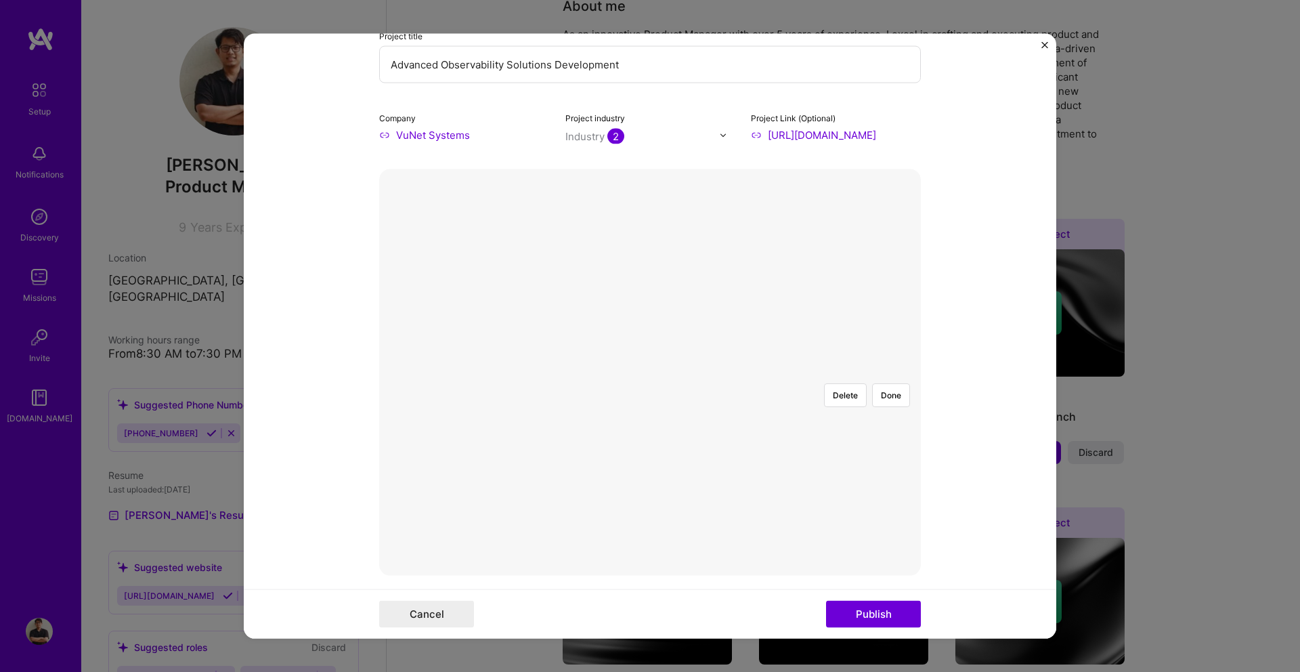
click at [1100, 670] on div at bounding box center [1100, 670] width 0 height 0
click at [792, 460] on div at bounding box center [913, 530] width 374 height 282
drag, startPoint x: 856, startPoint y: 612, endPoint x: 923, endPoint y: 447, distance: 178.0
click at [923, 449] on form "Editing suggested project This project is suggested based on your LinkedIn, res…" at bounding box center [650, 336] width 812 height 604
click at [894, 383] on button "Done" at bounding box center [891, 395] width 38 height 24
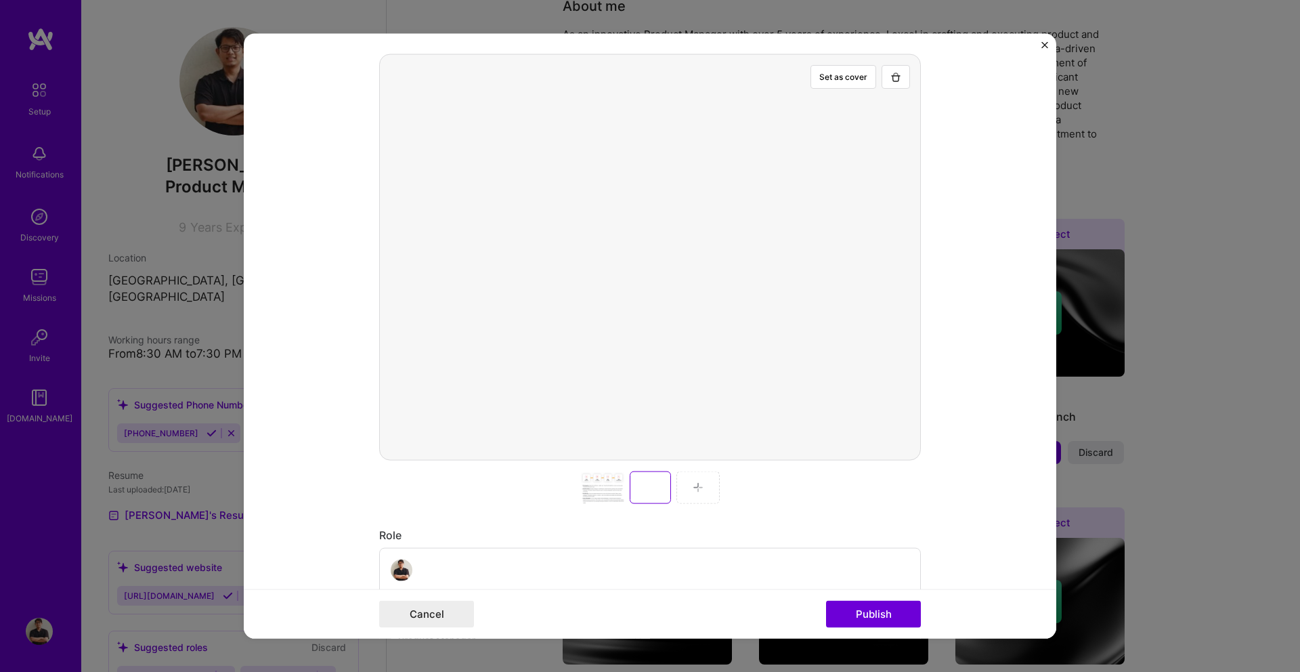
scroll to position [341, 0]
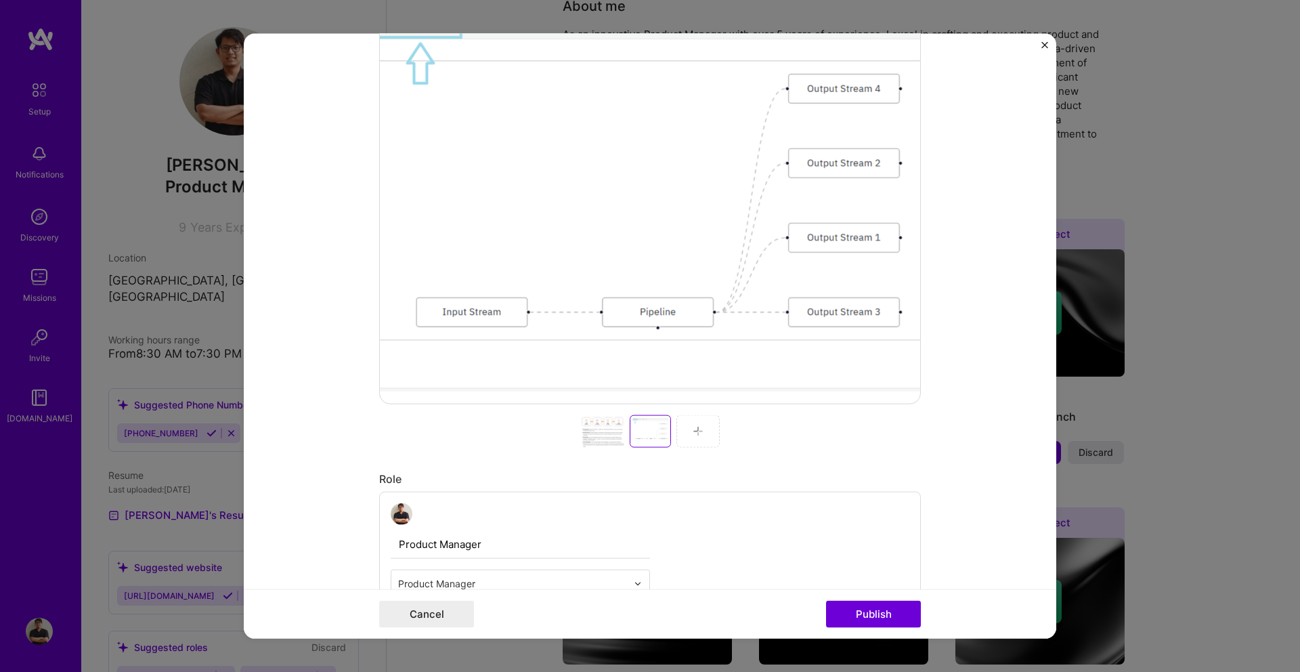
click at [607, 427] on div at bounding box center [602, 431] width 43 height 32
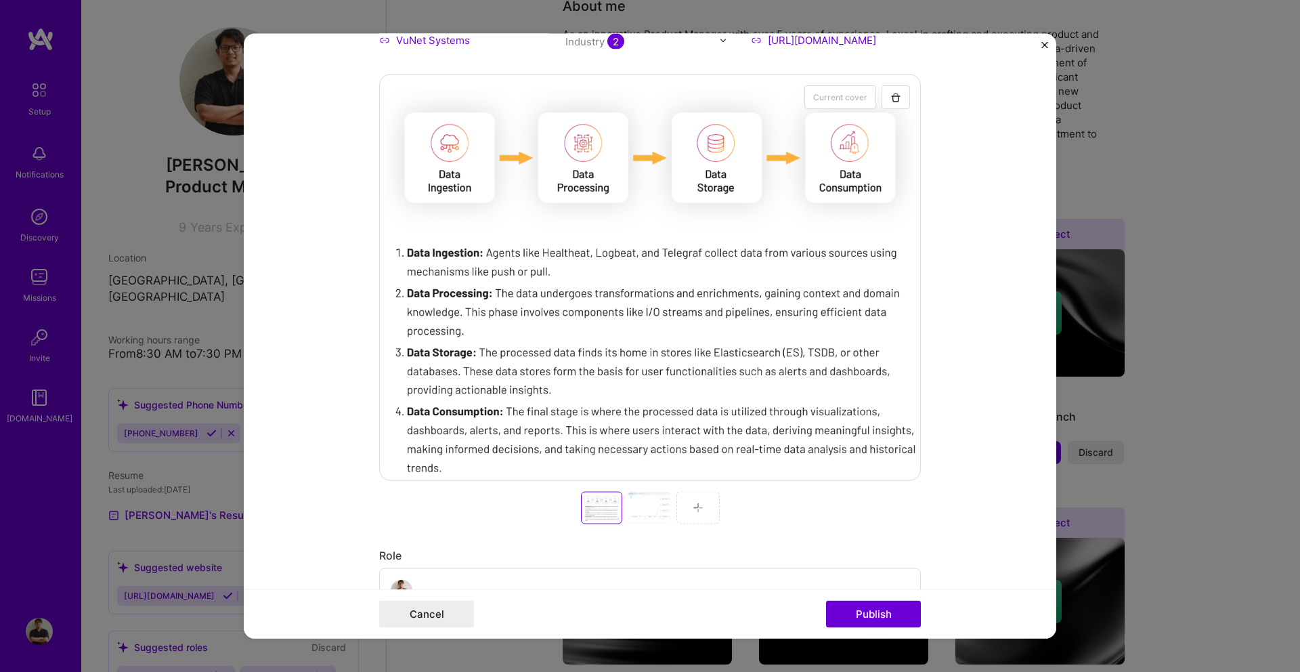
scroll to position [326, 0]
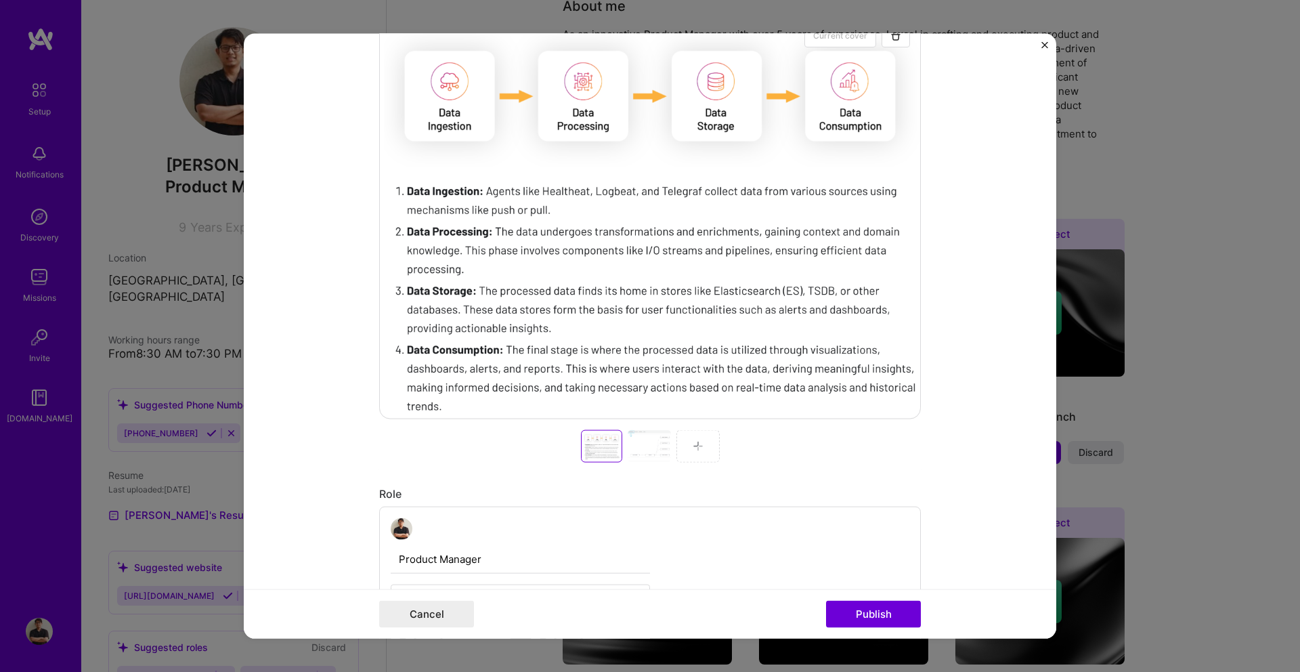
click at [637, 458] on div at bounding box center [649, 446] width 43 height 32
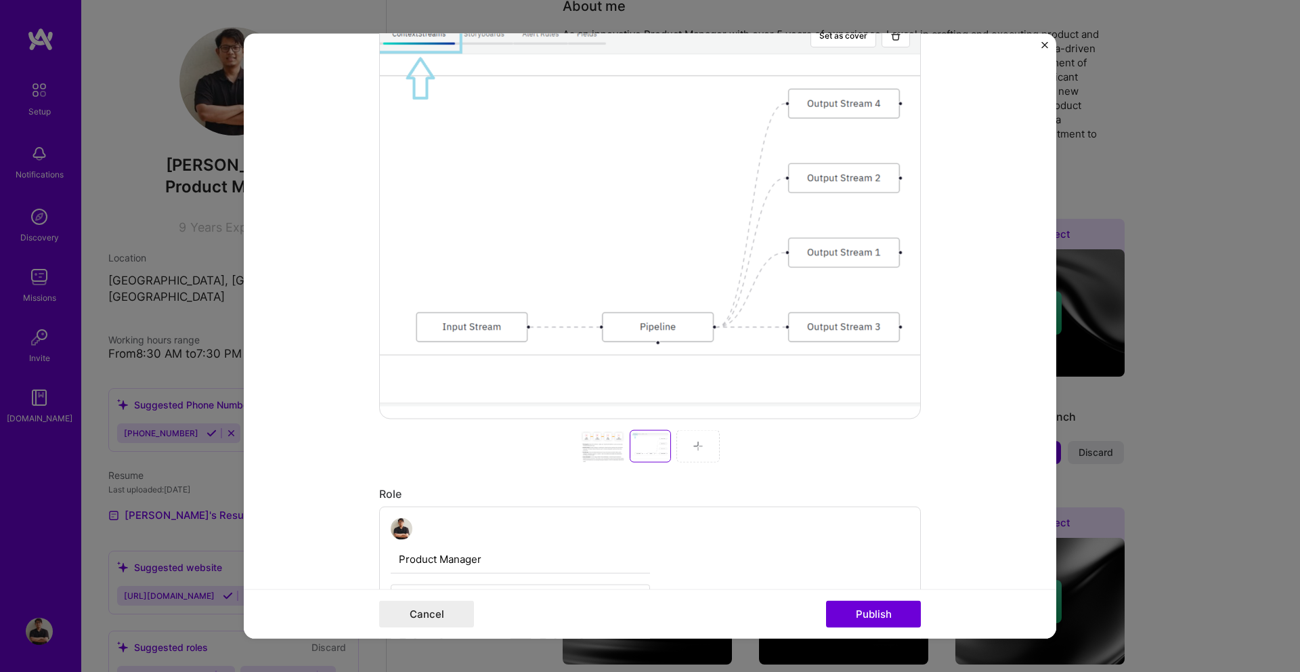
click at [694, 450] on img at bounding box center [697, 446] width 11 height 11
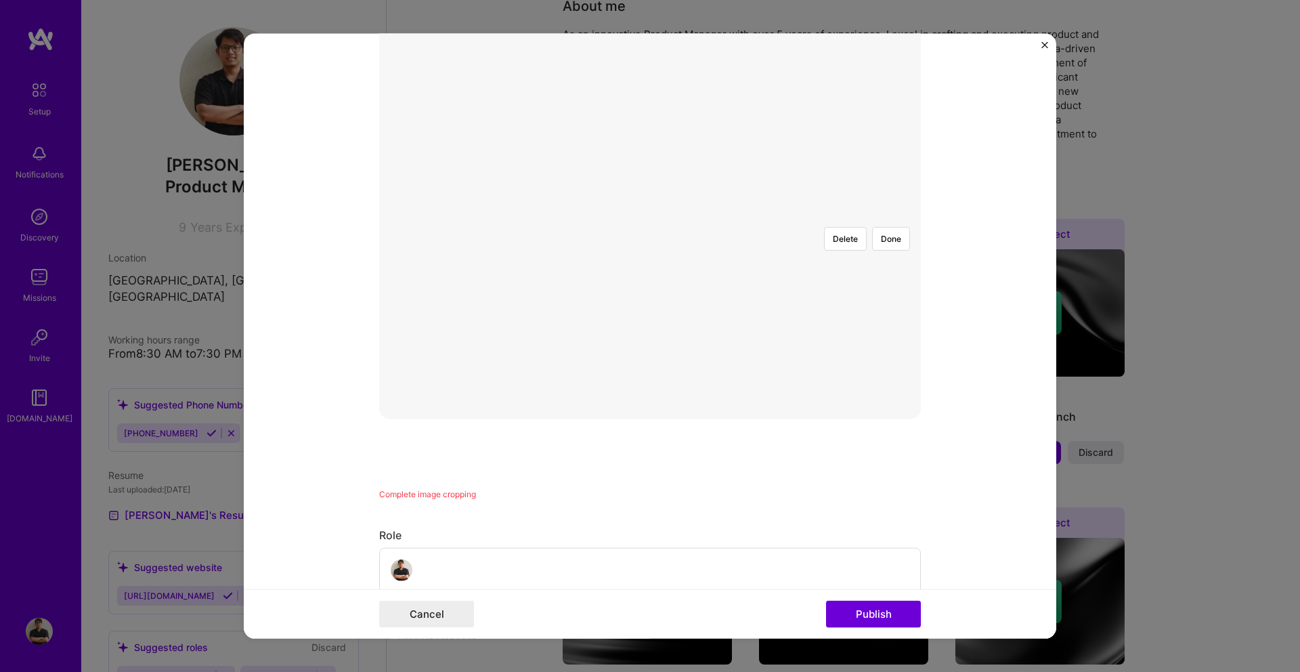
click at [650, 280] on div at bounding box center [846, 363] width 392 height 294
click at [887, 227] on button "Done" at bounding box center [891, 239] width 38 height 24
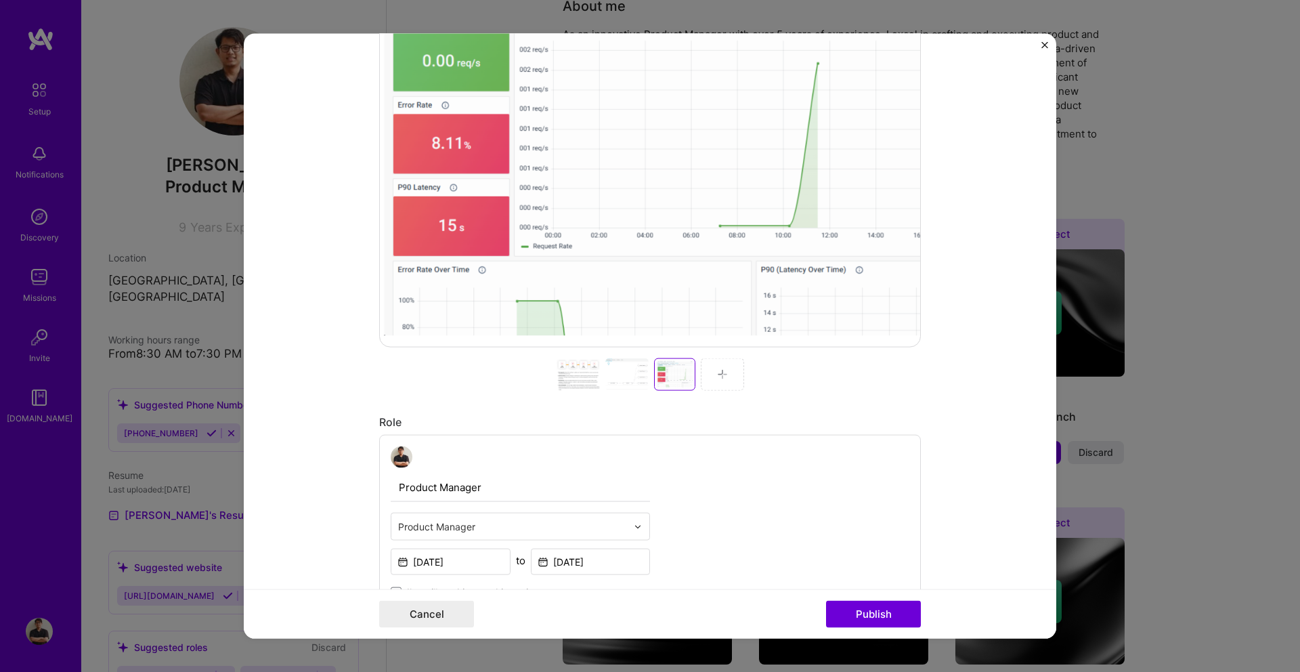
scroll to position [400, 0]
click at [724, 364] on div at bounding box center [722, 372] width 43 height 32
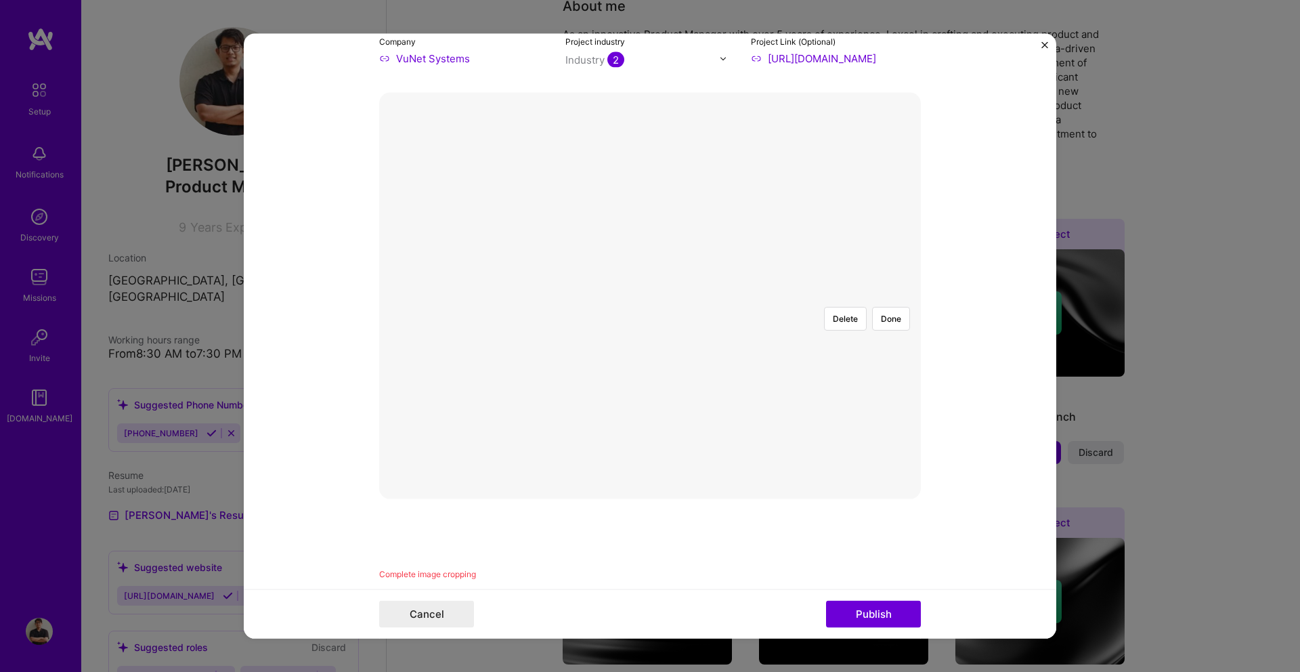
scroll to position [236, 0]
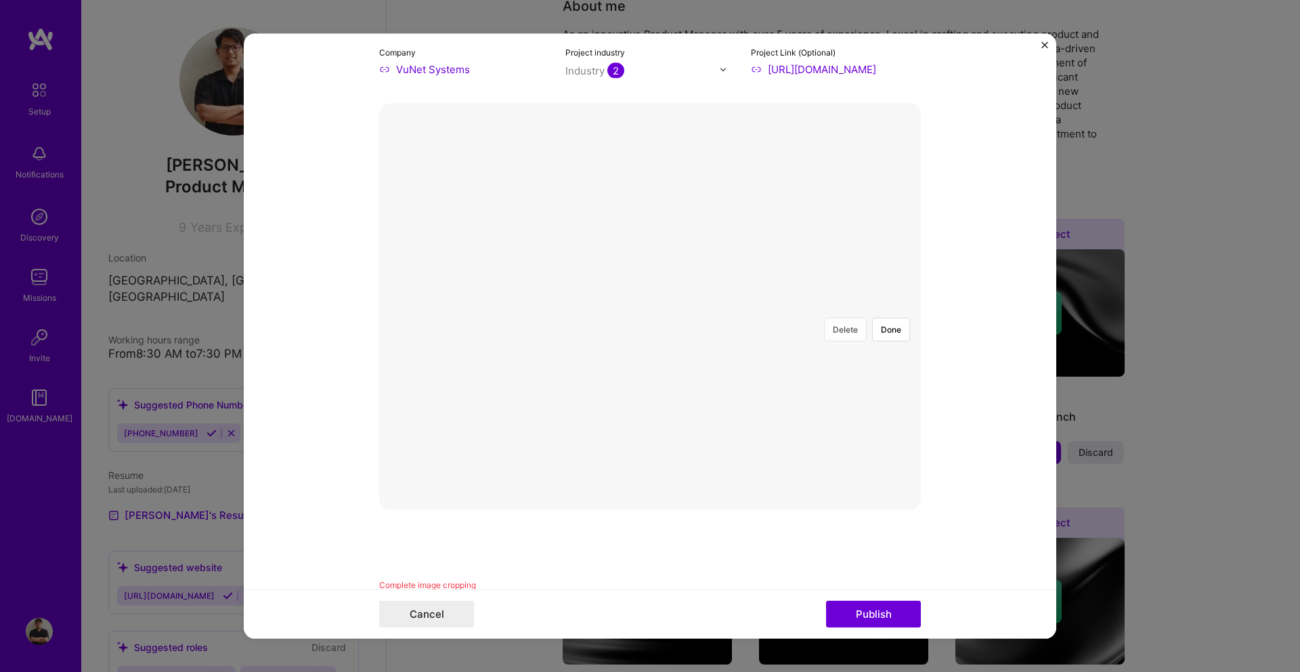
click at [850, 317] on button "Delete" at bounding box center [845, 329] width 43 height 24
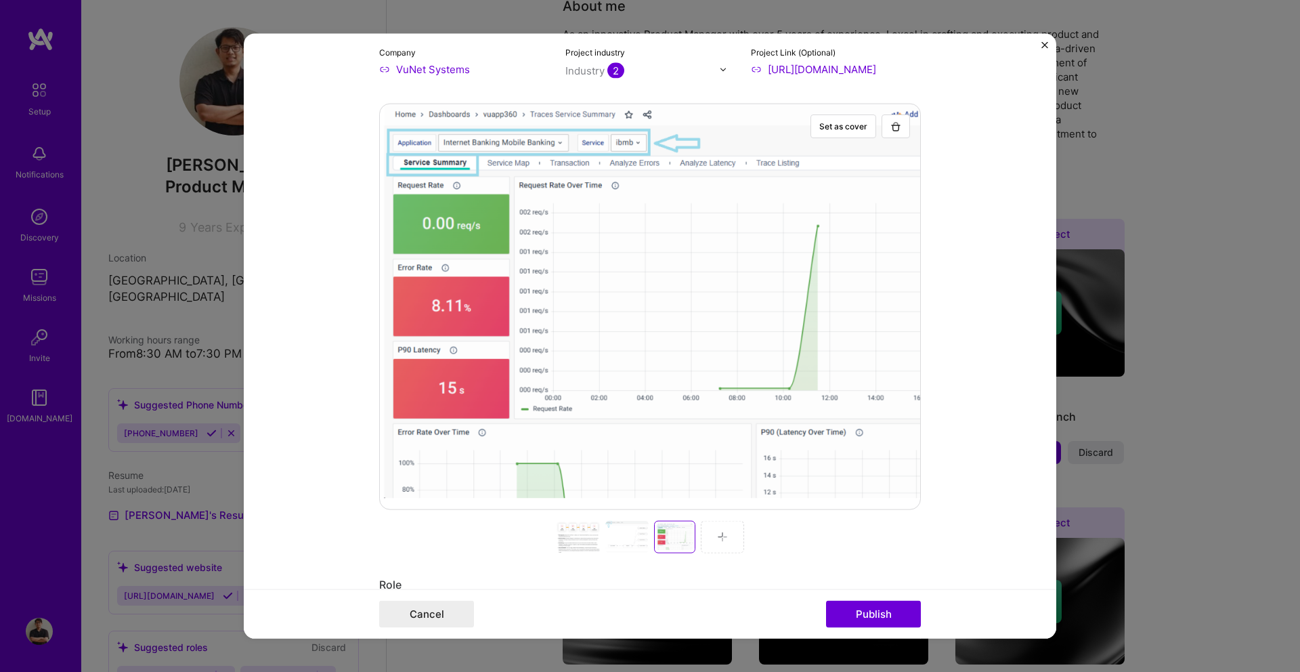
click at [718, 533] on img at bounding box center [722, 536] width 11 height 11
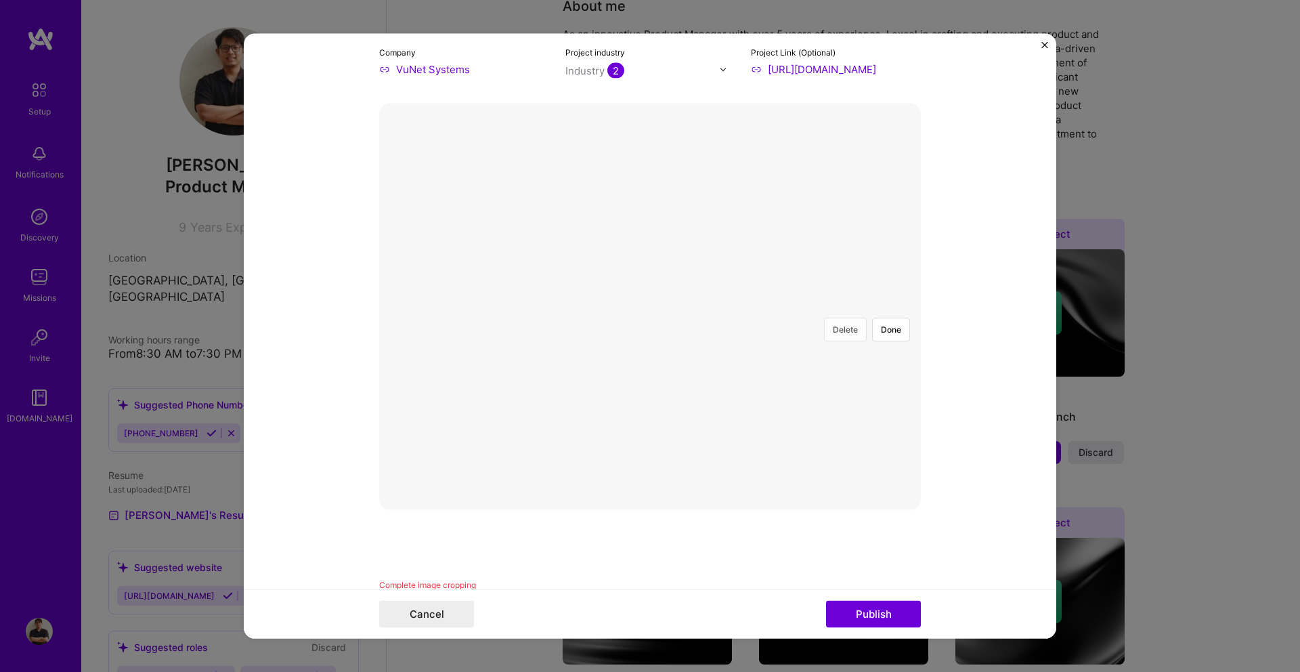
click at [851, 317] on button "Delete" at bounding box center [845, 329] width 43 height 24
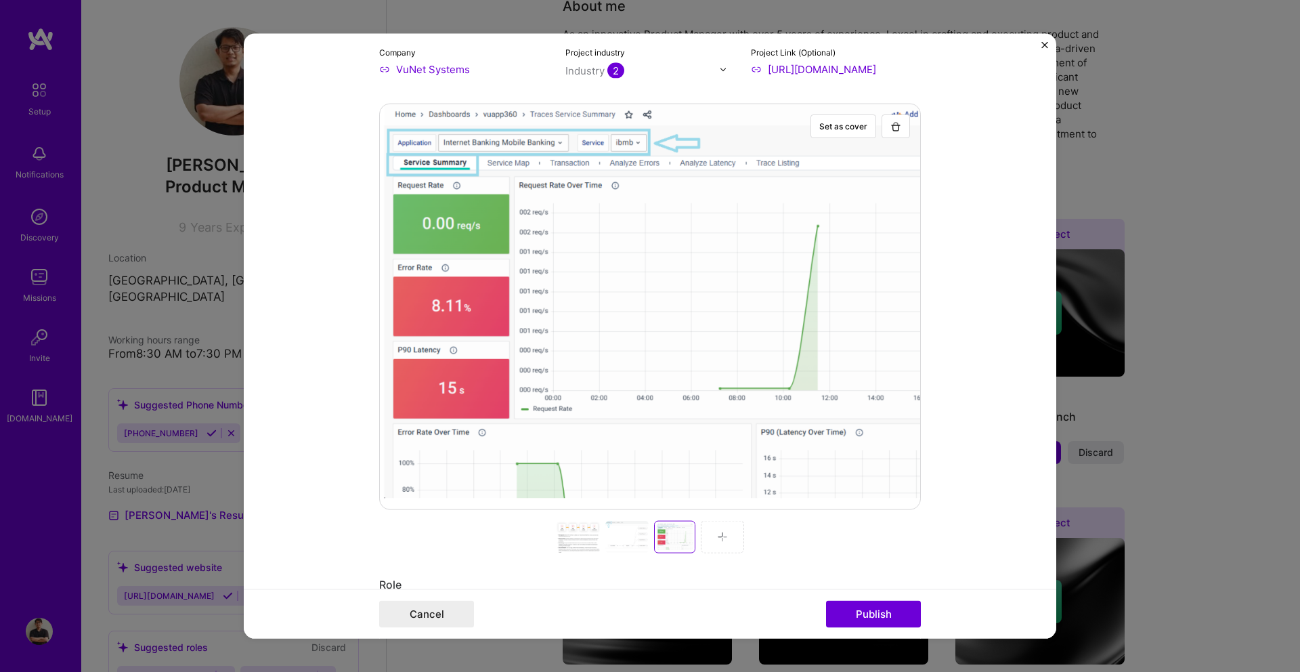
click at [732, 545] on div at bounding box center [722, 537] width 43 height 32
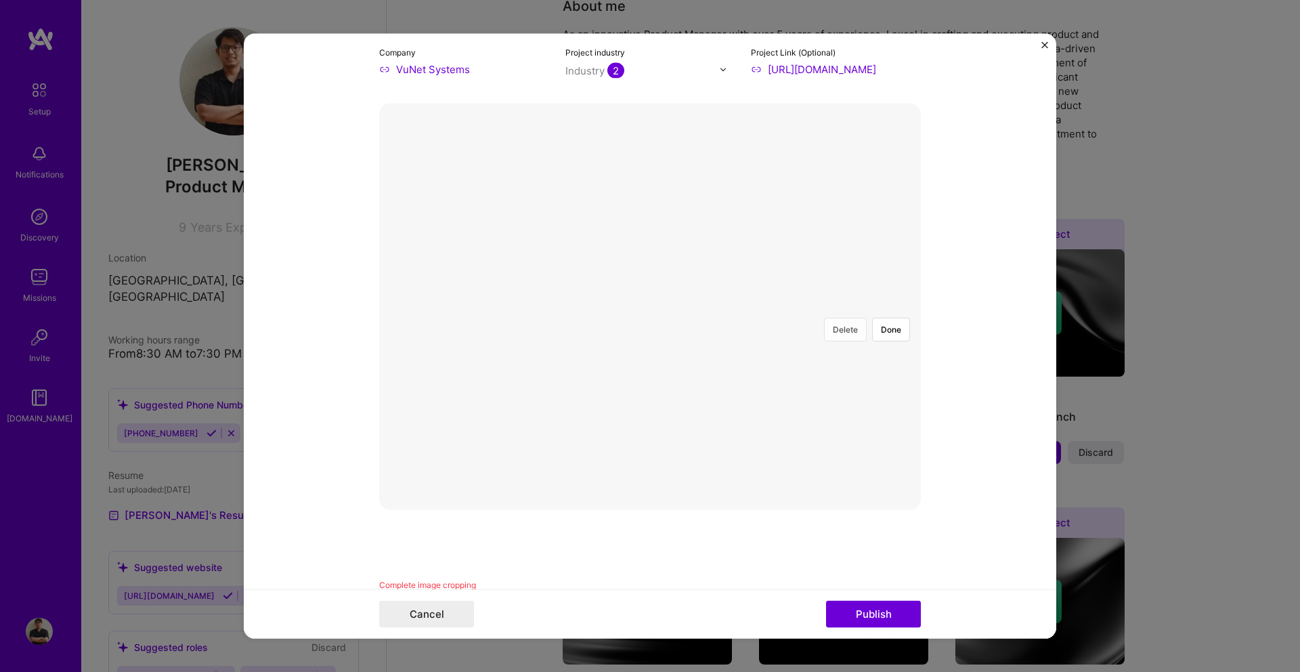
click at [848, 317] on button "Delete" at bounding box center [845, 329] width 43 height 24
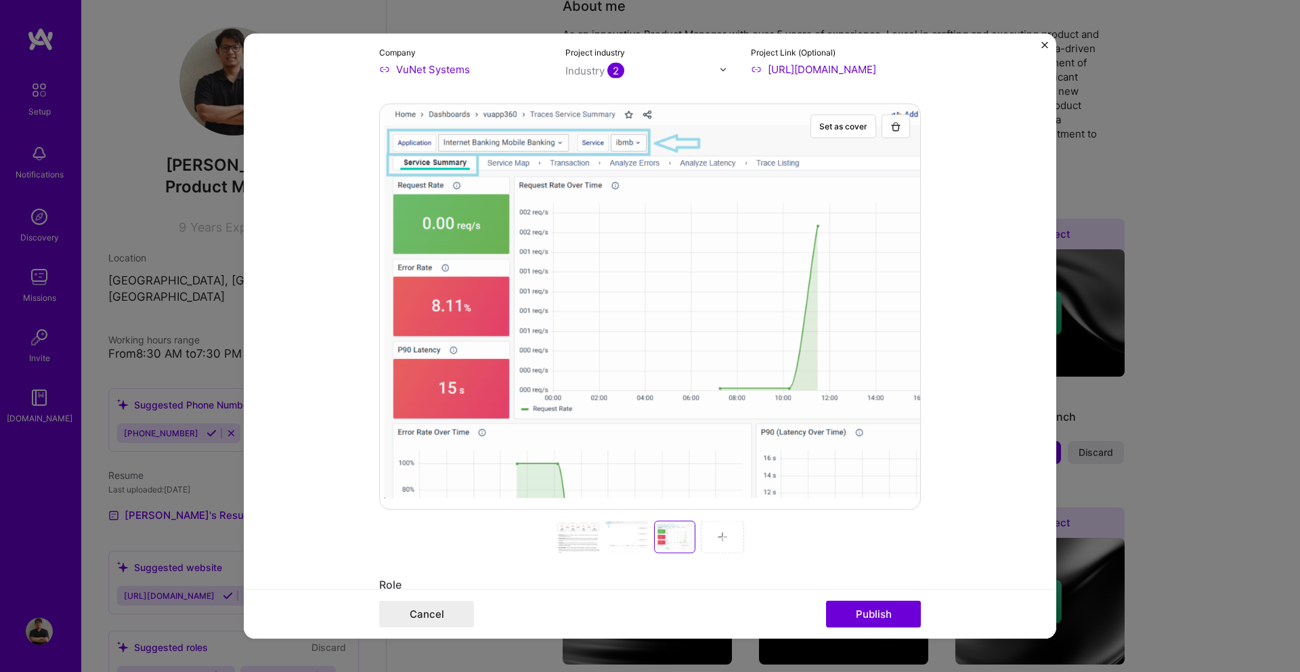
click at [726, 531] on img at bounding box center [722, 536] width 11 height 11
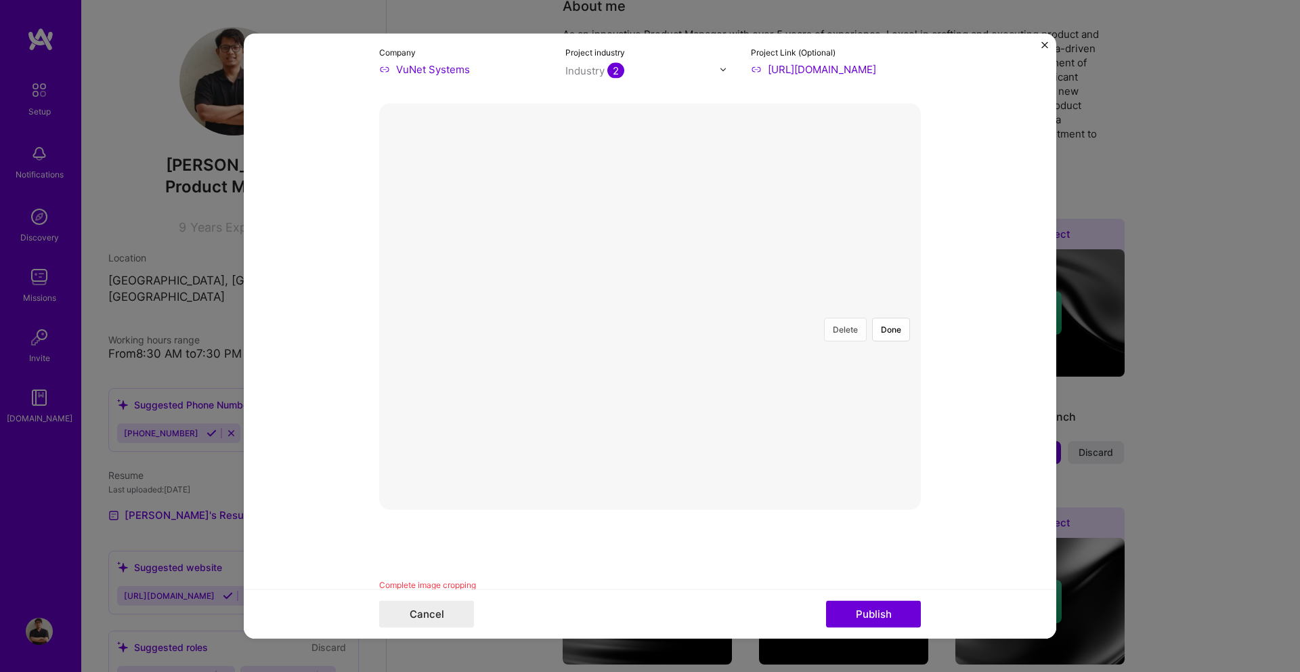
click at [846, 317] on button "Delete" at bounding box center [845, 329] width 43 height 24
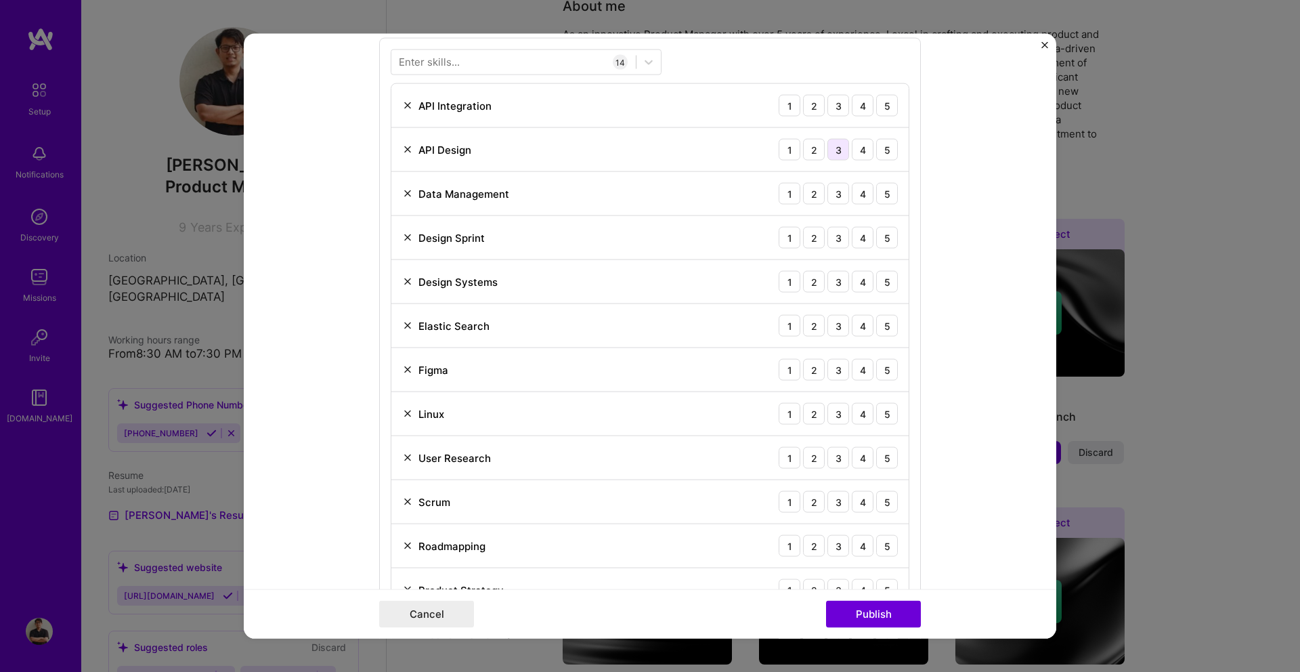
scroll to position [1053, 0]
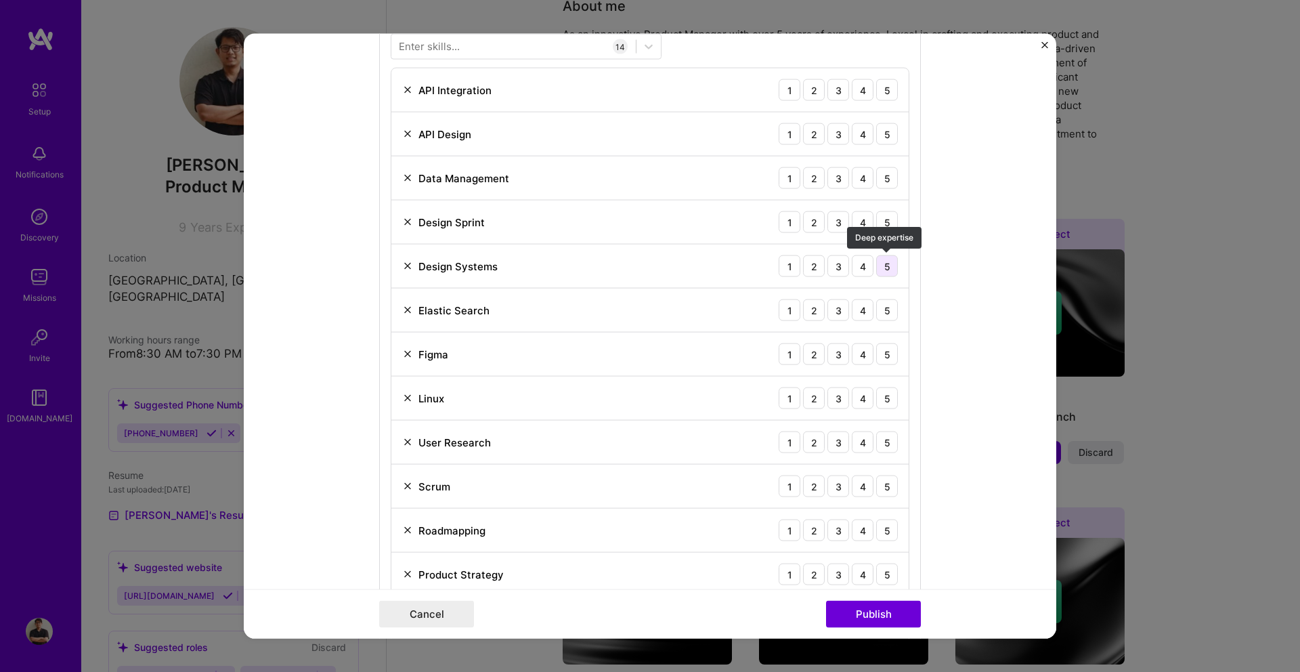
click at [884, 269] on div "5" at bounding box center [887, 266] width 22 height 22
click at [887, 226] on div "5" at bounding box center [887, 222] width 22 height 22
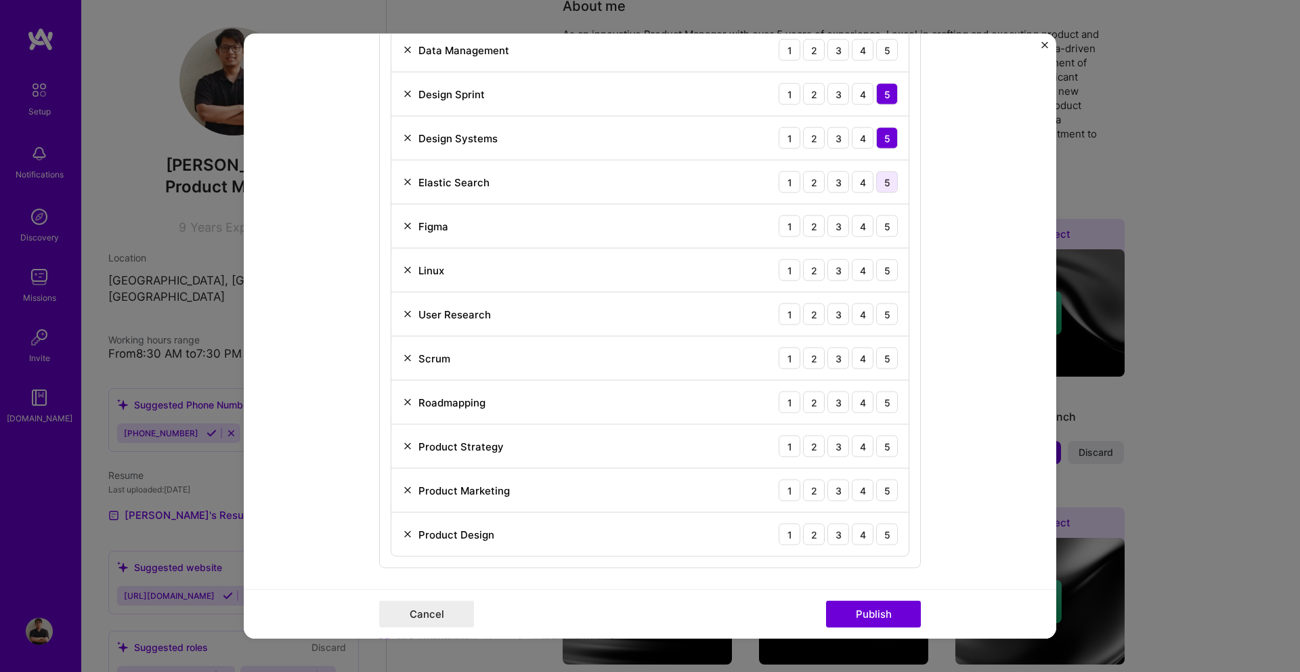
scroll to position [1202, 0]
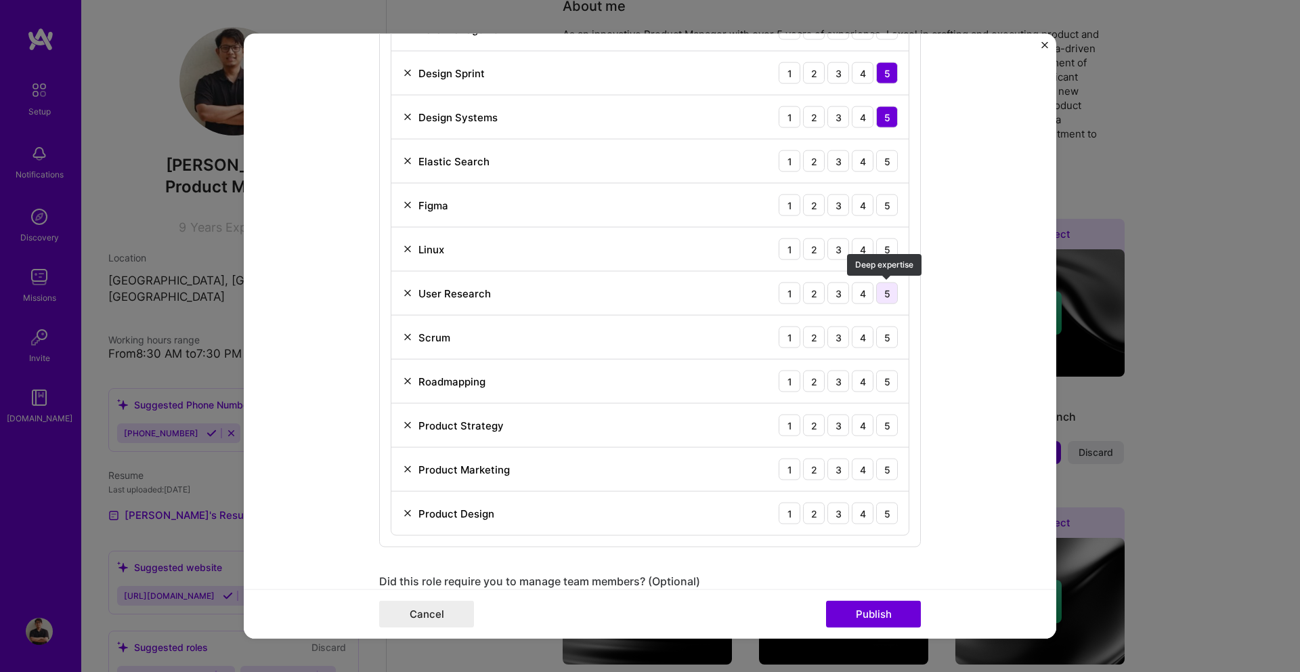
click at [888, 295] on div "5" at bounding box center [887, 293] width 22 height 22
click at [885, 252] on div "5" at bounding box center [887, 249] width 22 height 22
click at [889, 206] on div "5" at bounding box center [887, 205] width 22 height 22
click at [889, 253] on div "5" at bounding box center [887, 249] width 22 height 22
click at [818, 246] on div "2" at bounding box center [814, 249] width 22 height 22
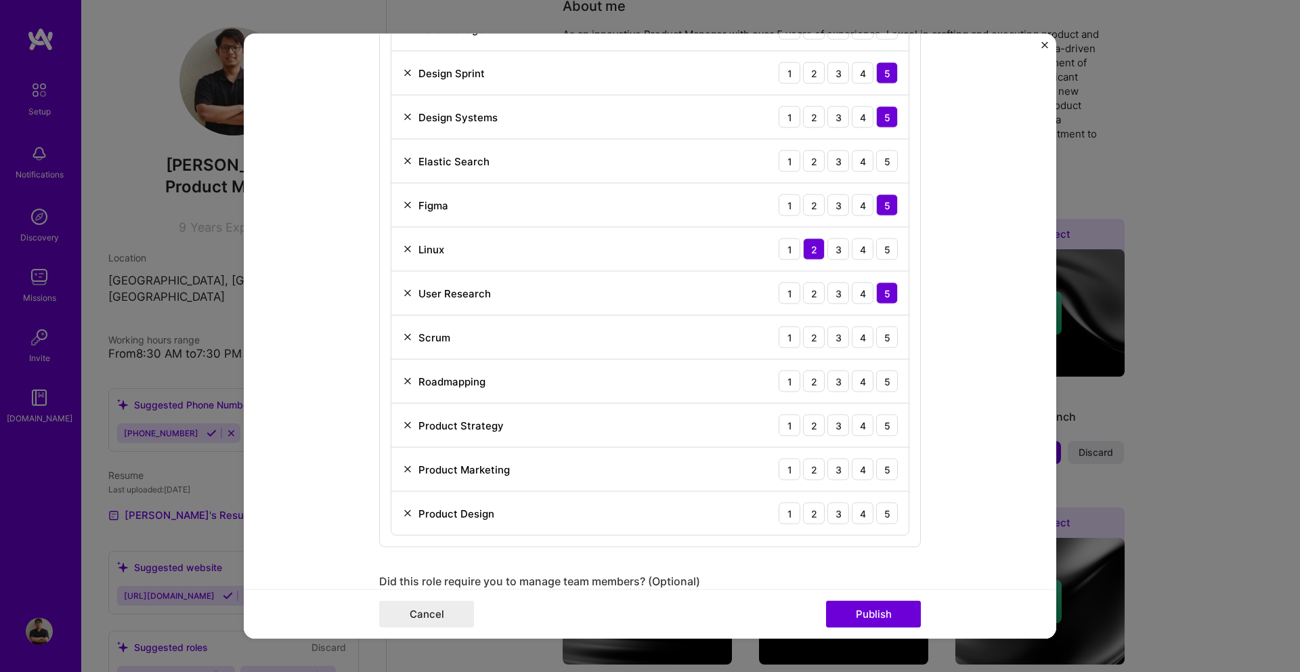
click at [820, 250] on div "2" at bounding box center [814, 249] width 22 height 22
click at [812, 250] on div "2" at bounding box center [814, 249] width 22 height 22
click at [846, 253] on div "3" at bounding box center [838, 249] width 22 height 22
click at [880, 421] on div "5" at bounding box center [887, 425] width 22 height 22
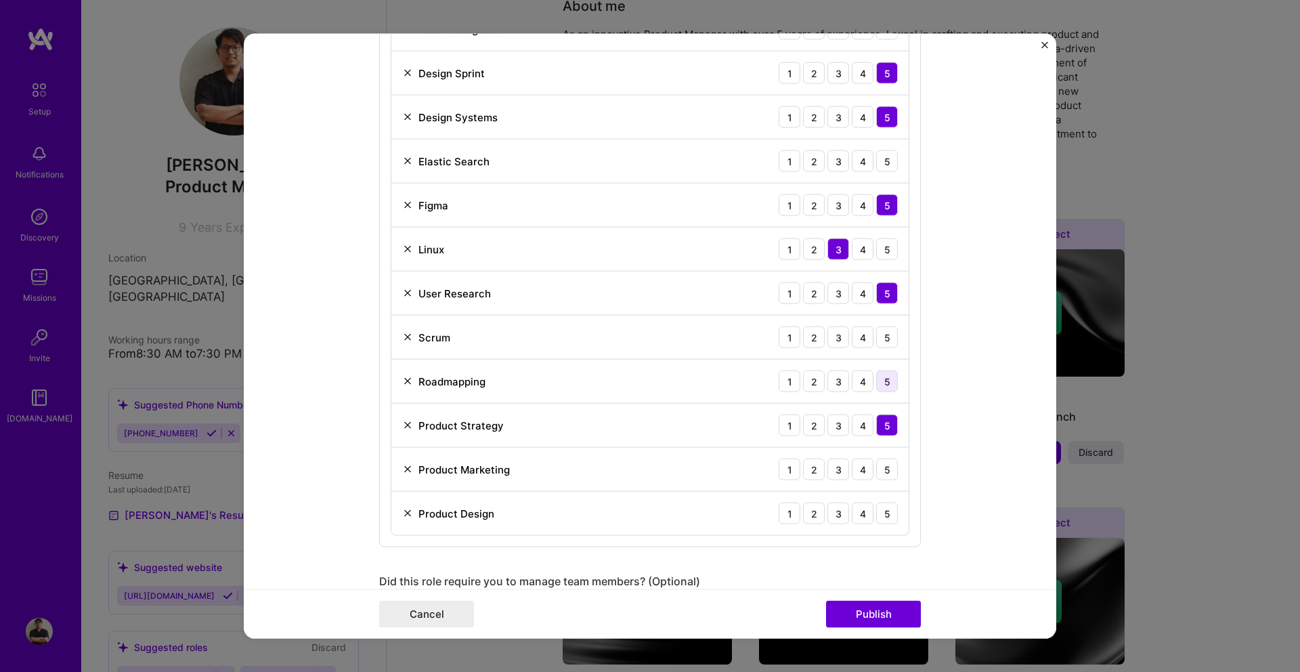
click at [887, 384] on div "5" at bounding box center [887, 381] width 22 height 22
click at [891, 342] on div "5" at bounding box center [887, 337] width 22 height 22
click at [892, 468] on div "5" at bounding box center [887, 469] width 22 height 22
click at [892, 515] on div "5" at bounding box center [887, 513] width 22 height 22
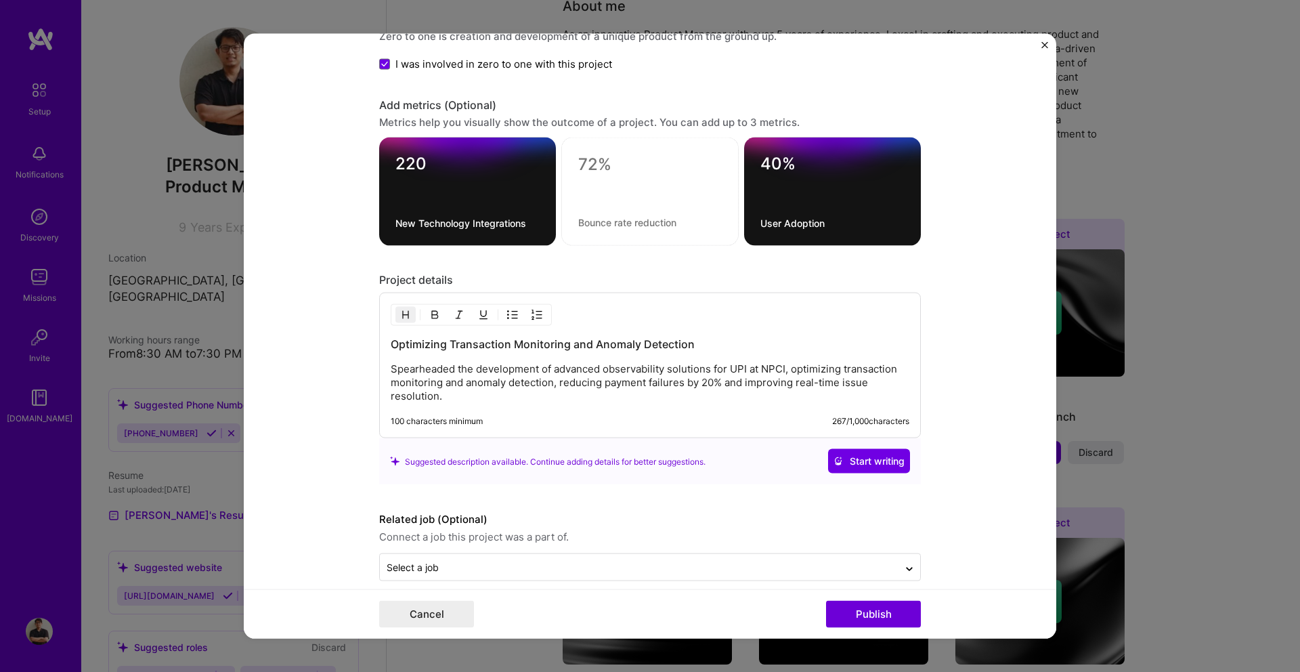
scroll to position [1863, 0]
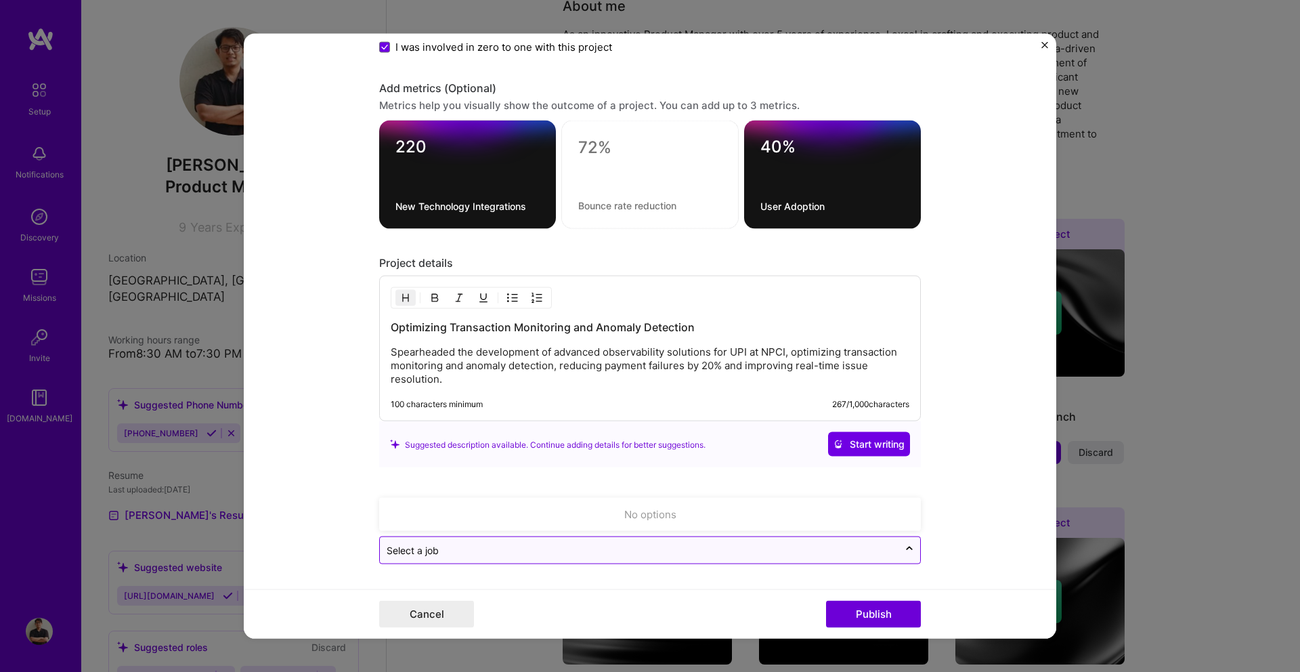
click at [729, 554] on input "text" at bounding box center [639, 550] width 505 height 14
click at [897, 514] on div "No options" at bounding box center [649, 514] width 533 height 25
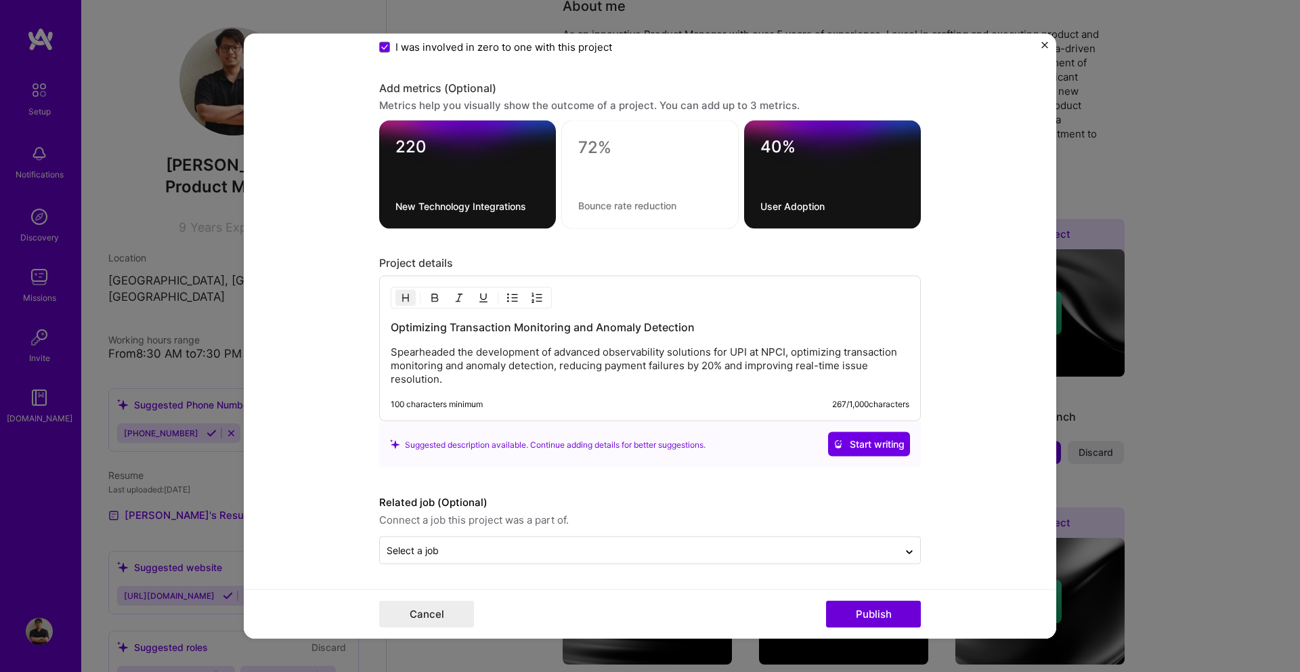
click at [939, 527] on form "Editing suggested project This project is suggested based on your LinkedIn, res…" at bounding box center [650, 336] width 812 height 604
click at [432, 554] on div "Select a job" at bounding box center [413, 550] width 52 height 14
click at [344, 515] on form "Editing suggested project This project is suggested based on your LinkedIn, res…" at bounding box center [650, 336] width 812 height 604
click at [846, 444] on span "Start writing" at bounding box center [868, 444] width 71 height 14
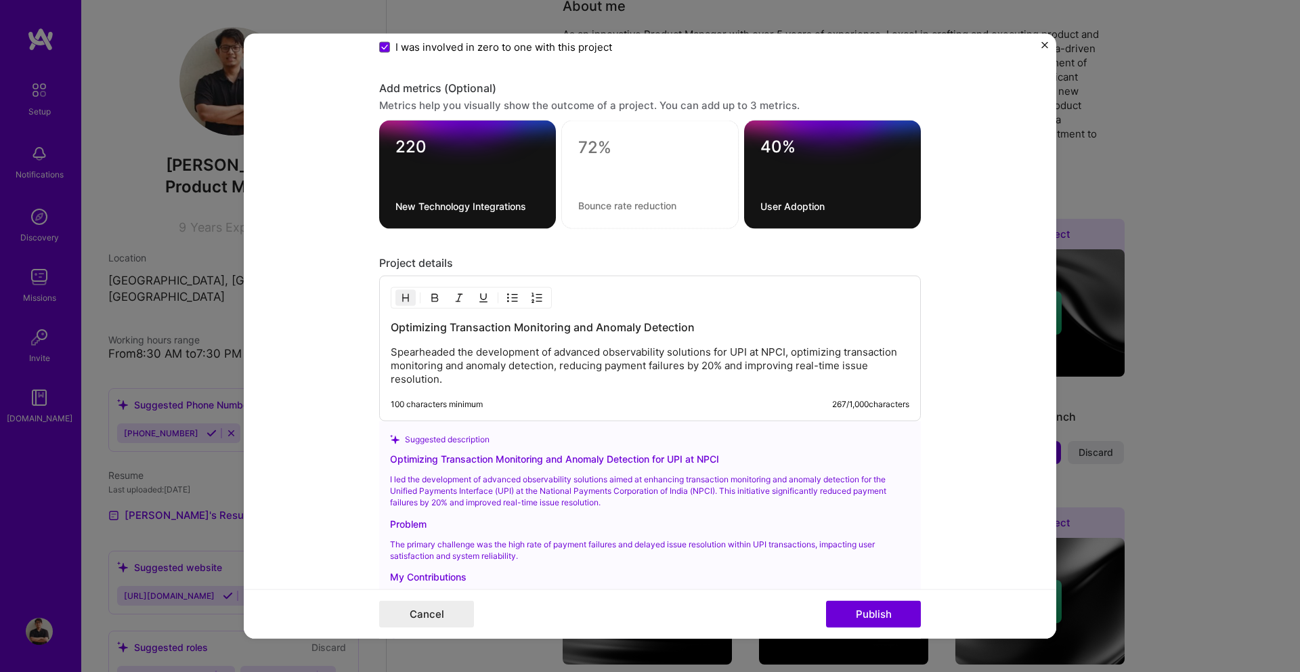
click at [577, 387] on div "Optimizing Transaction Monitoring and Anomaly Detection Spearheaded the develop…" at bounding box center [650, 349] width 542 height 146
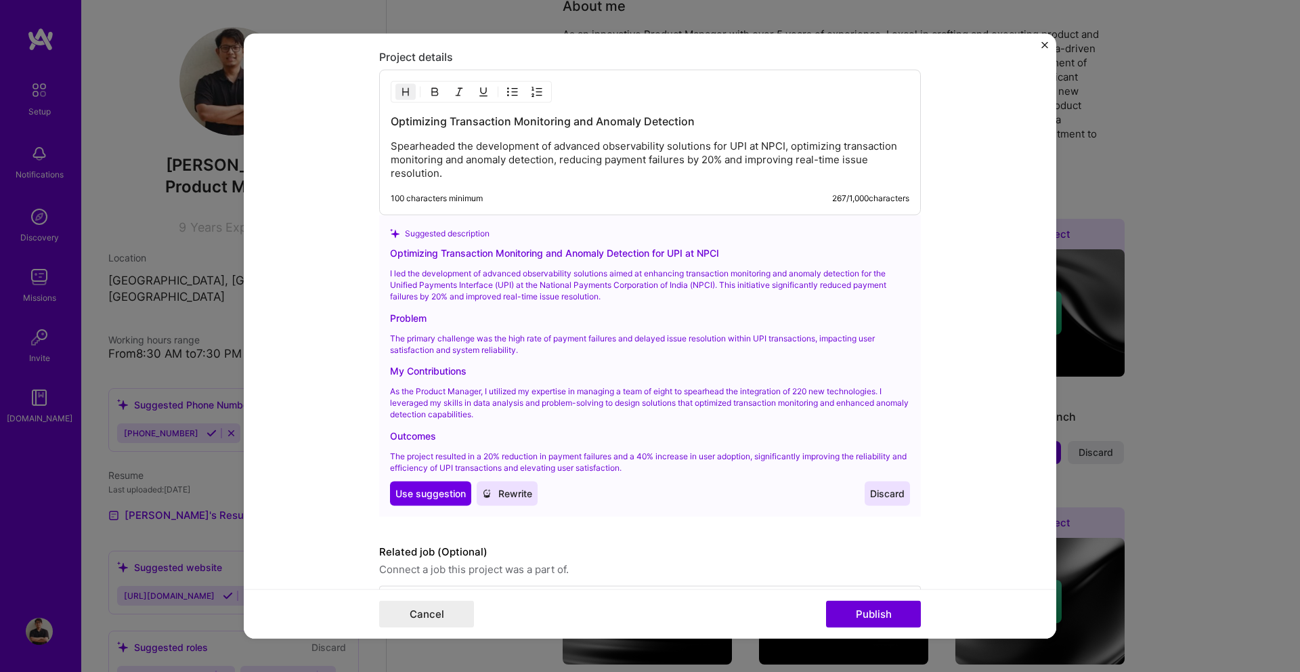
scroll to position [2069, 0]
click at [876, 495] on span "Discard" at bounding box center [887, 493] width 35 height 14
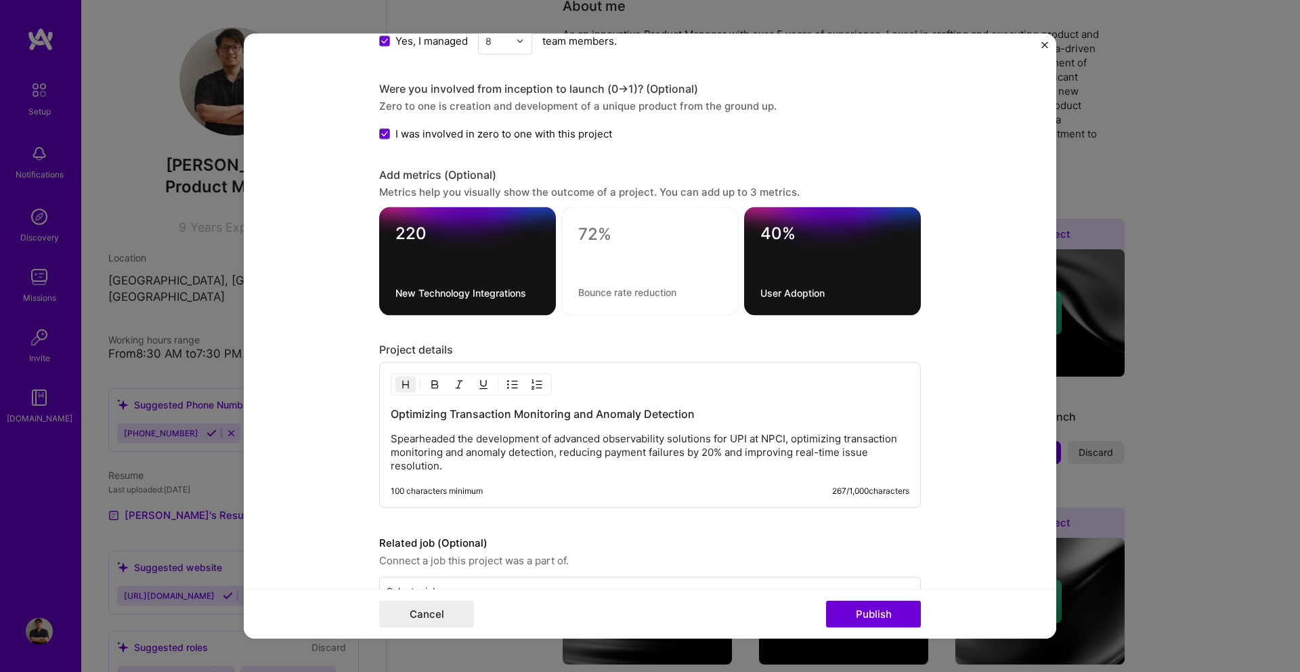
scroll to position [1764, 0]
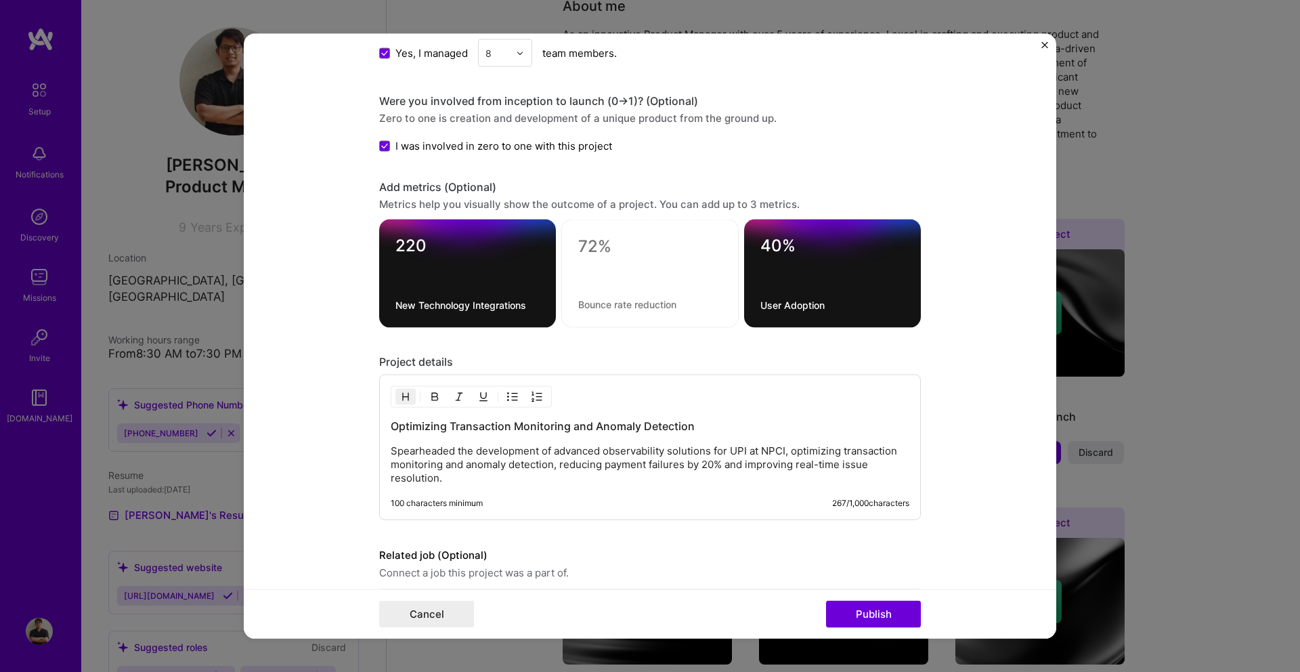
click at [652, 498] on div "100 characters minimum 267 / 1,000 characters" at bounding box center [650, 503] width 519 height 11
click at [483, 479] on p "Spearheaded the development of advanced observability solutions for UPI at NPCI…" at bounding box center [650, 464] width 519 height 41
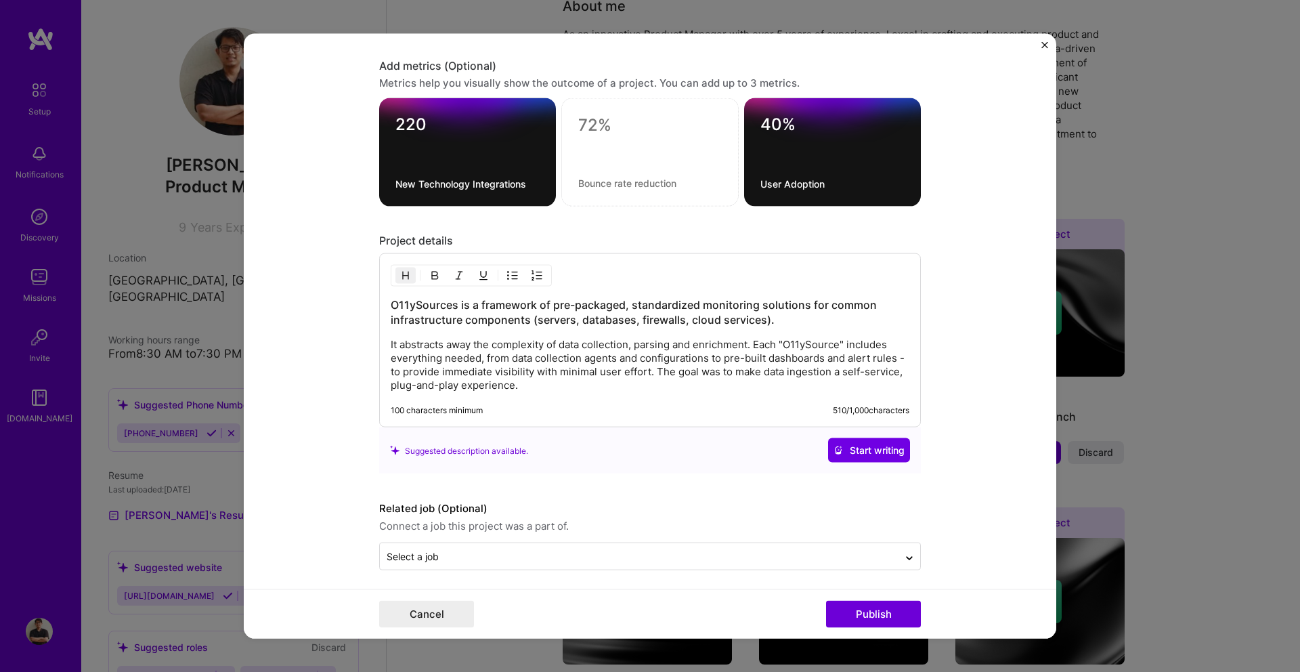
scroll to position [1891, 0]
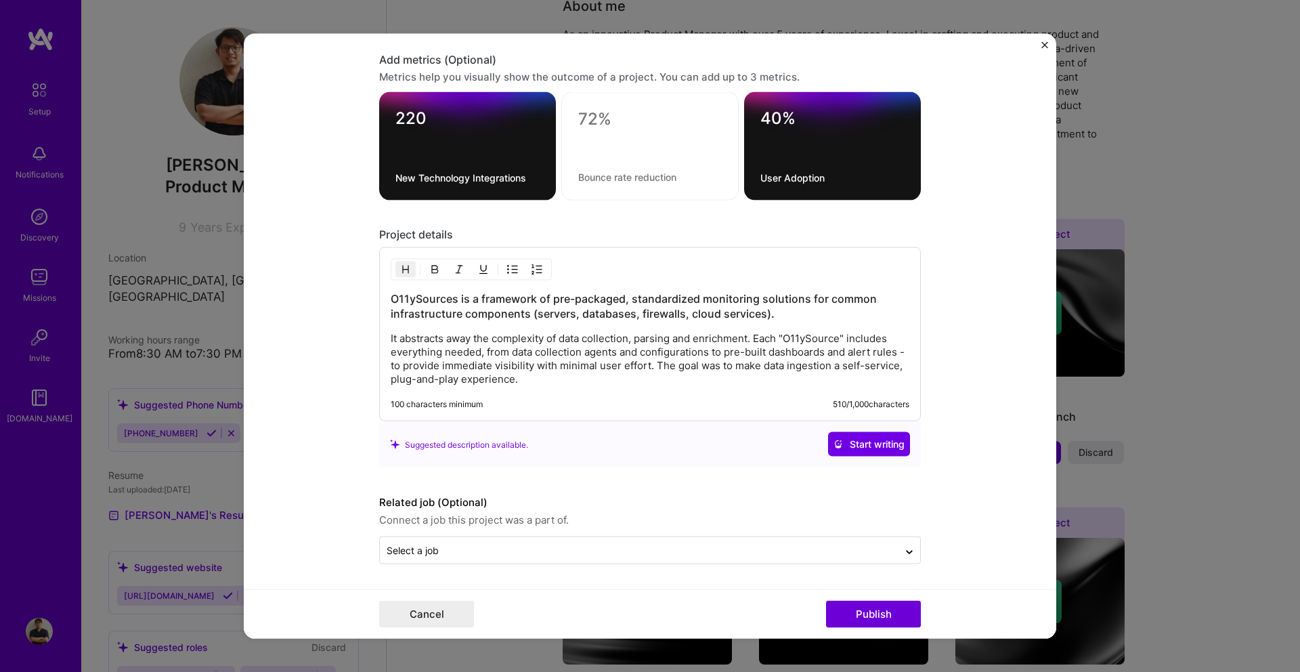
click at [569, 380] on p "It abstracts away the complexity of data collection, parsing and enrichment. Ea…" at bounding box center [650, 359] width 519 height 54
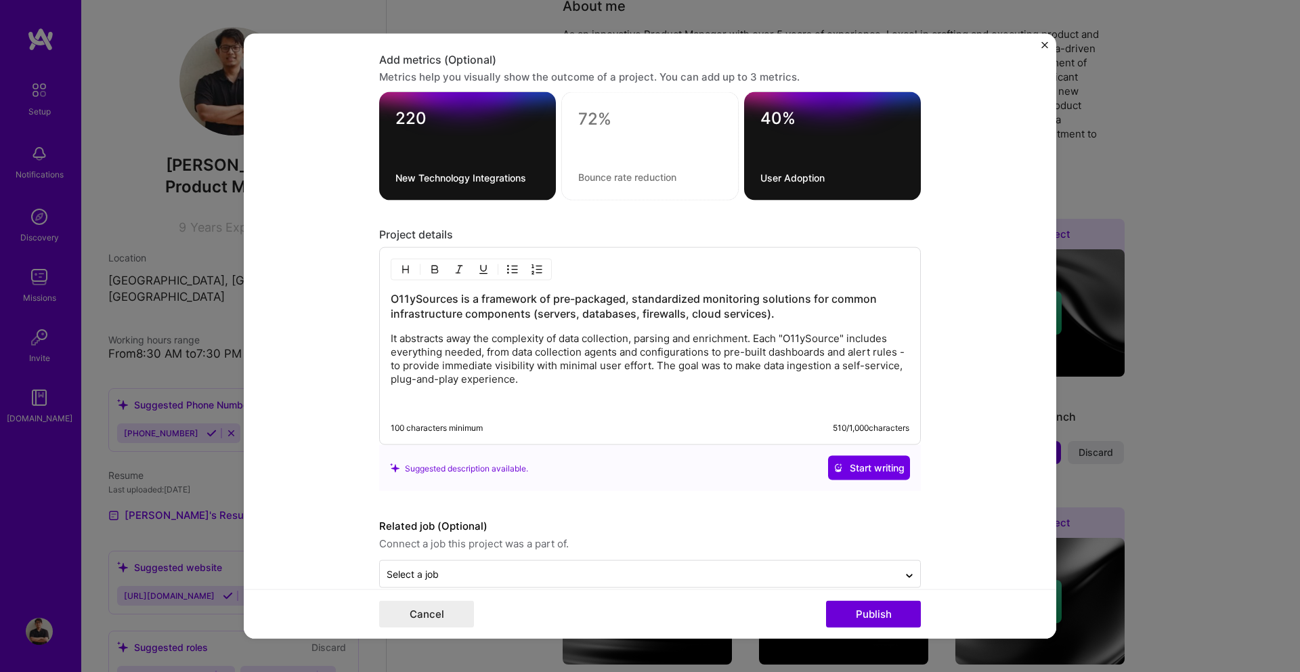
click at [391, 299] on h3 "O11ySources is a framework of pre-packaged, standardized monitoring solutions f…" at bounding box center [650, 306] width 519 height 30
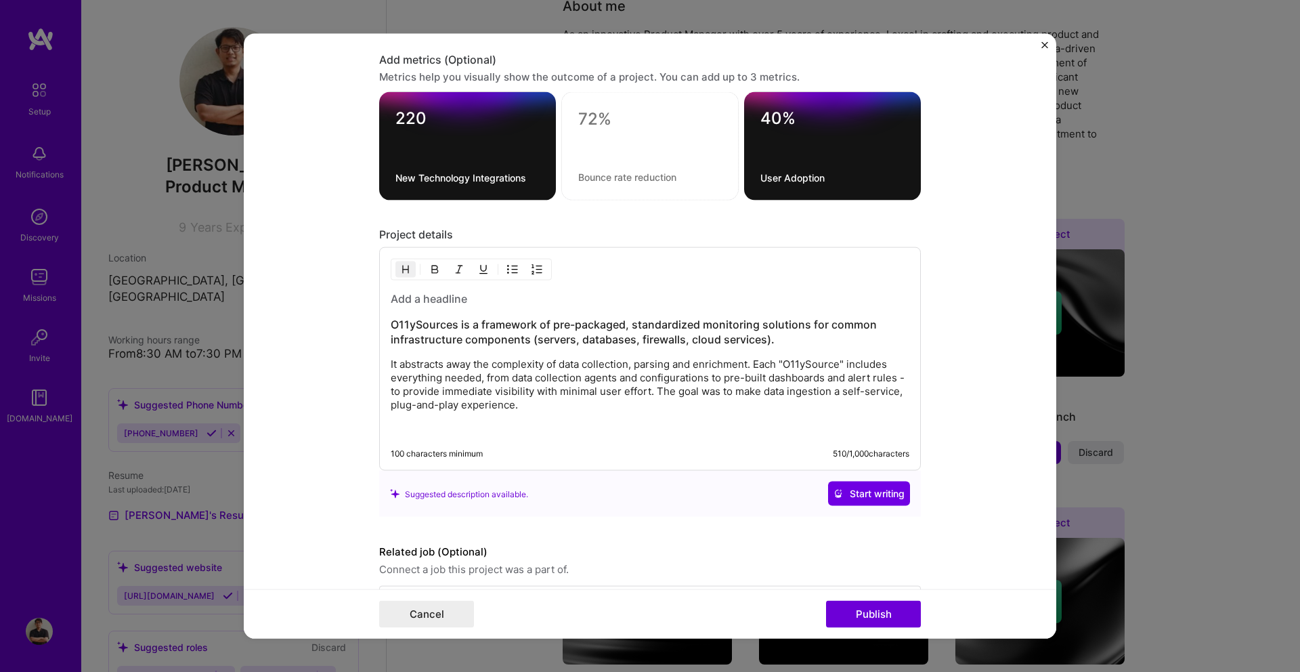
click at [445, 301] on h3 at bounding box center [650, 298] width 519 height 15
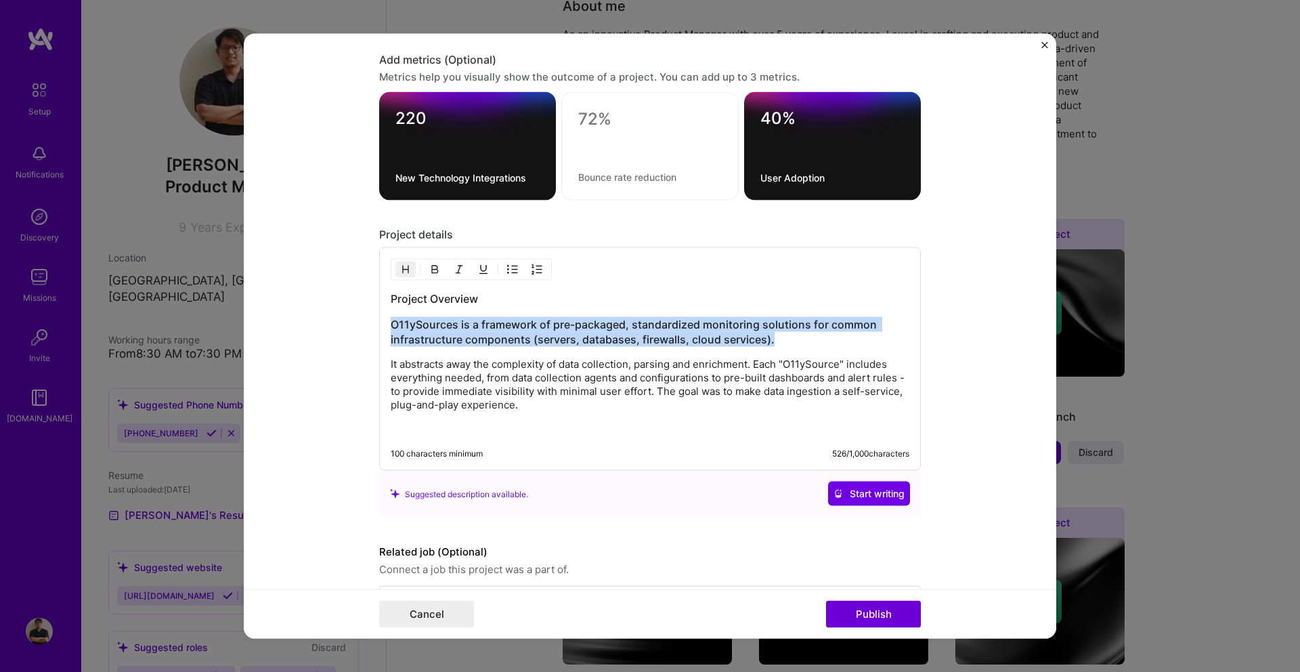
drag, startPoint x: 774, startPoint y: 340, endPoint x: 384, endPoint y: 316, distance: 390.0
click at [384, 316] on div "Project Overview O11ySources is a framework of pre-packaged, standardized monit…" at bounding box center [650, 358] width 542 height 223
click at [408, 268] on img "button" at bounding box center [405, 269] width 11 height 11
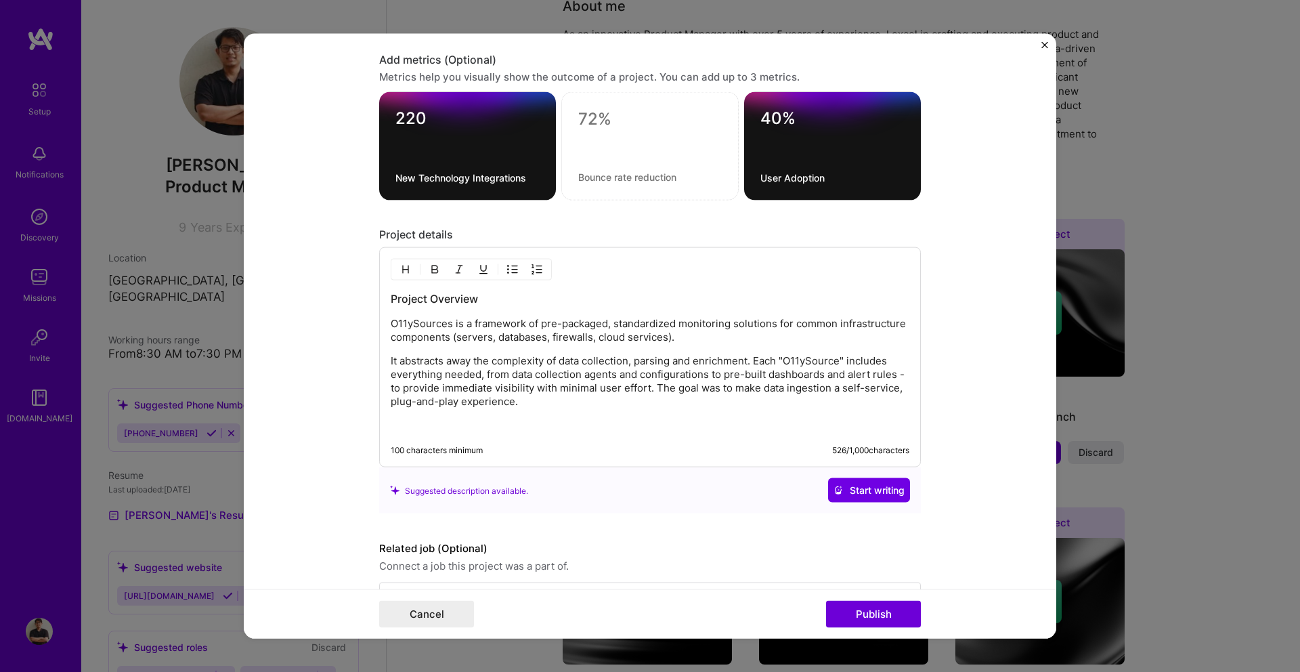
click at [498, 375] on p "It abstracts away the complexity of data collection, parsing and enrichment. Ea…" at bounding box center [650, 381] width 519 height 54
click at [529, 408] on div "Project Overview O11ySources is a framework of pre-packaged, standardized monit…" at bounding box center [650, 361] width 519 height 141
click at [409, 300] on h3 "Project Overview" at bounding box center [650, 298] width 519 height 15
click at [469, 308] on div "O11ySource Overview O11ySources is a framework of pre-packaged, standardized mo…" at bounding box center [650, 361] width 519 height 141
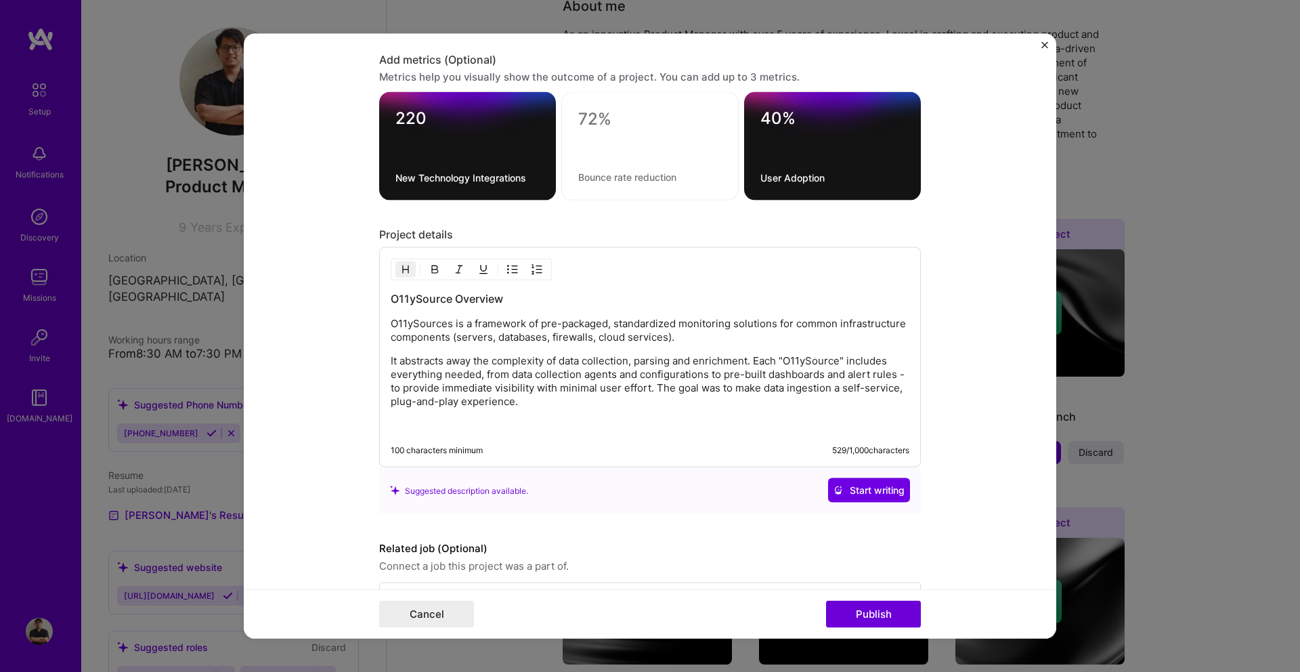
click at [469, 308] on div "O11ySource Overview O11ySources is a framework of pre-packaged, standardized mo…" at bounding box center [650, 361] width 519 height 141
click at [486, 295] on h3 "O11ySource Overview" at bounding box center [650, 298] width 519 height 15
click at [539, 407] on p "It abstracts away the complexity of data collection, parsing and enrichment. Ea…" at bounding box center [650, 381] width 519 height 54
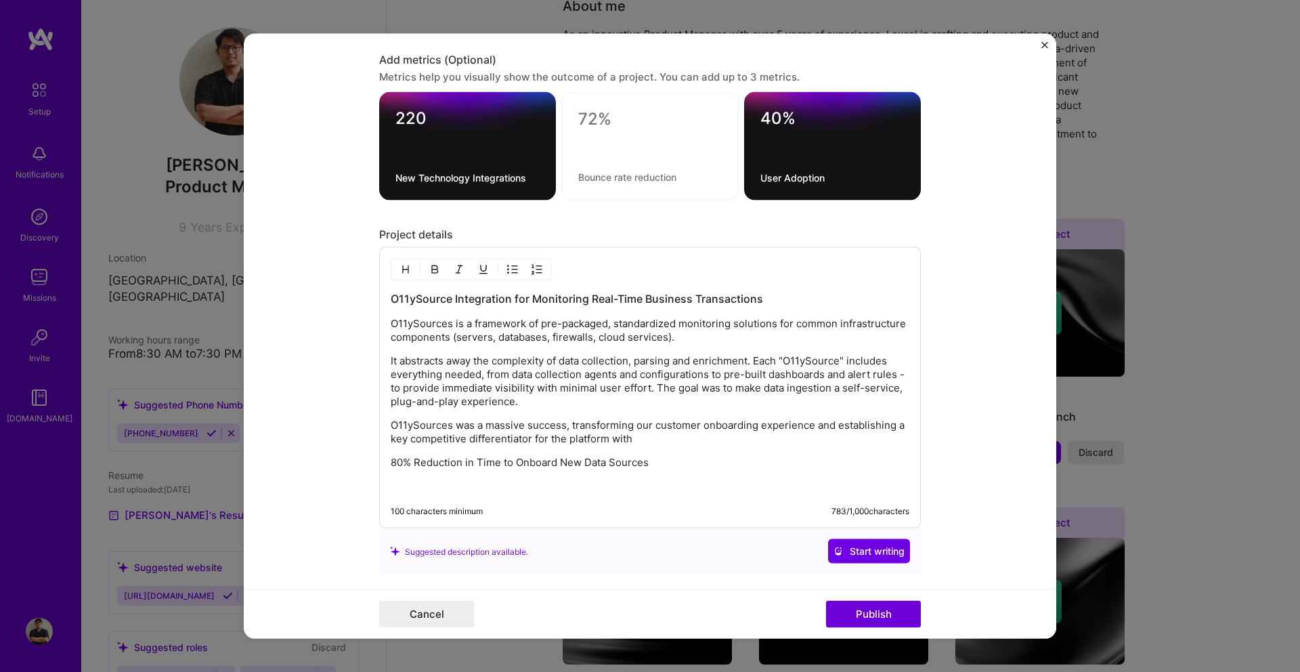
click at [389, 463] on div "O11ySource Integration for Monitoring Real-Time Business Transactions O11ySourc…" at bounding box center [650, 387] width 542 height 281
click at [397, 462] on p "80% Reduction in Time to Onboard New Data Sources" at bounding box center [650, 463] width 519 height 14
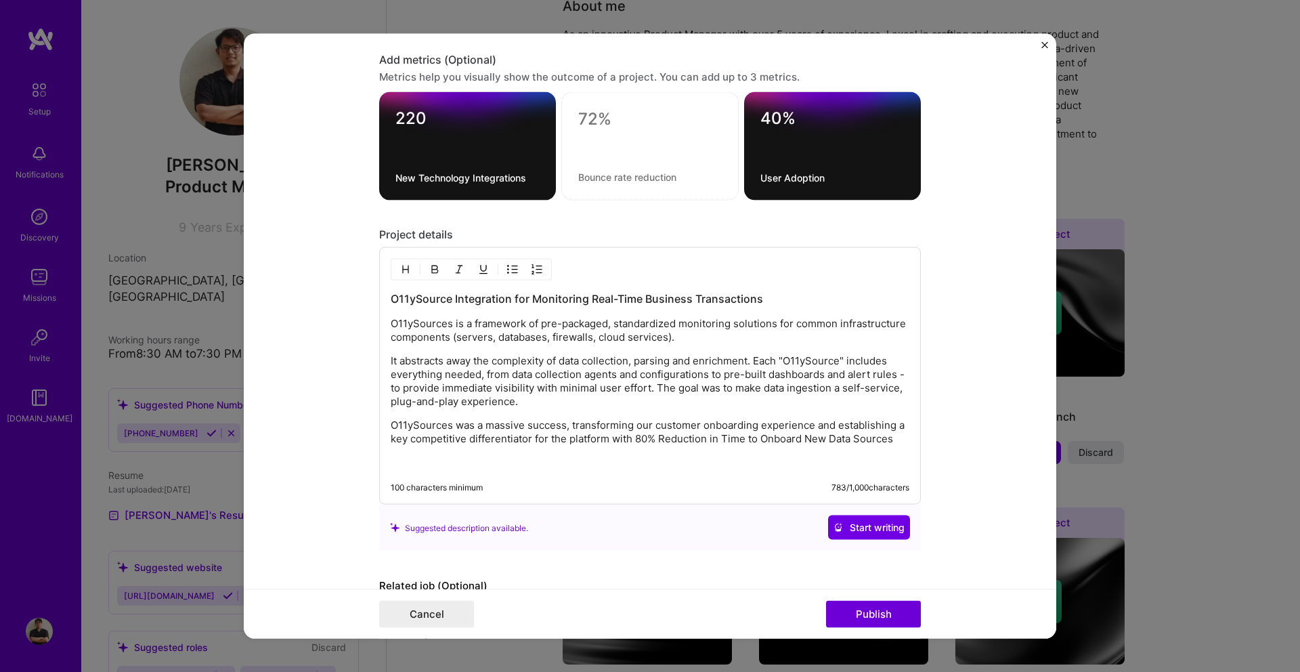
click at [895, 441] on p "O11ySources was a massive success, transforming our customer onboarding experie…" at bounding box center [650, 431] width 519 height 27
click at [592, 123] on textarea at bounding box center [650, 119] width 144 height 20
type textarea "*"
type textarea "80%"
click at [594, 171] on textarea at bounding box center [650, 177] width 144 height 13
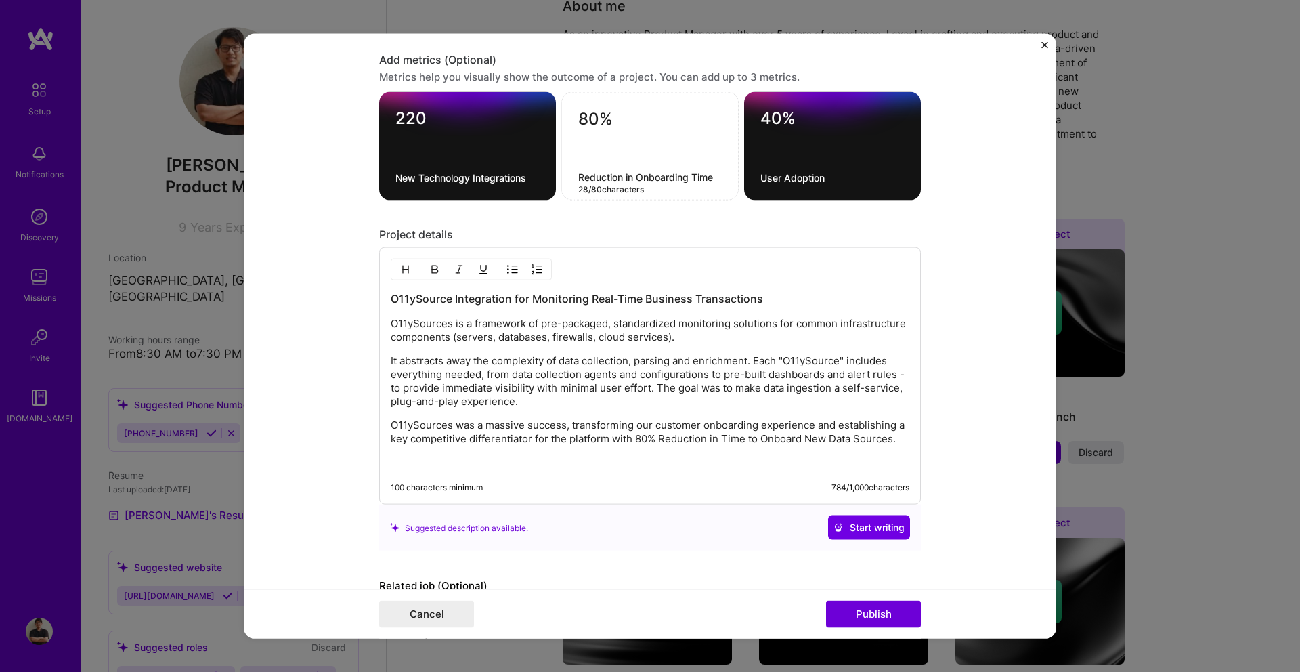
type textarea "Reduction in Onboarding Time"
click at [669, 232] on div "Project details" at bounding box center [650, 234] width 542 height 14
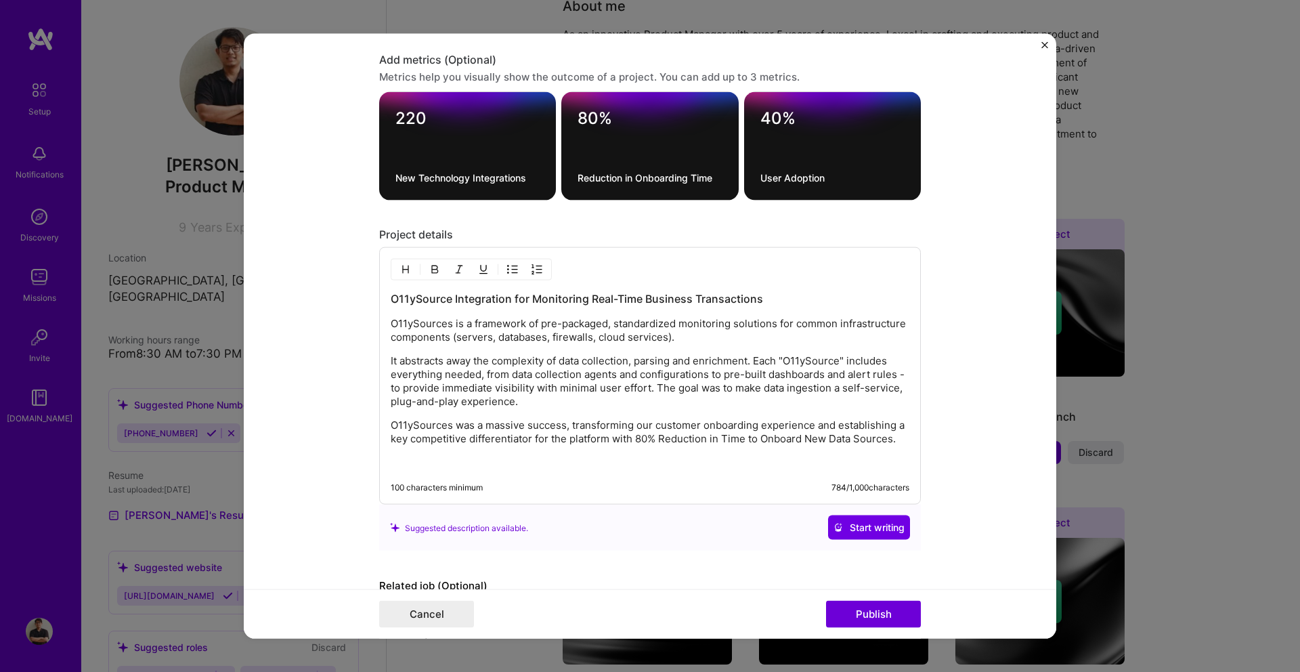
scroll to position [1975, 0]
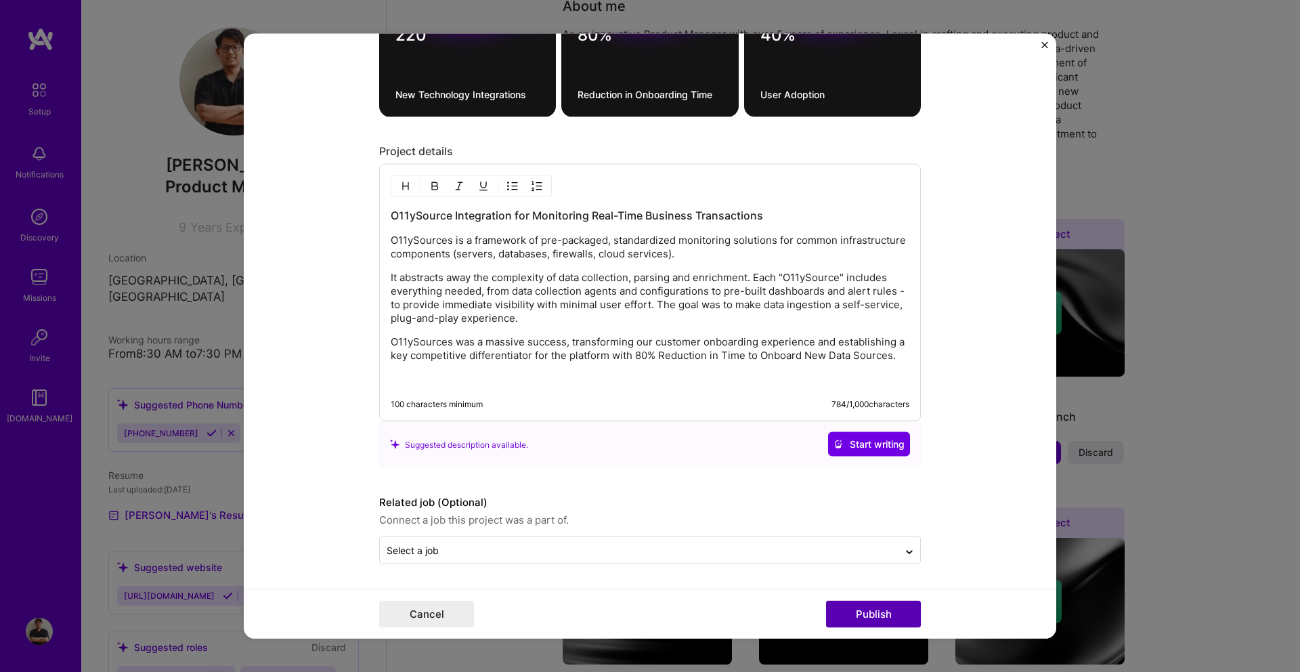
click at [871, 619] on button "Publish" at bounding box center [873, 613] width 95 height 27
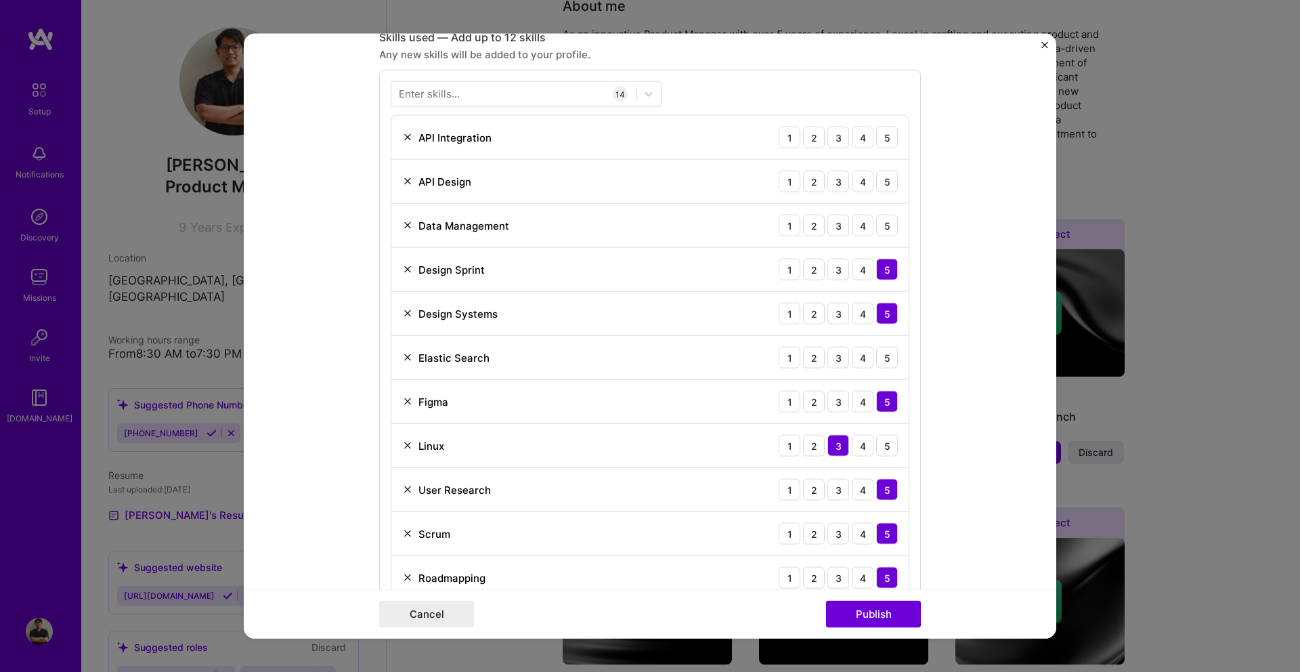
scroll to position [971, 0]
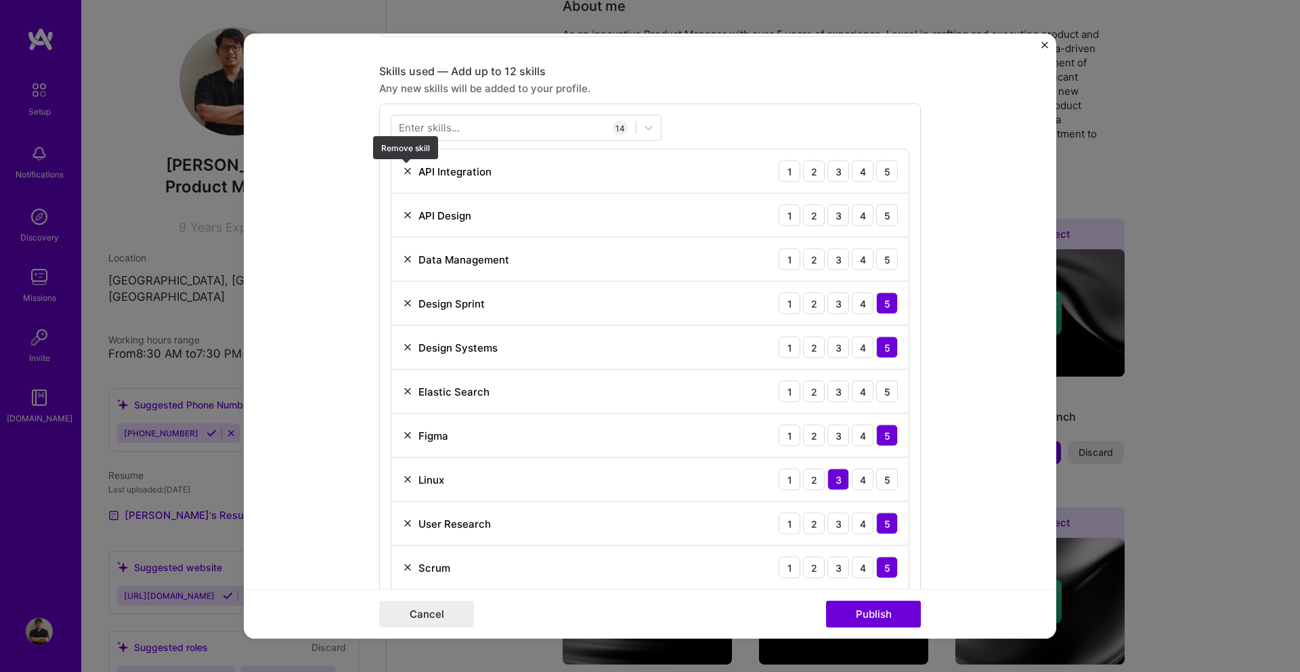
click at [408, 170] on img at bounding box center [407, 171] width 11 height 11
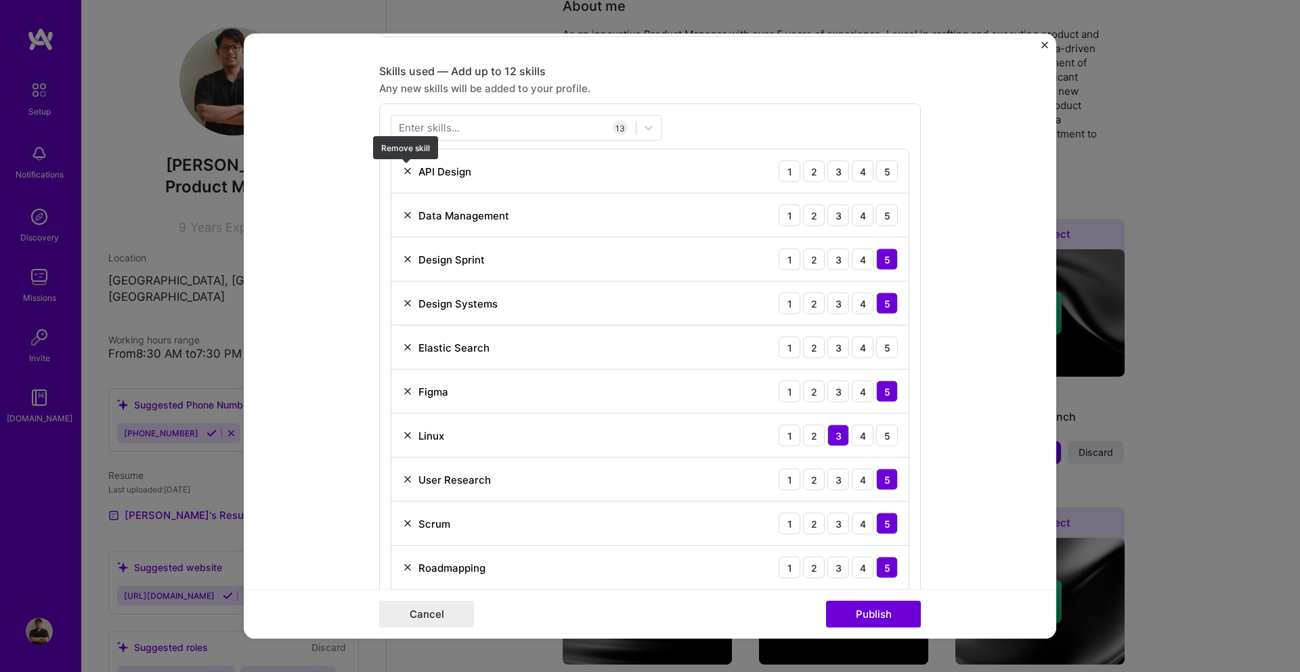
click at [410, 173] on img at bounding box center [407, 171] width 11 height 11
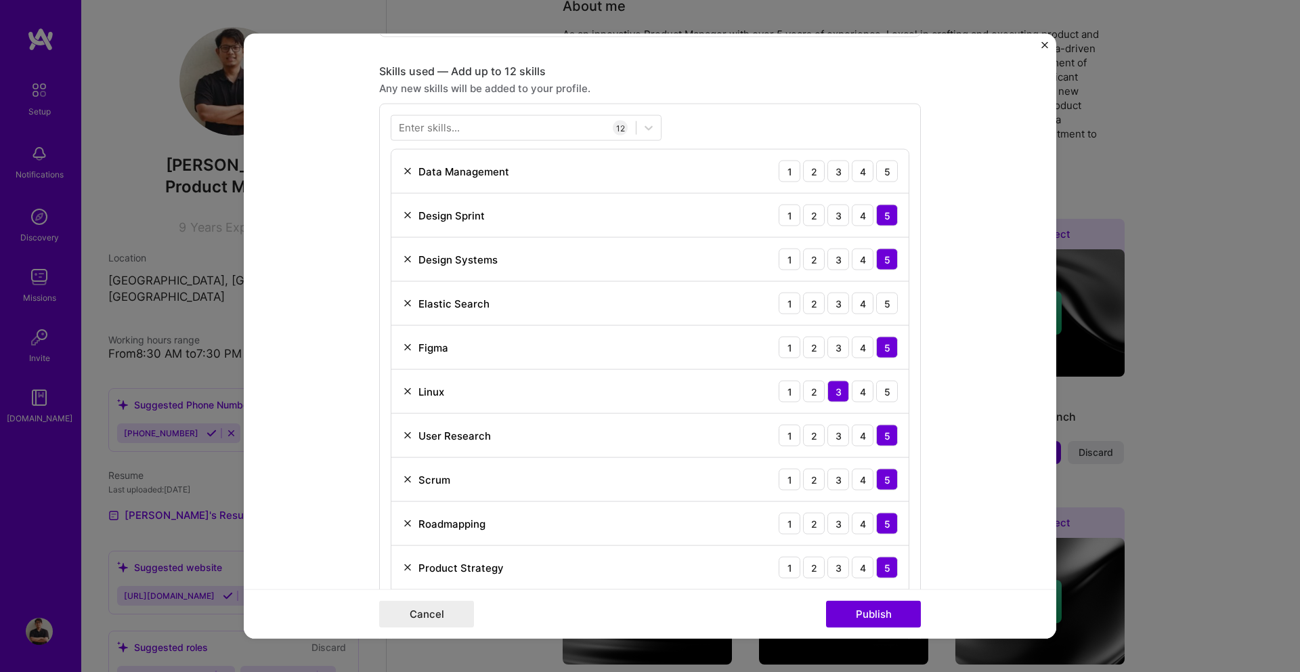
click at [405, 169] on img at bounding box center [407, 171] width 11 height 11
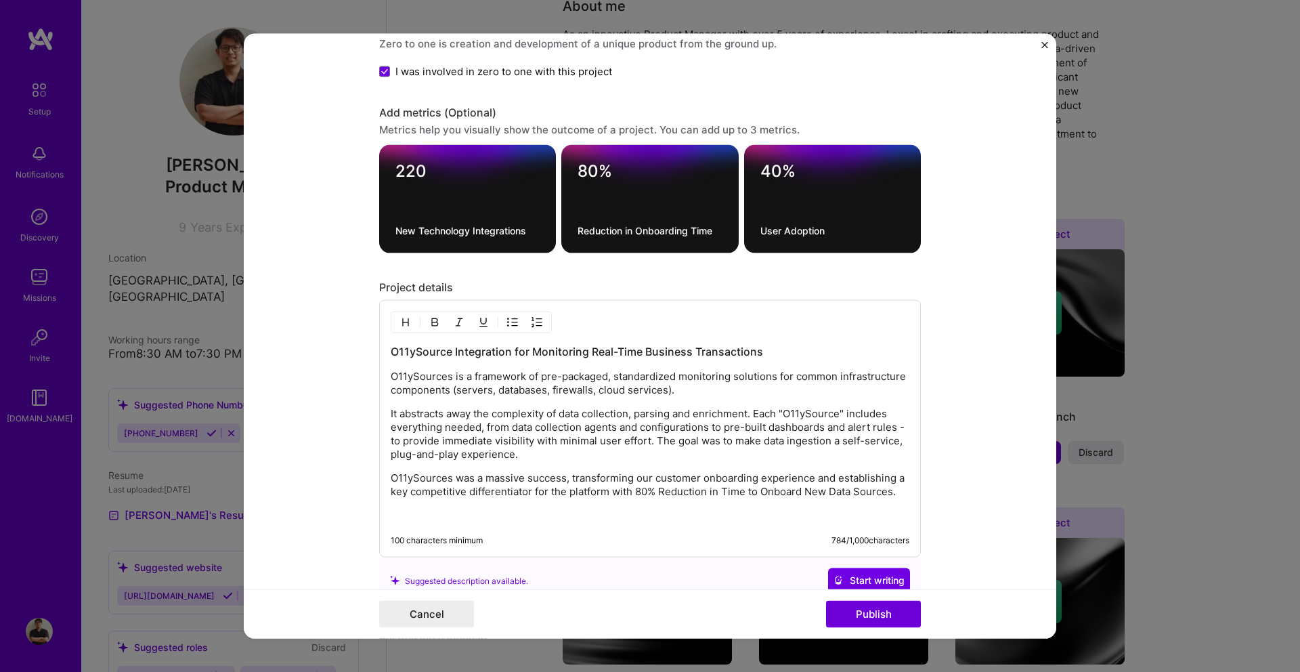
scroll to position [1860, 0]
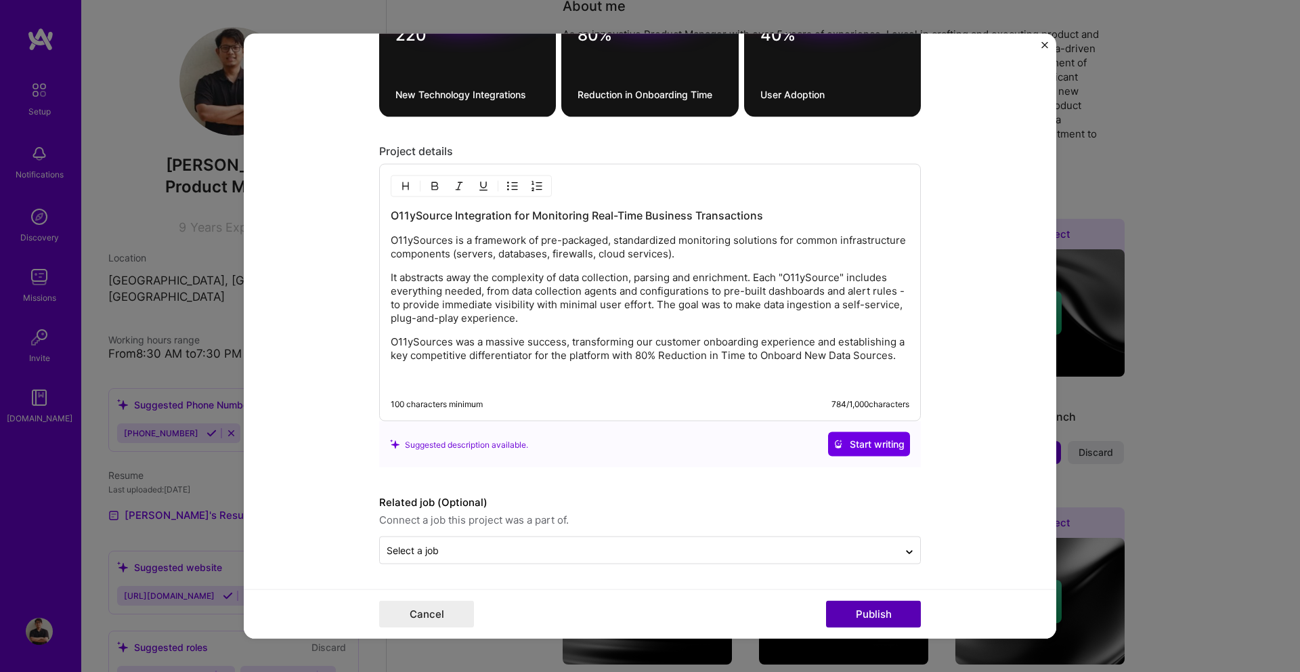
click at [857, 607] on button "Publish" at bounding box center [873, 613] width 95 height 27
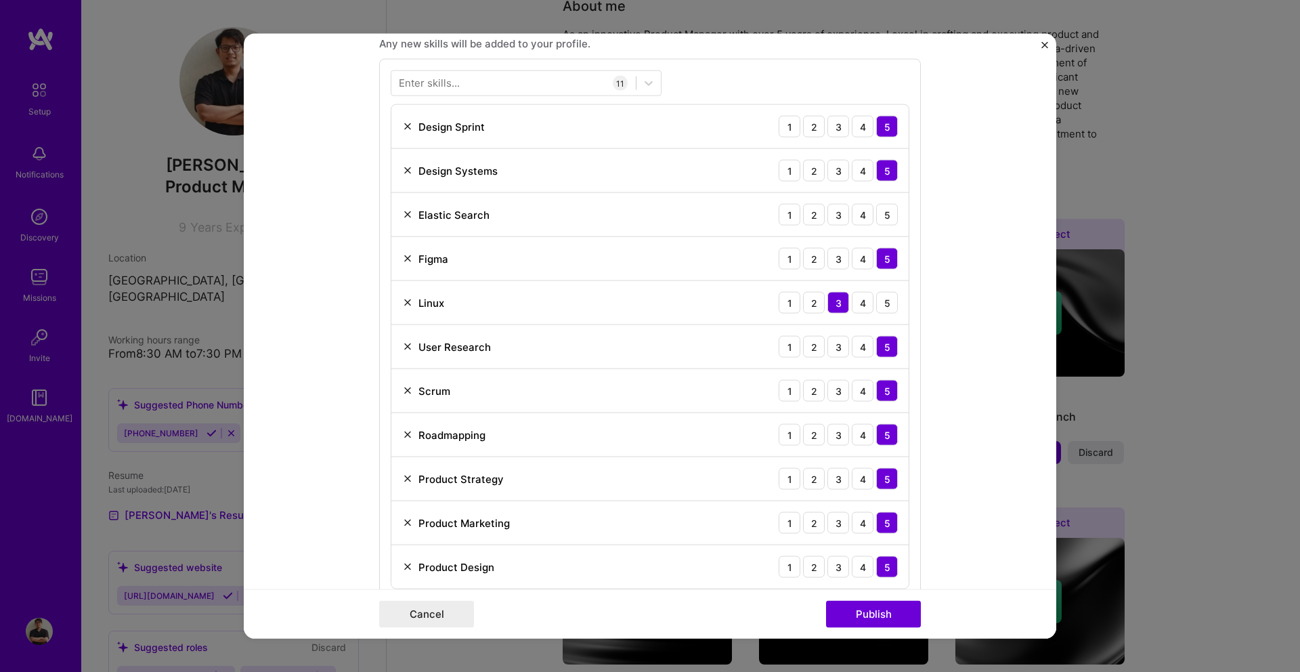
scroll to position [972, 0]
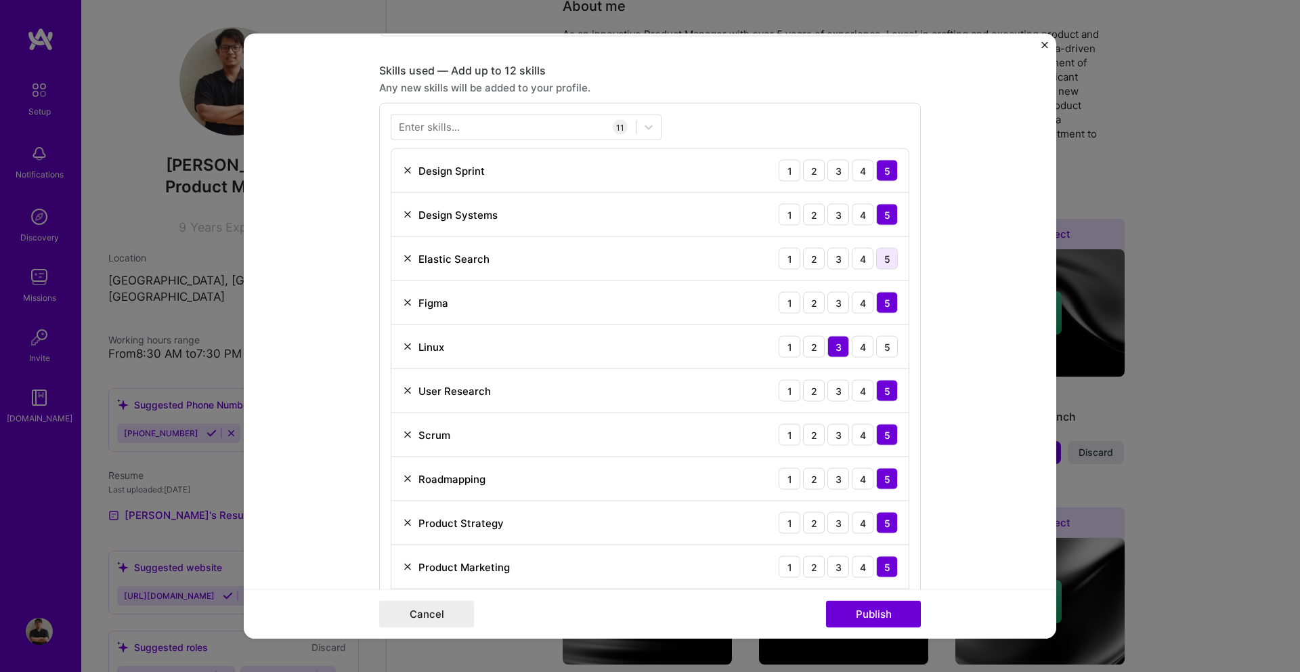
click at [887, 259] on div "5" at bounding box center [887, 259] width 22 height 22
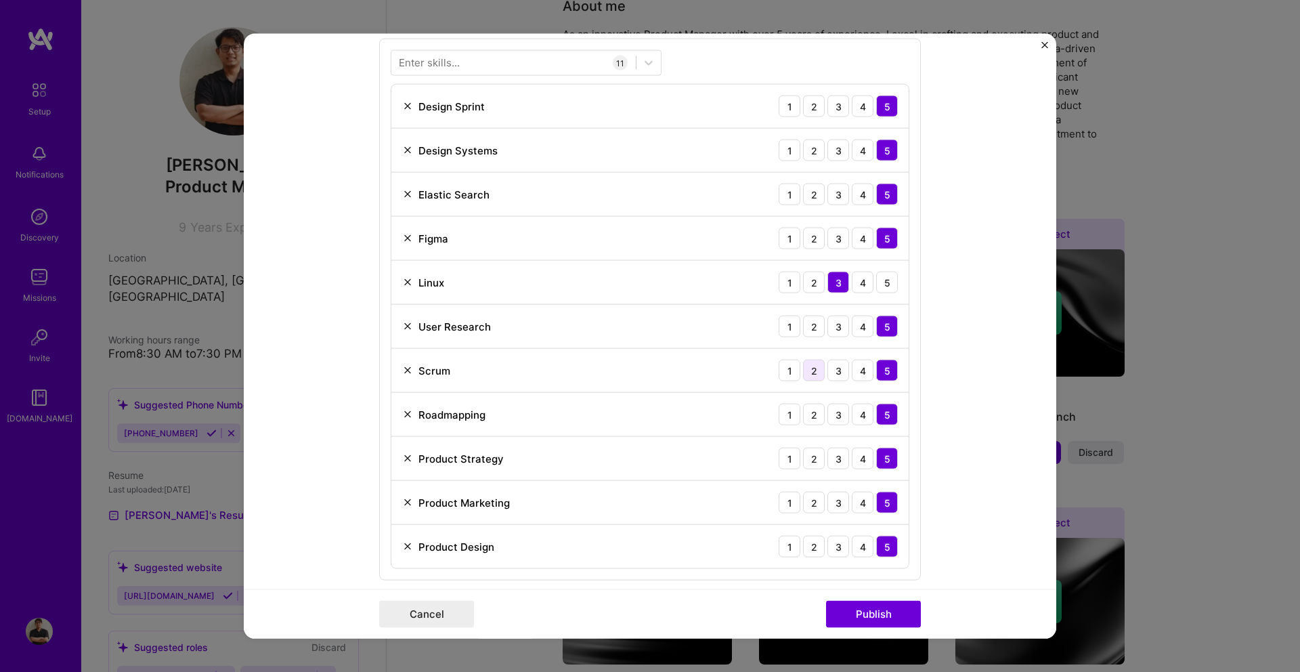
scroll to position [1044, 0]
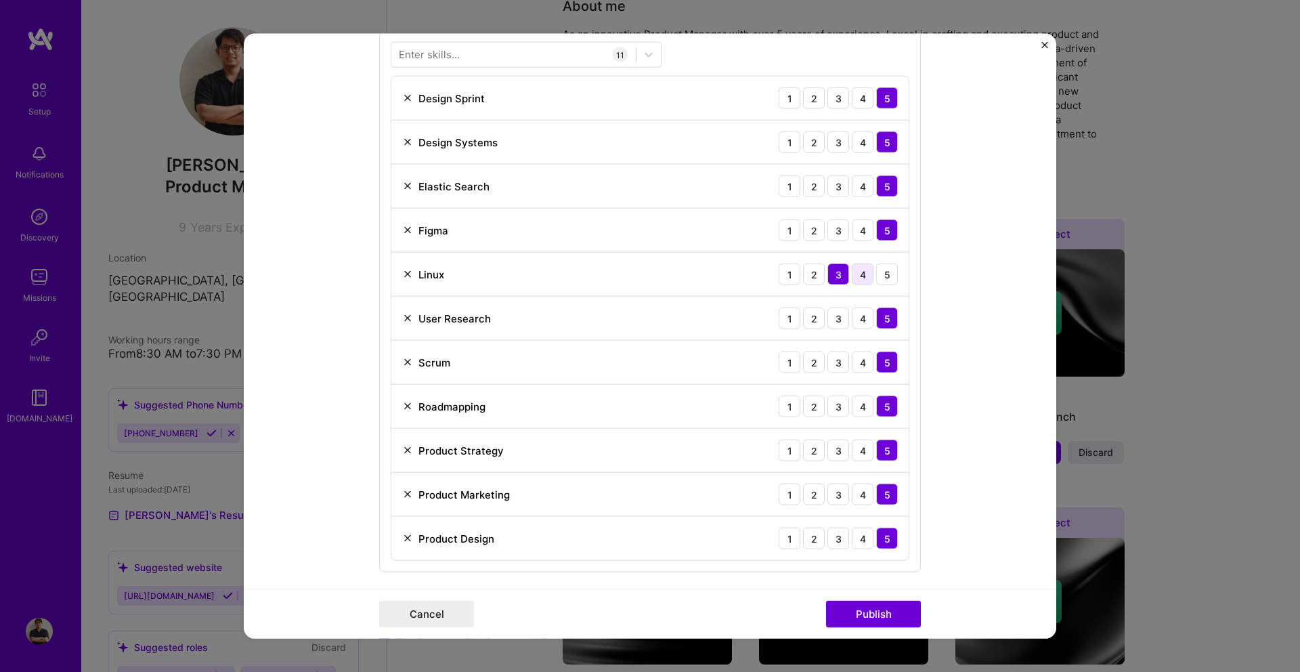
click at [862, 274] on div "4" at bounding box center [863, 274] width 22 height 22
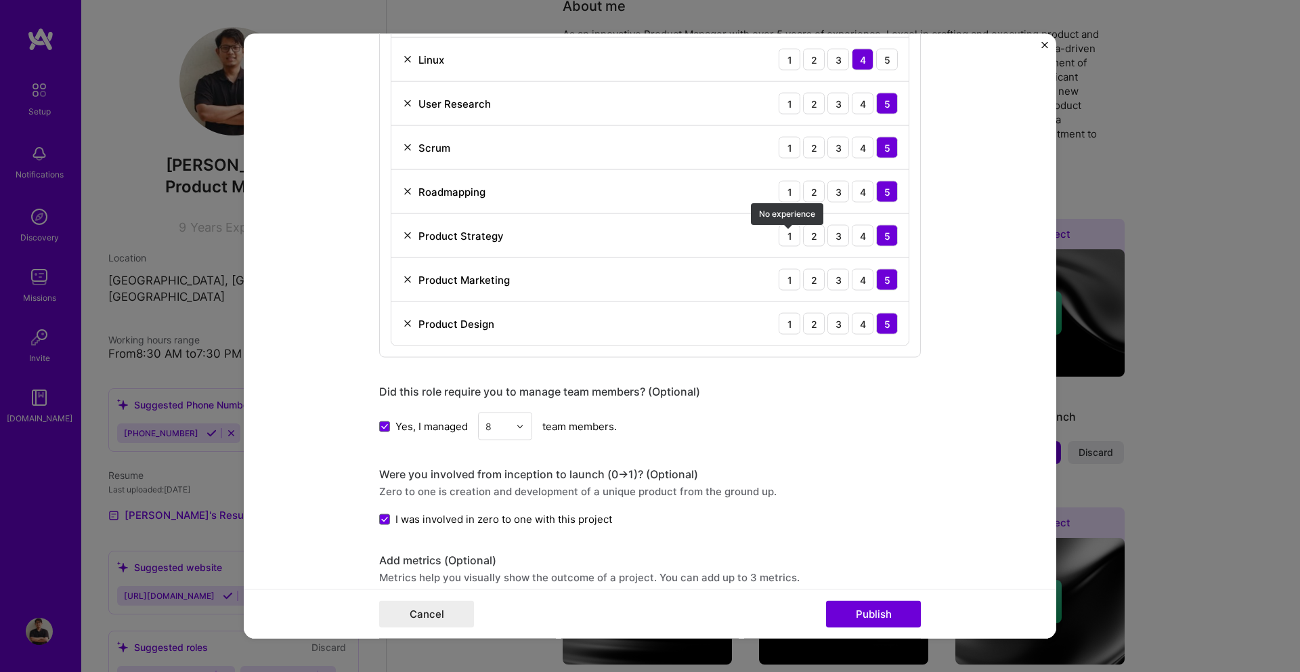
scroll to position [1274, 0]
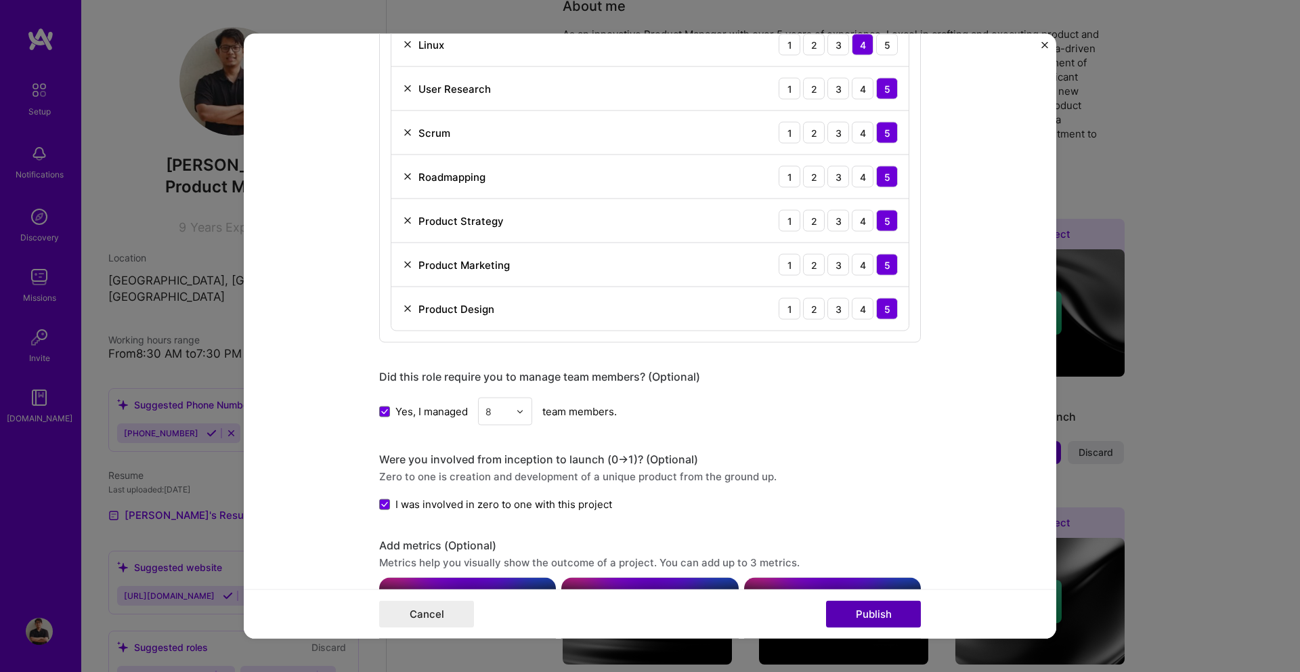
click at [872, 611] on button "Publish" at bounding box center [873, 613] width 95 height 27
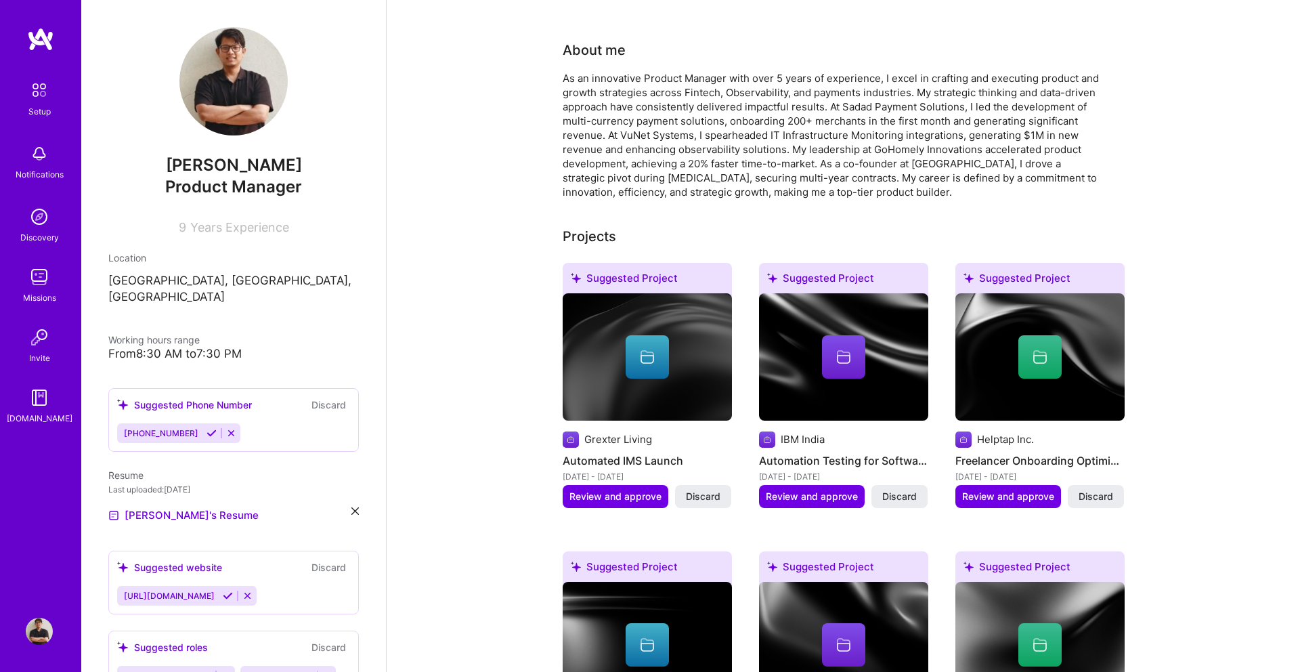
scroll to position [267, 0]
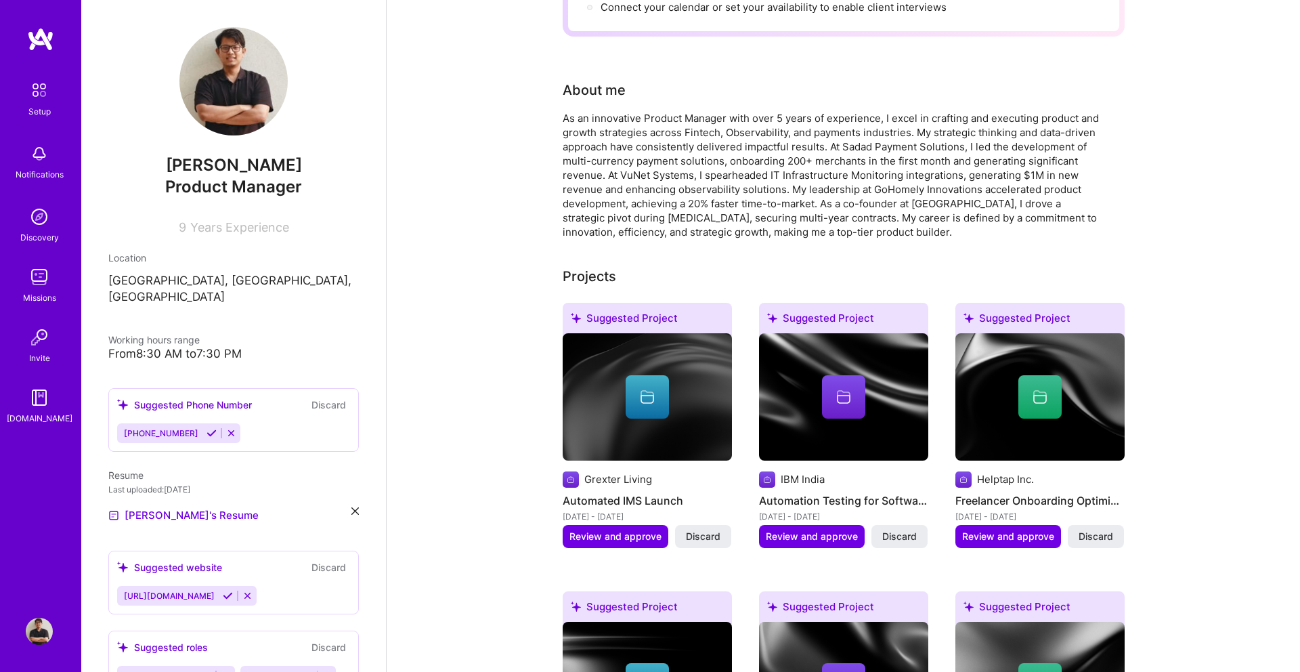
click at [693, 387] on div at bounding box center [647, 396] width 169 height 43
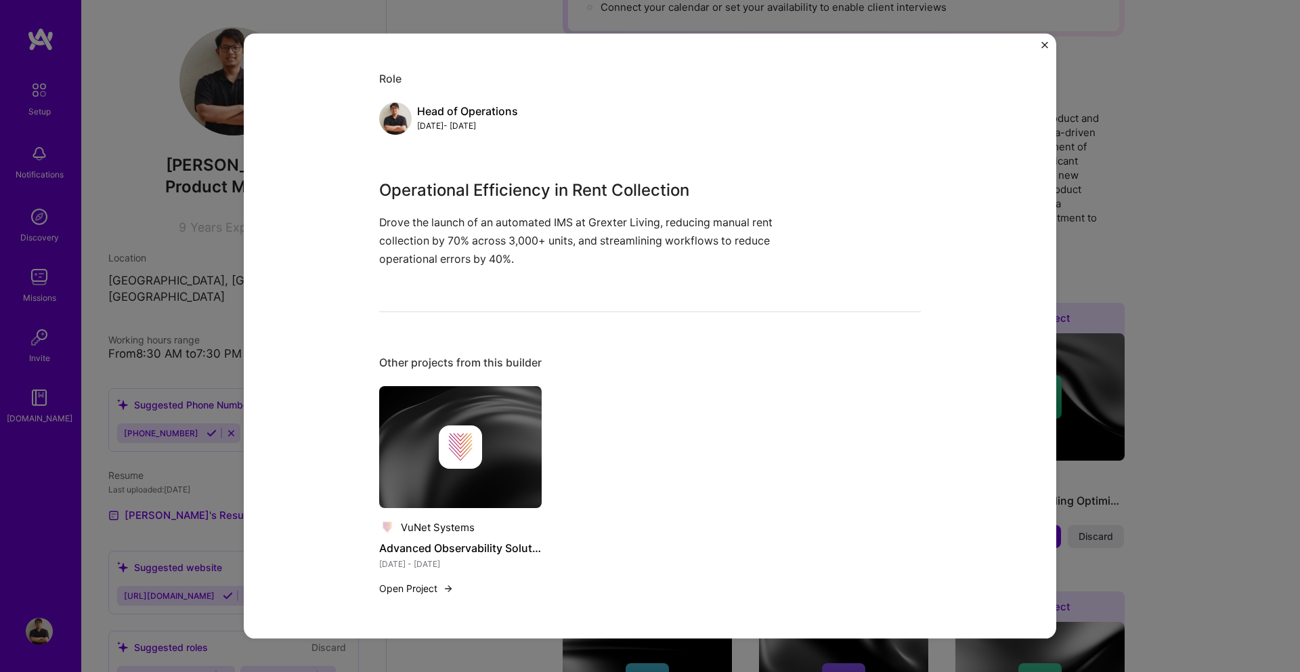
scroll to position [130, 0]
click at [443, 434] on img at bounding box center [460, 447] width 43 height 43
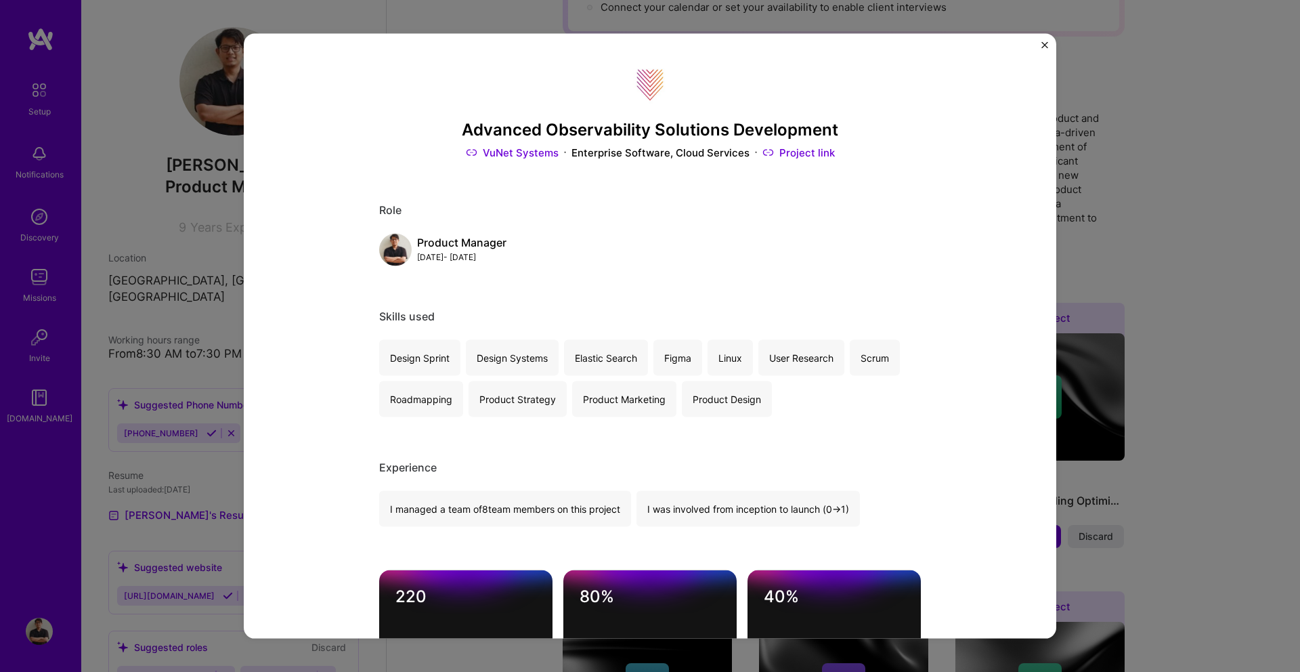
click at [785, 154] on link "Project link" at bounding box center [798, 152] width 72 height 14
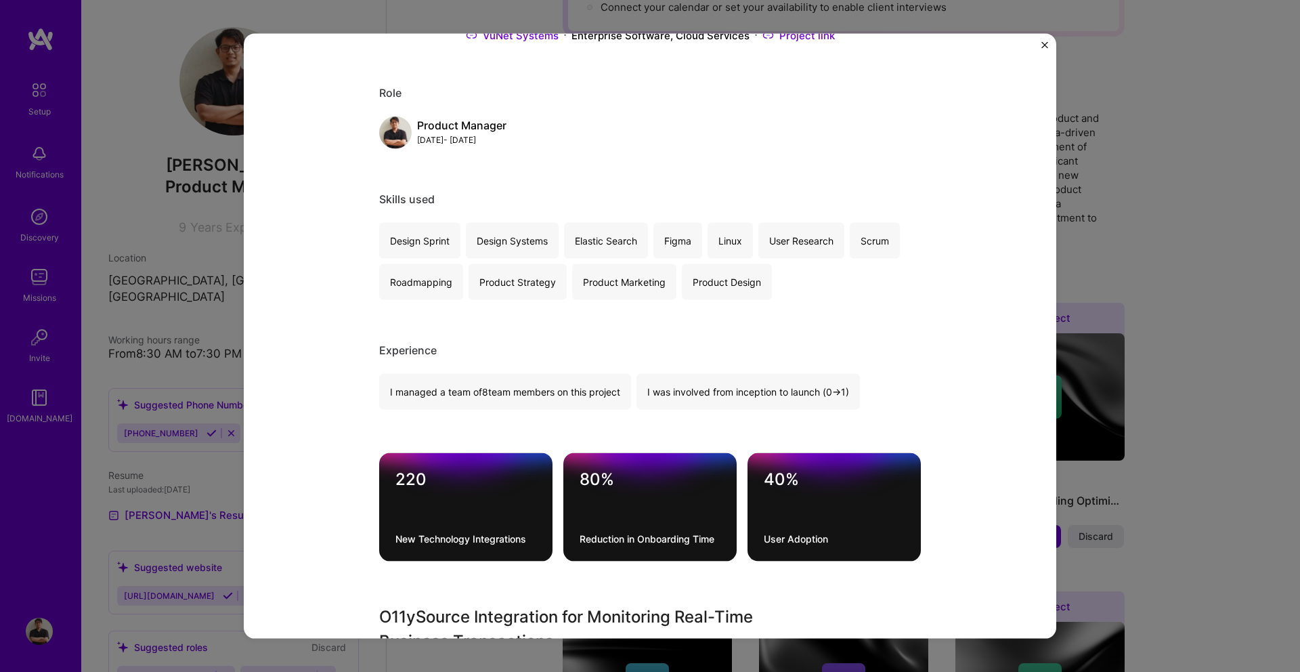
scroll to position [369, 0]
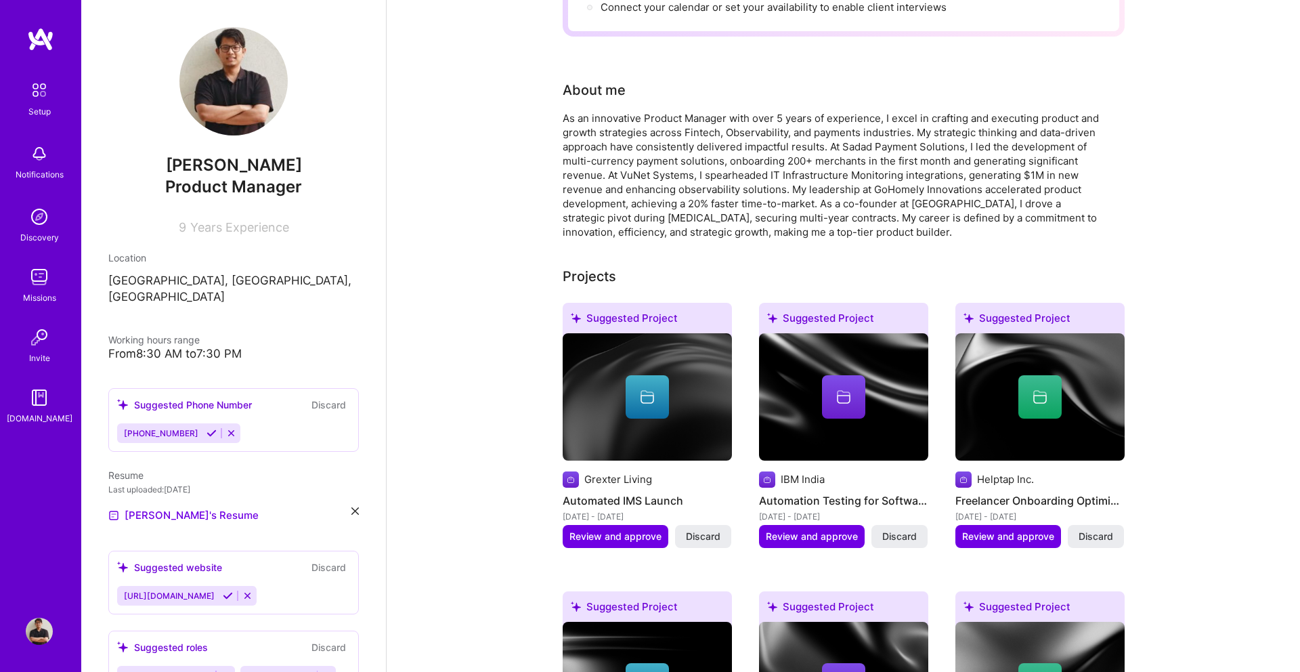
click at [659, 384] on div at bounding box center [646, 396] width 43 height 43
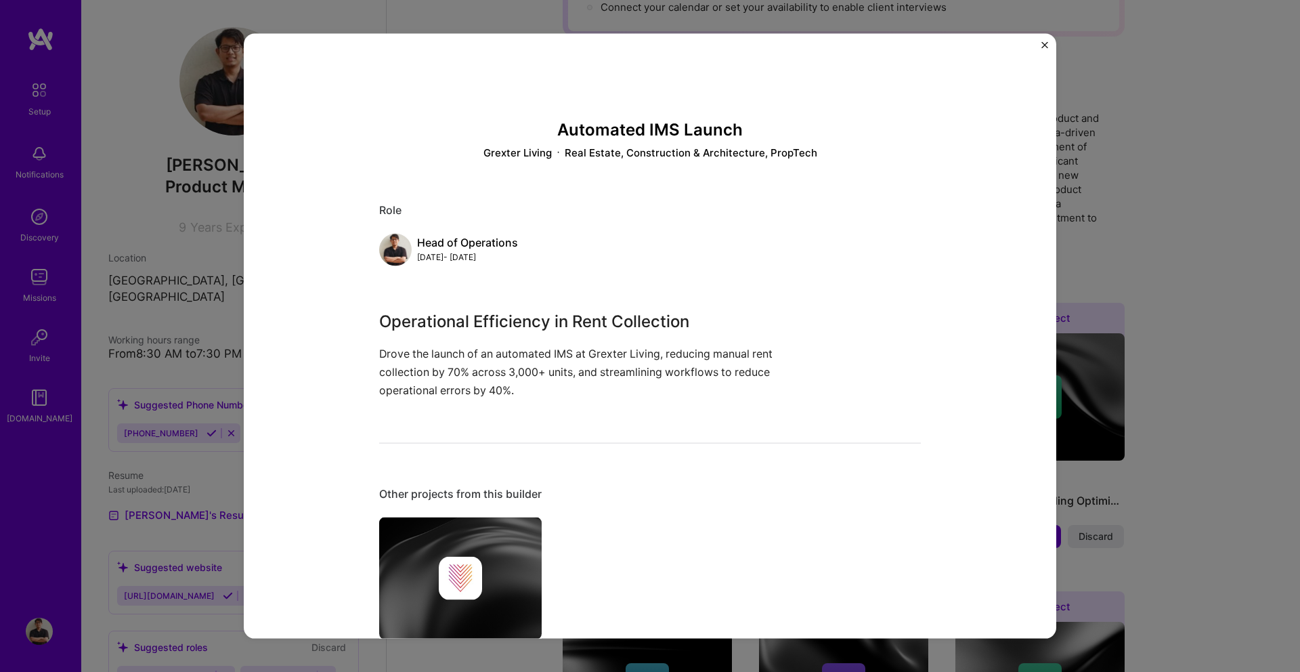
scroll to position [131, 0]
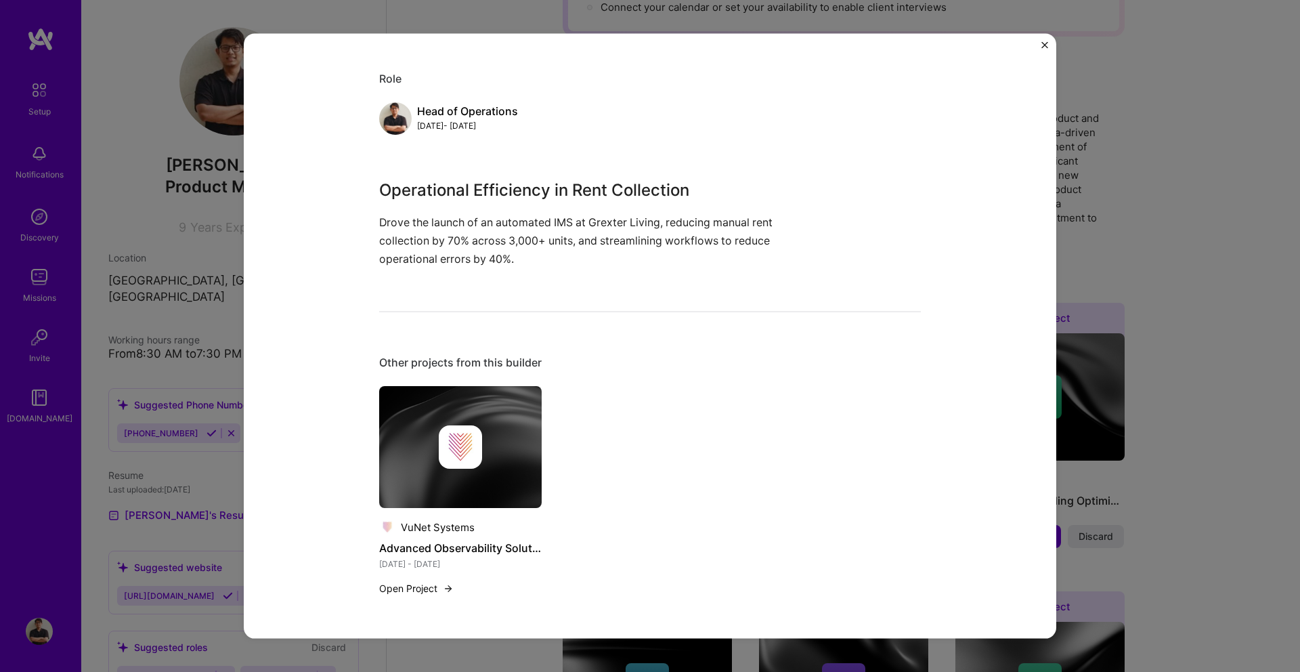
click at [495, 404] on img at bounding box center [460, 447] width 162 height 122
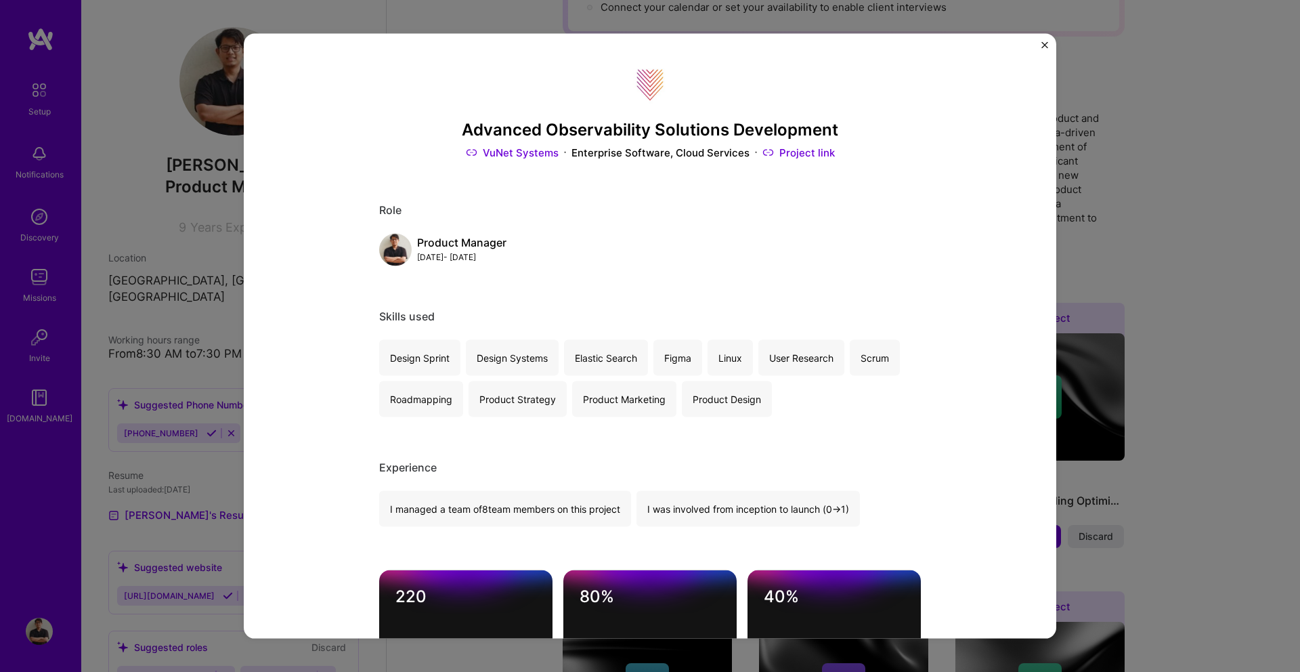
click at [1047, 45] on img "Close" at bounding box center [1044, 45] width 7 height 7
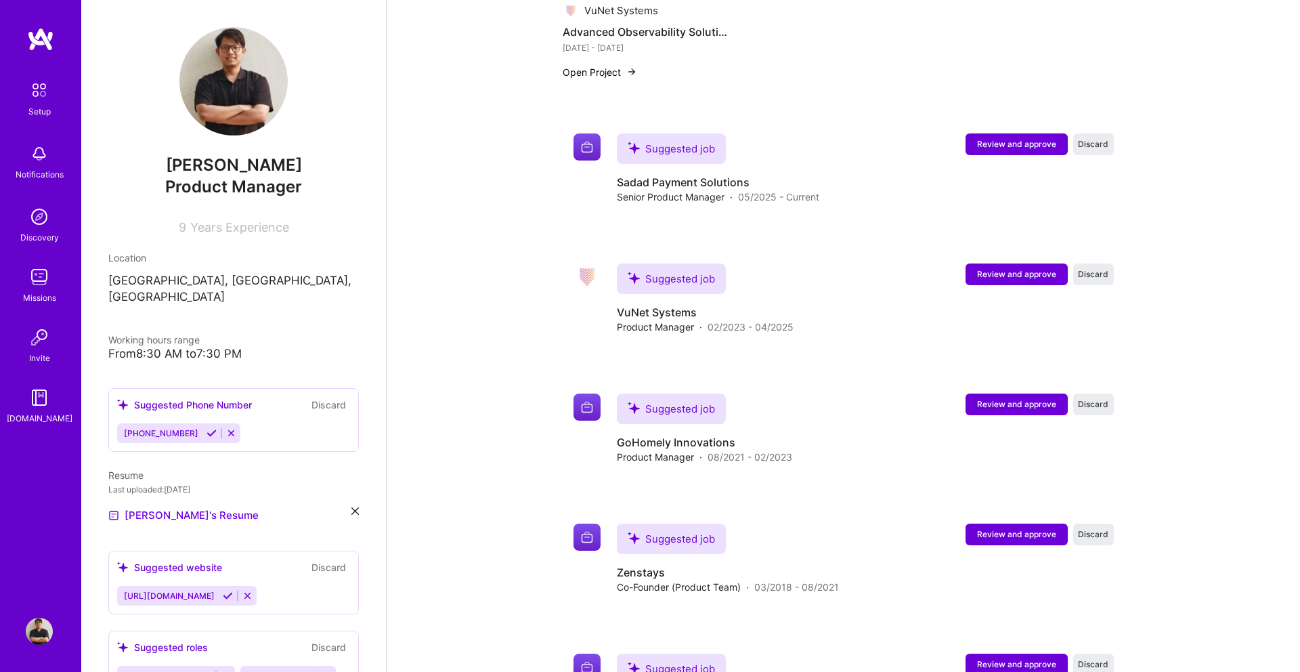
scroll to position [1843, 0]
